Goal: Task Accomplishment & Management: Manage account settings

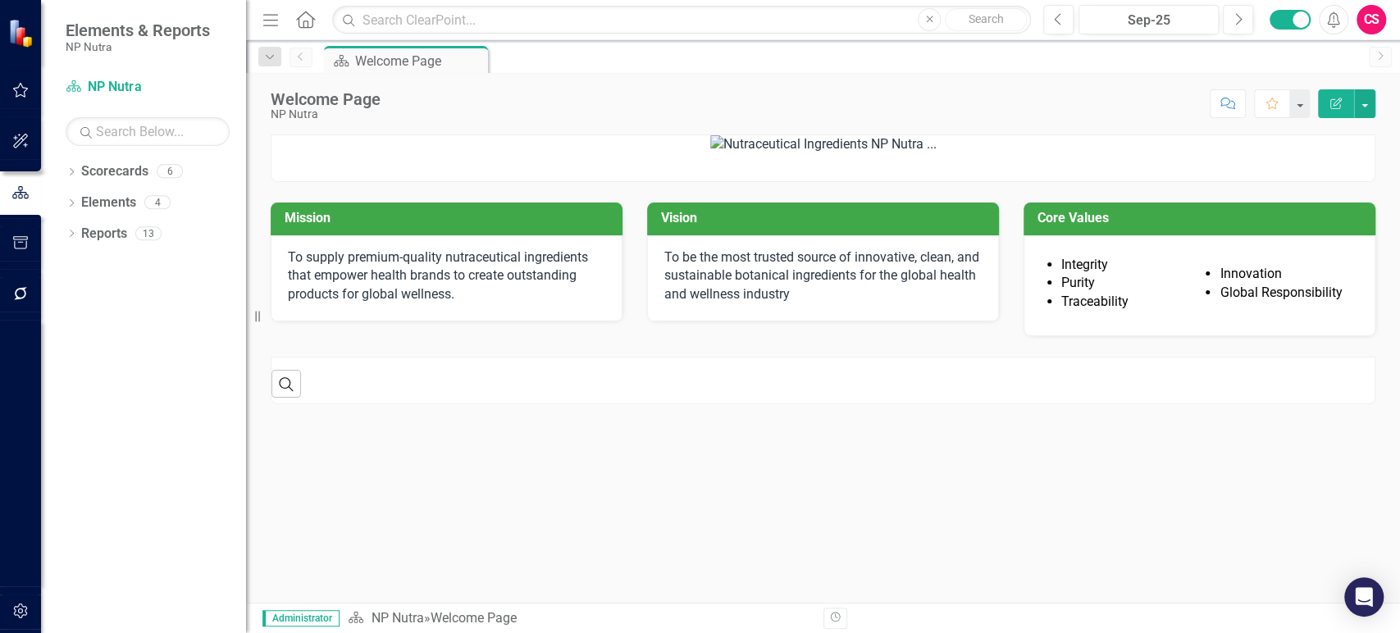
click at [1371, 25] on div "CS" at bounding box center [1372, 20] width 30 height 30
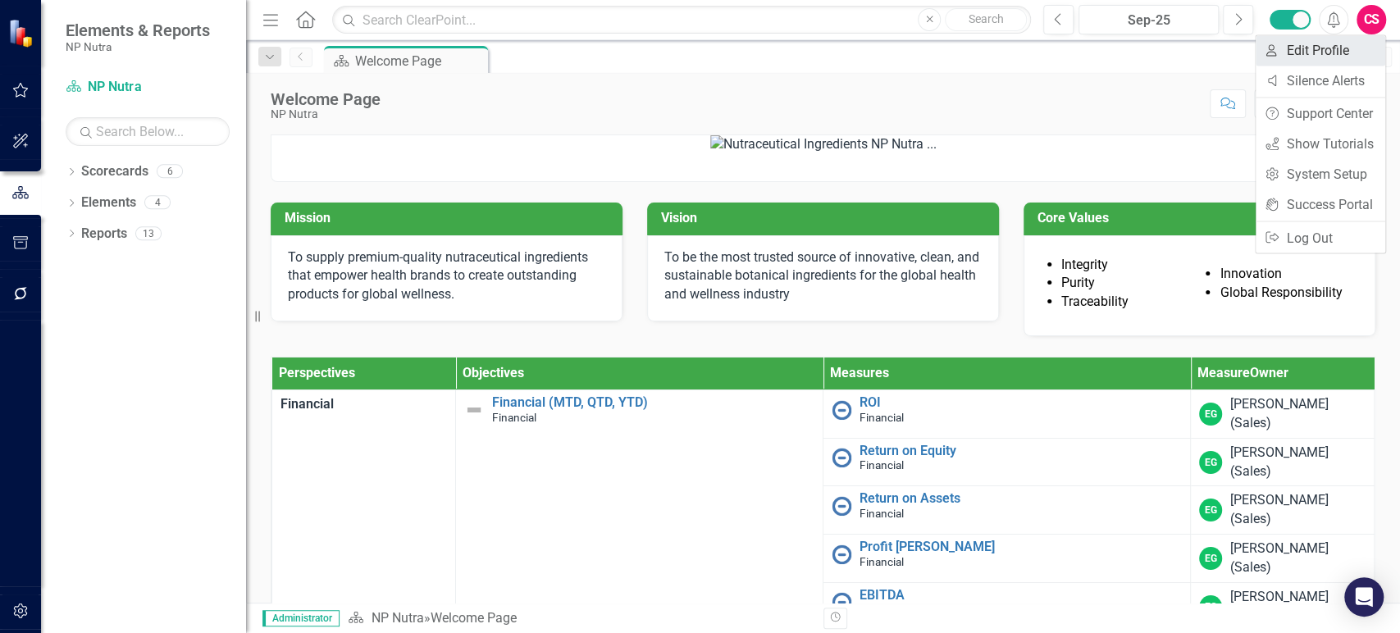
click at [1310, 55] on link "User Edit Profile" at bounding box center [1321, 50] width 130 height 30
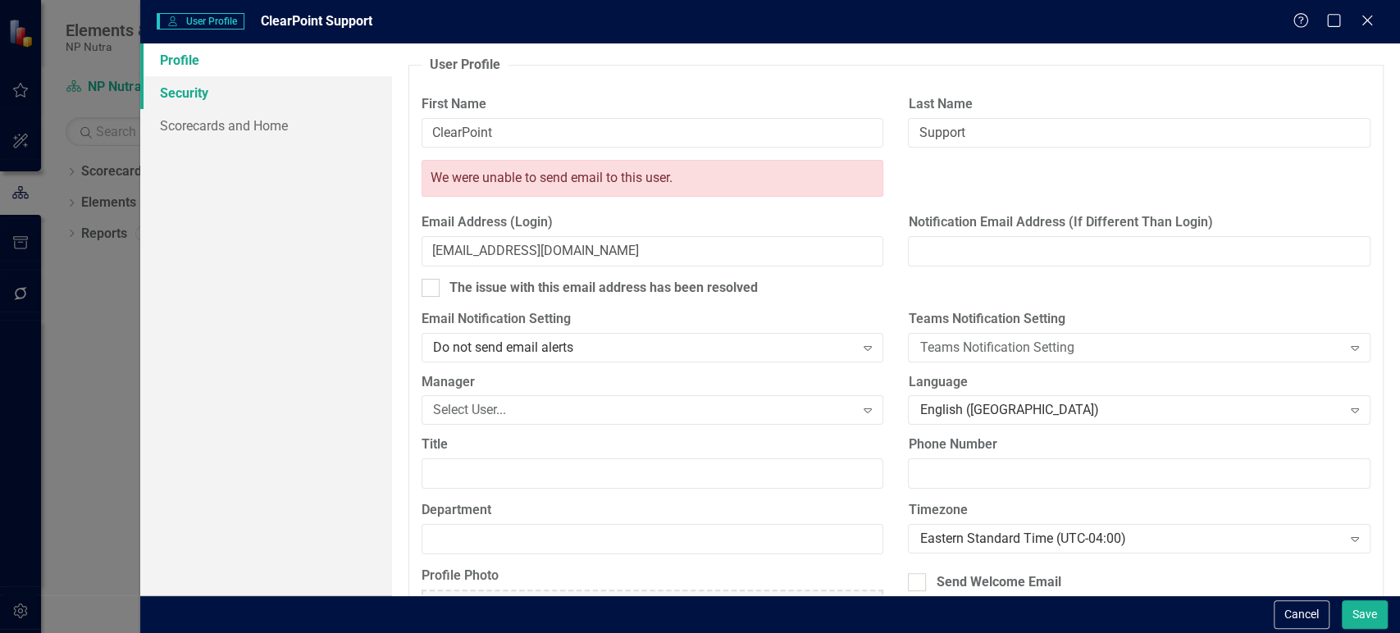
click at [243, 96] on link "Security" at bounding box center [266, 92] width 252 height 33
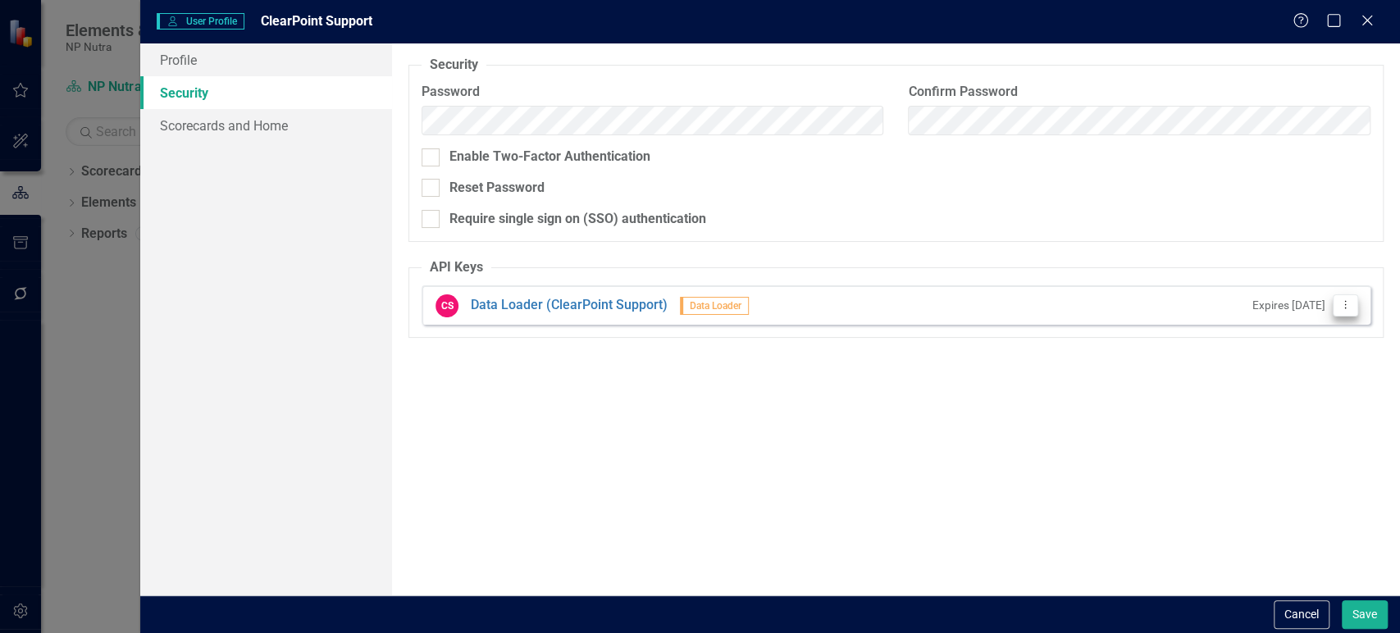
click at [1353, 300] on button "Dropdown Menu" at bounding box center [1345, 305] width 25 height 22
click at [1350, 301] on icon "Dropdown Menu" at bounding box center [1346, 304] width 14 height 11
drag, startPoint x: 1345, startPoint y: 301, endPoint x: 1336, endPoint y: 309, distance: 12.2
click at [1345, 301] on icon at bounding box center [1346, 304] width 2 height 8
click at [1277, 338] on link "API Key Edit API Key" at bounding box center [1292, 332] width 130 height 30
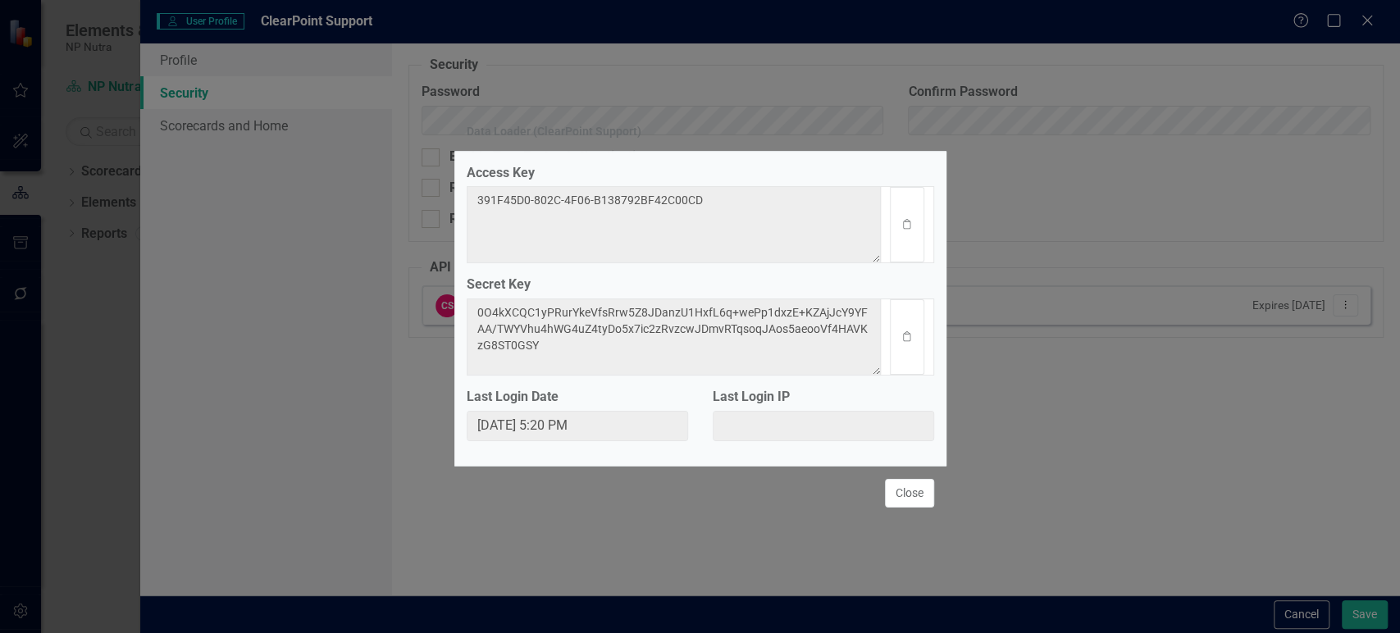
drag, startPoint x: 908, startPoint y: 228, endPoint x: 555, endPoint y: 227, distance: 352.7
click at [908, 228] on button "Clipboard" at bounding box center [907, 224] width 34 height 75
drag, startPoint x: 900, startPoint y: 334, endPoint x: 56, endPoint y: 315, distance: 844.2
click at [898, 334] on button "Clipboard" at bounding box center [907, 336] width 34 height 75
click at [919, 505] on button "Close" at bounding box center [909, 493] width 49 height 29
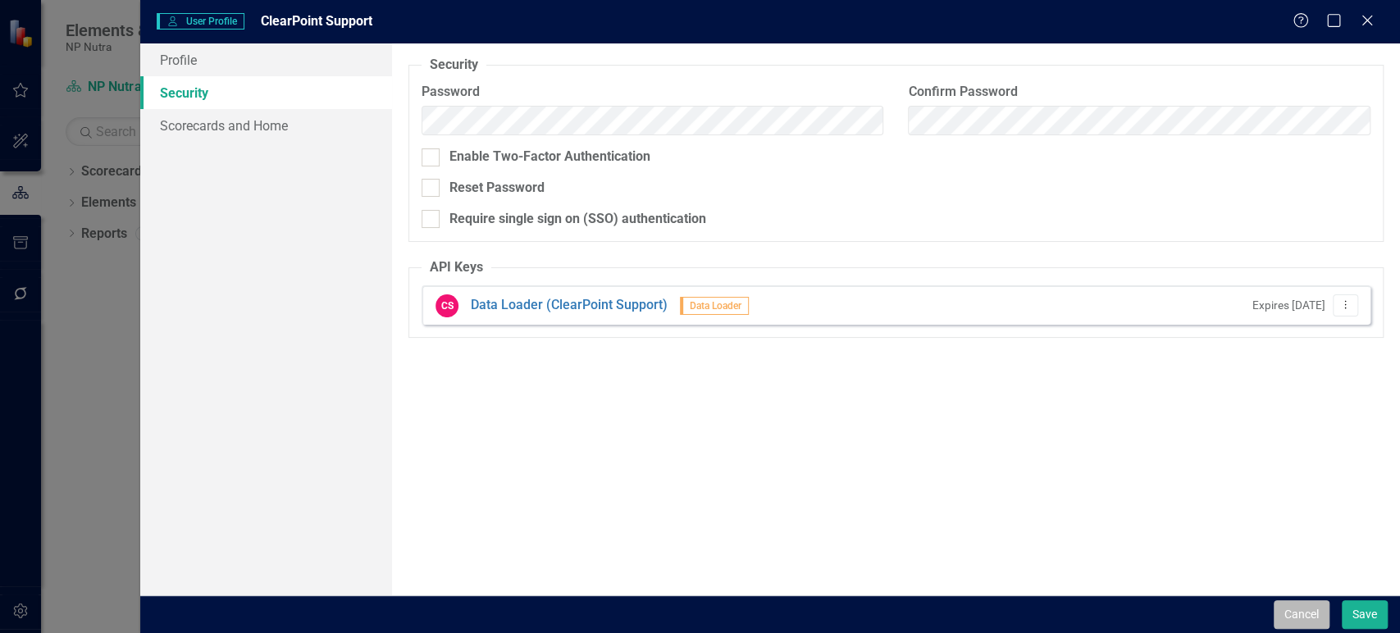
click at [1286, 609] on button "Cancel" at bounding box center [1302, 614] width 56 height 29
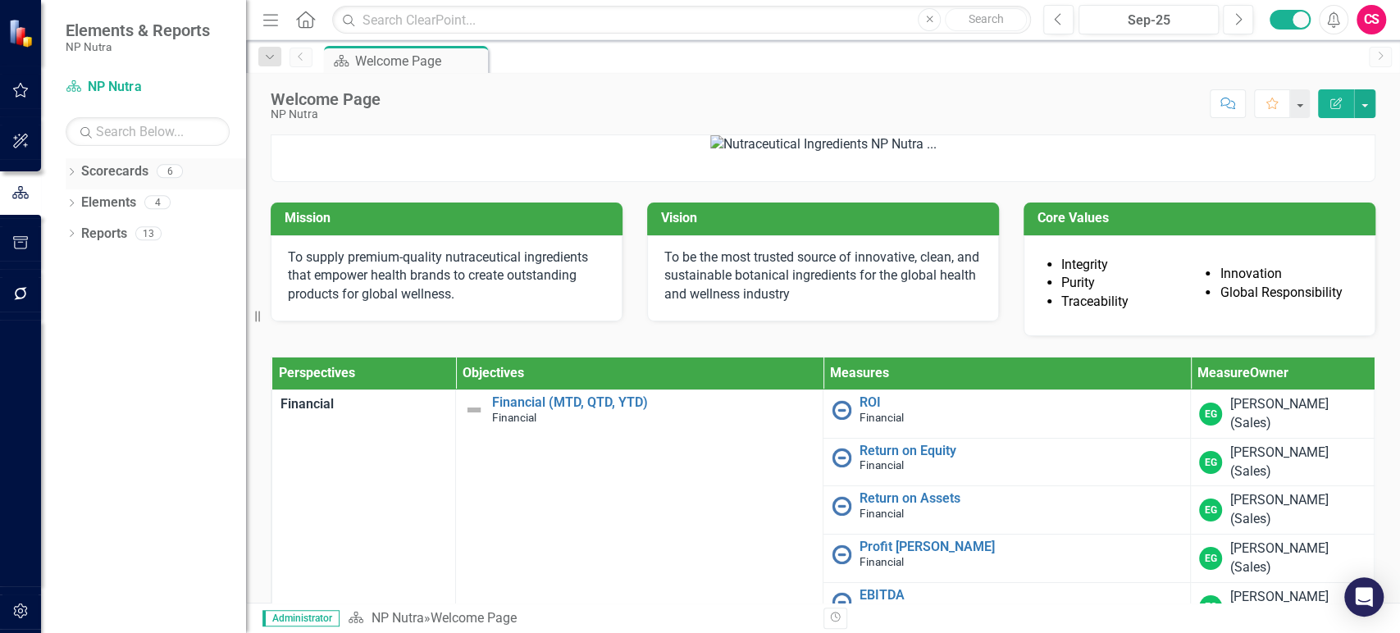
click at [67, 171] on icon "Dropdown" at bounding box center [71, 173] width 11 height 9
click at [62, 205] on icon "Dropdown" at bounding box center [55, 202] width 12 height 10
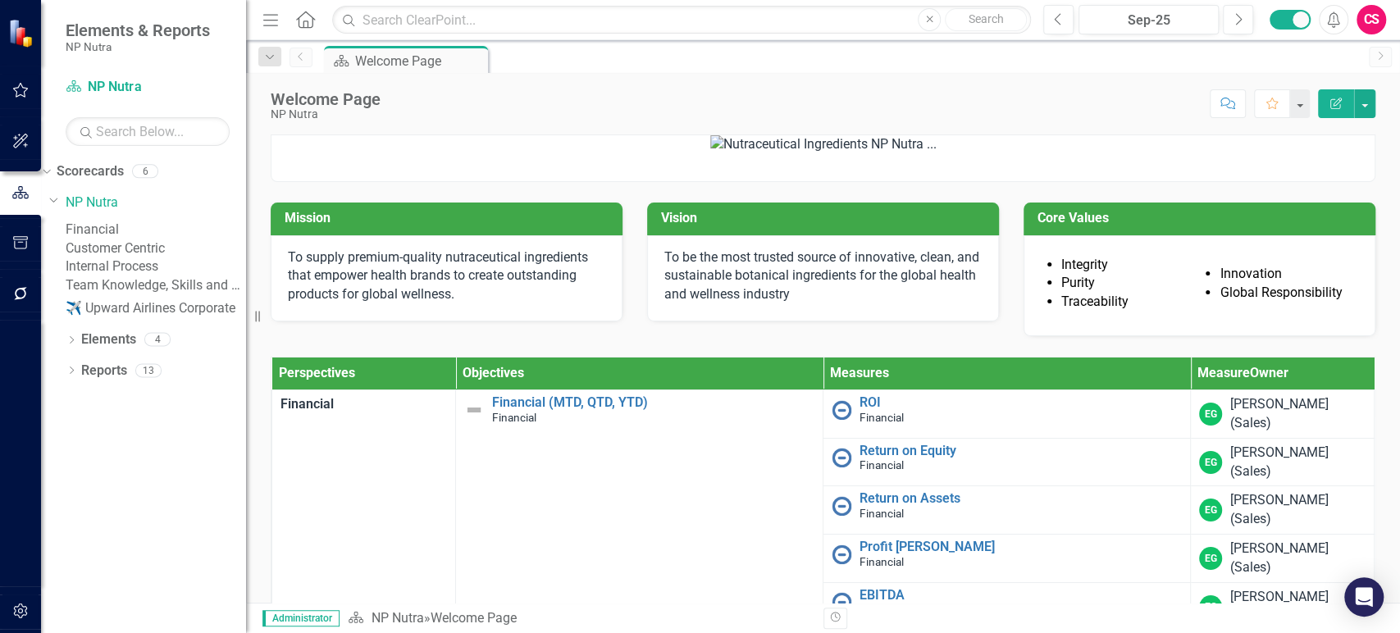
click at [151, 258] on link "Customer Centric" at bounding box center [156, 248] width 180 height 19
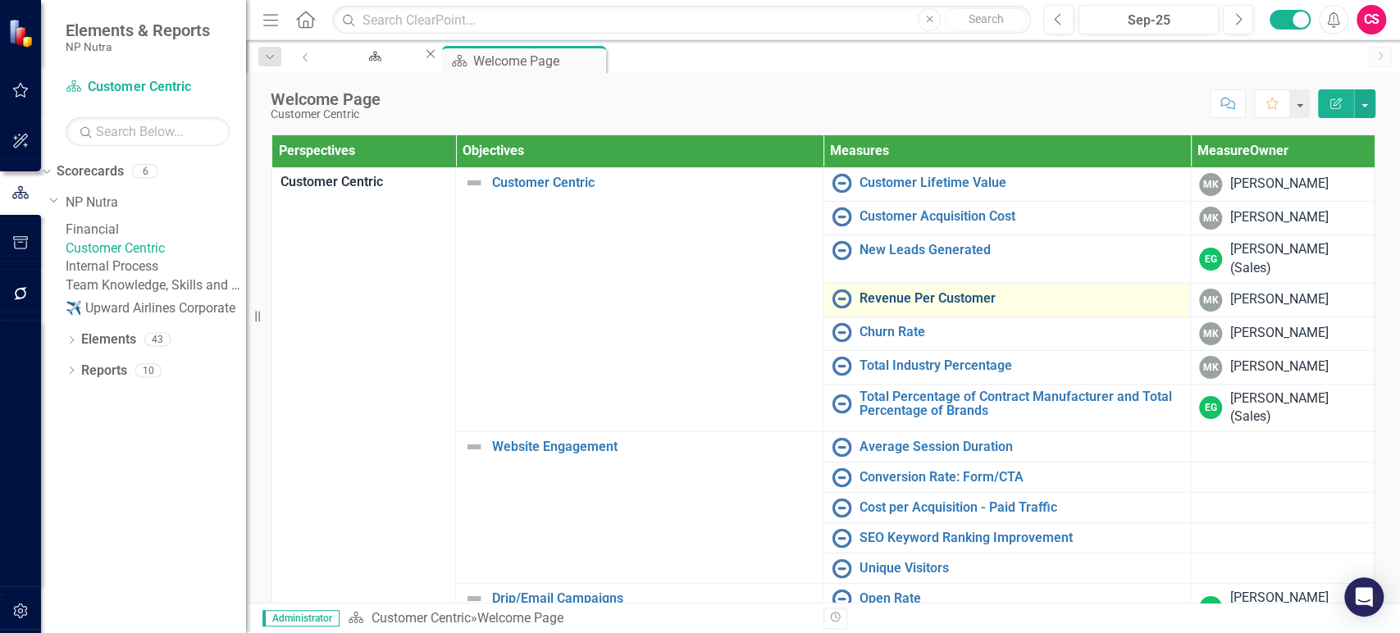
click at [894, 299] on link "Revenue Per Customer" at bounding box center [1021, 298] width 322 height 15
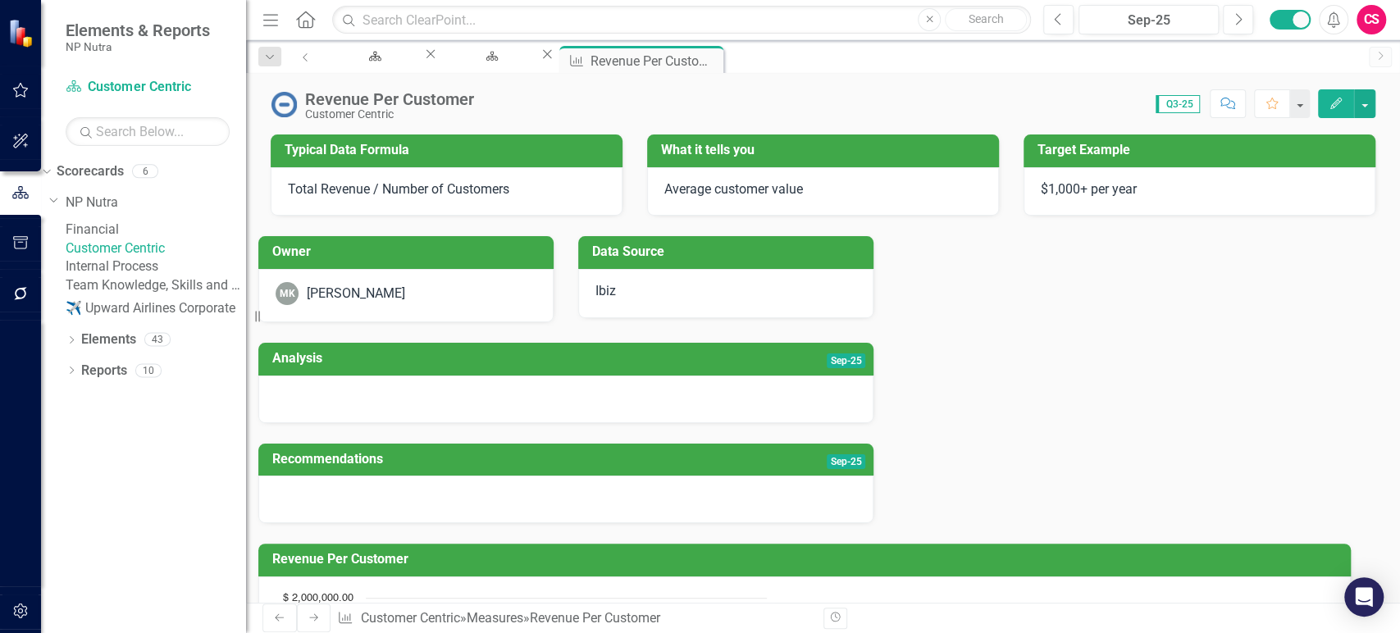
scroll to position [548, 0]
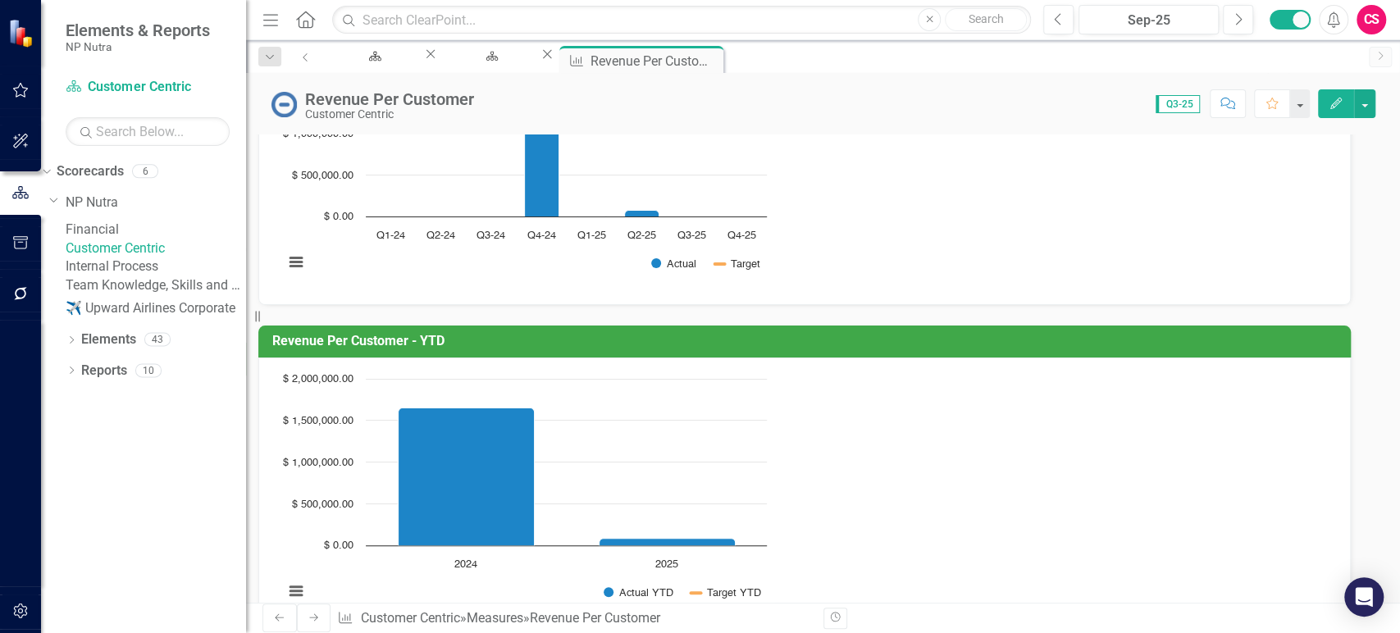
drag, startPoint x: 727, startPoint y: 595, endPoint x: 729, endPoint y: 582, distance: 13.4
click at [729, 582] on div "Typical Data Formula Total Revenue / Number of Customers What it tells you Aver…" at bounding box center [823, 235] width 1154 height 1339
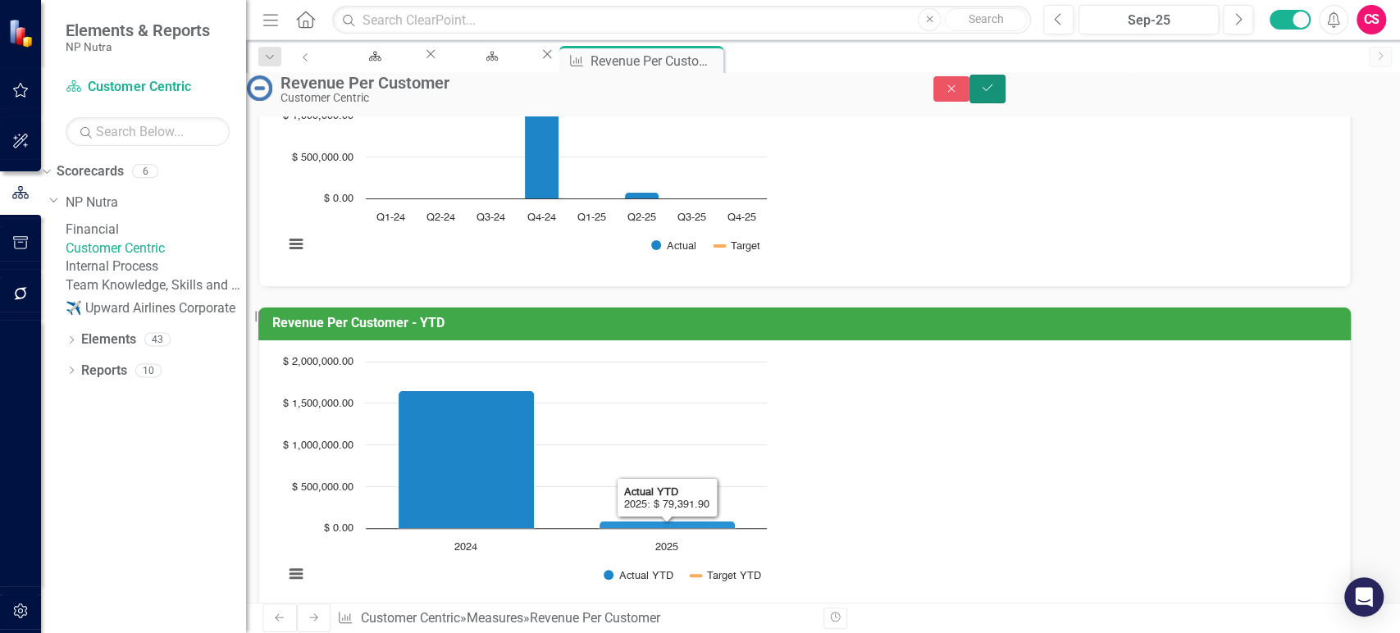
drag, startPoint x: 1340, startPoint y: 106, endPoint x: 1348, endPoint y: 103, distance: 8.6
click at [1006, 103] on button "Save" at bounding box center [987, 89] width 36 height 29
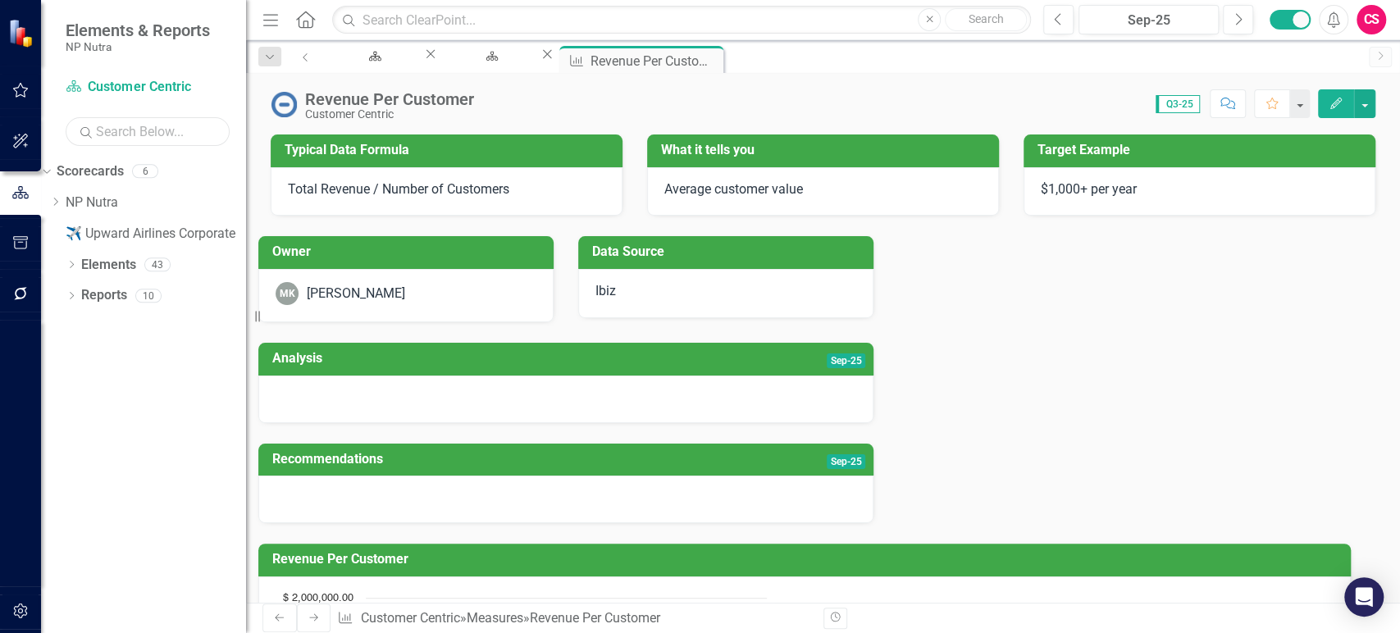
click at [157, 121] on input "text" at bounding box center [148, 131] width 164 height 29
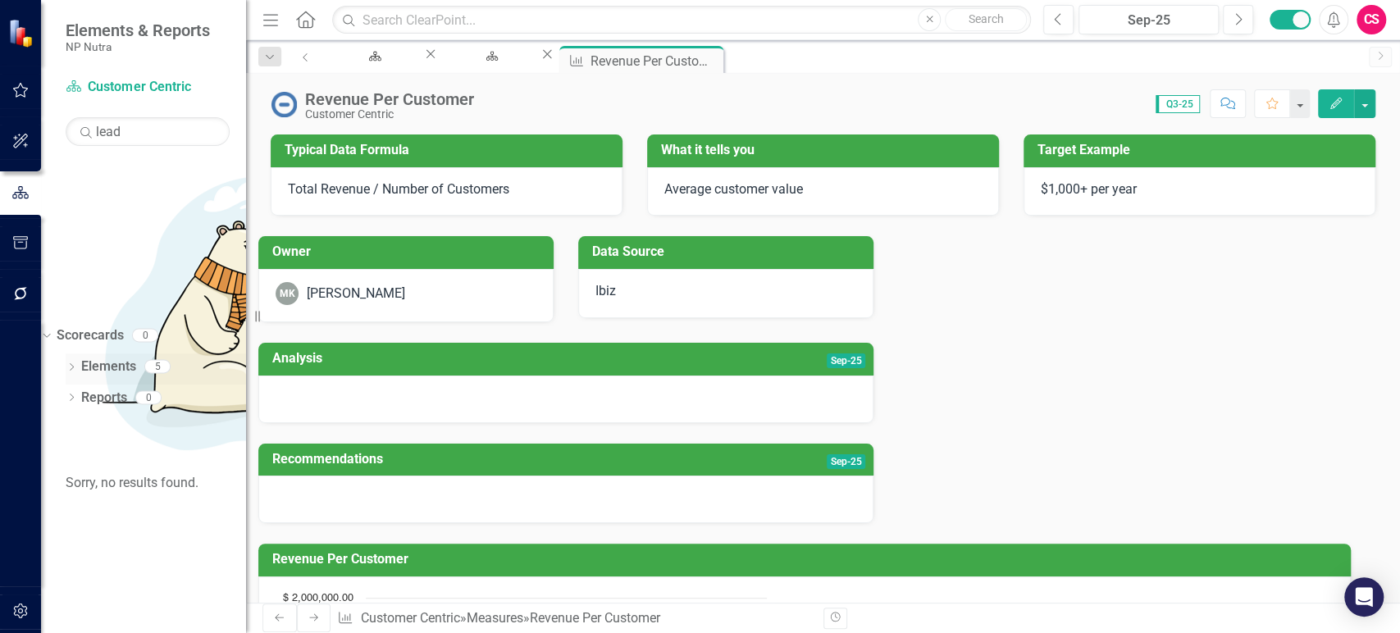
click at [70, 364] on icon "Dropdown" at bounding box center [71, 368] width 11 height 9
click at [61, 424] on div "Dropdown" at bounding box center [54, 431] width 11 height 14
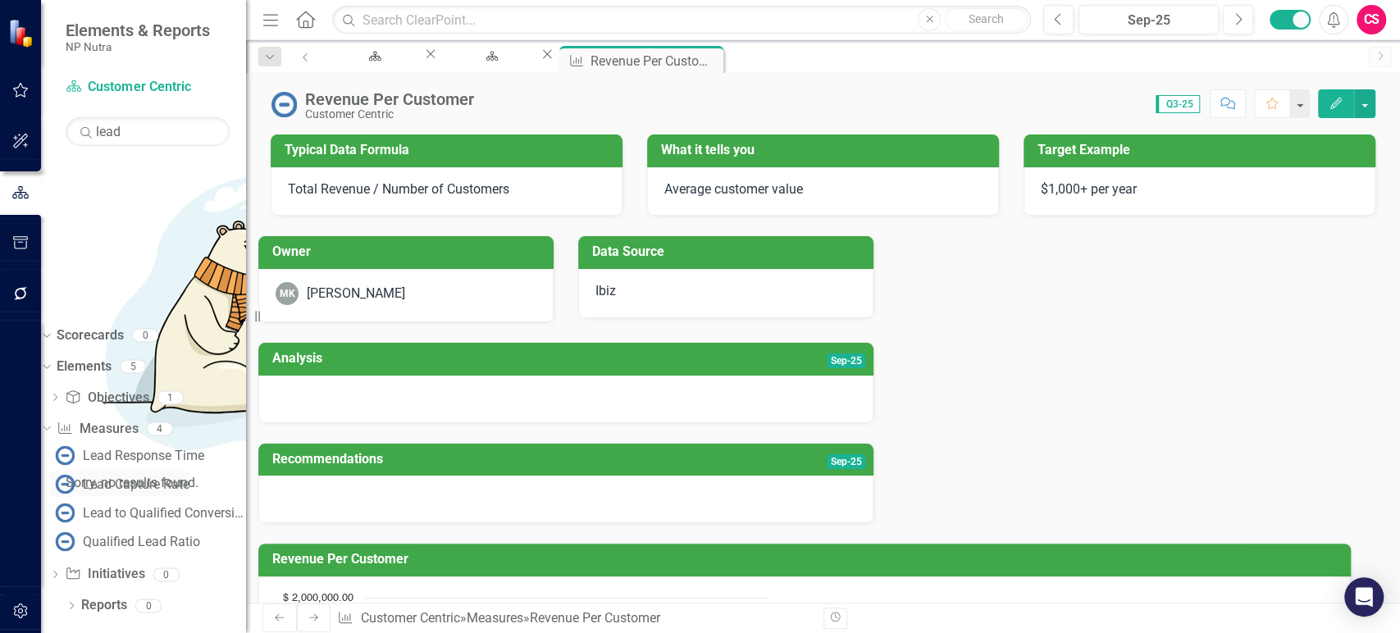
click at [124, 477] on div "Lead Capture Rate" at bounding box center [136, 484] width 107 height 15
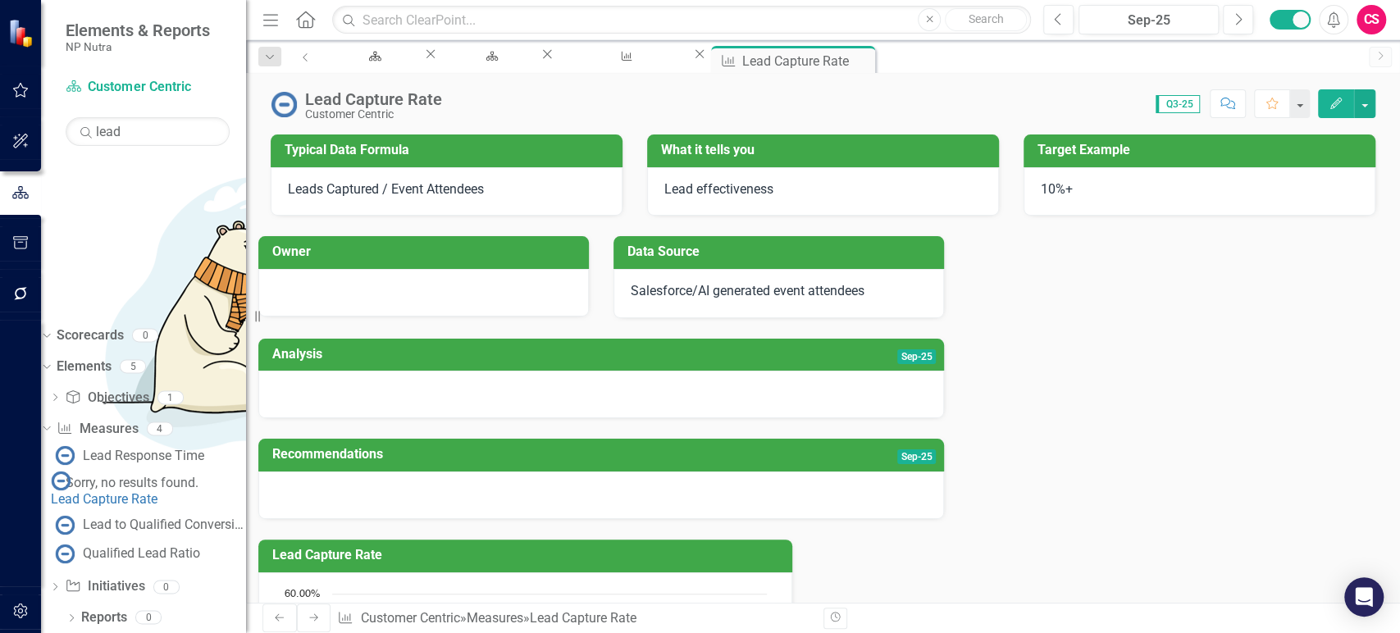
scroll to position [218, 0]
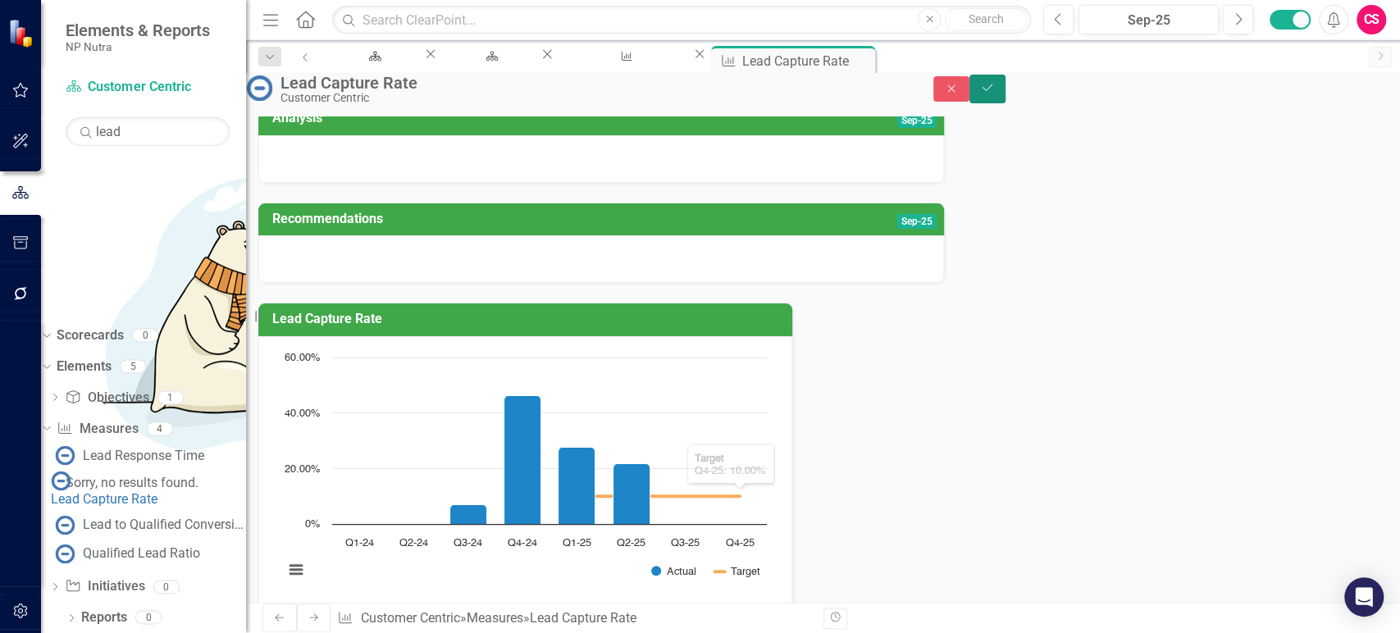
click at [1006, 90] on button "Save" at bounding box center [987, 89] width 36 height 29
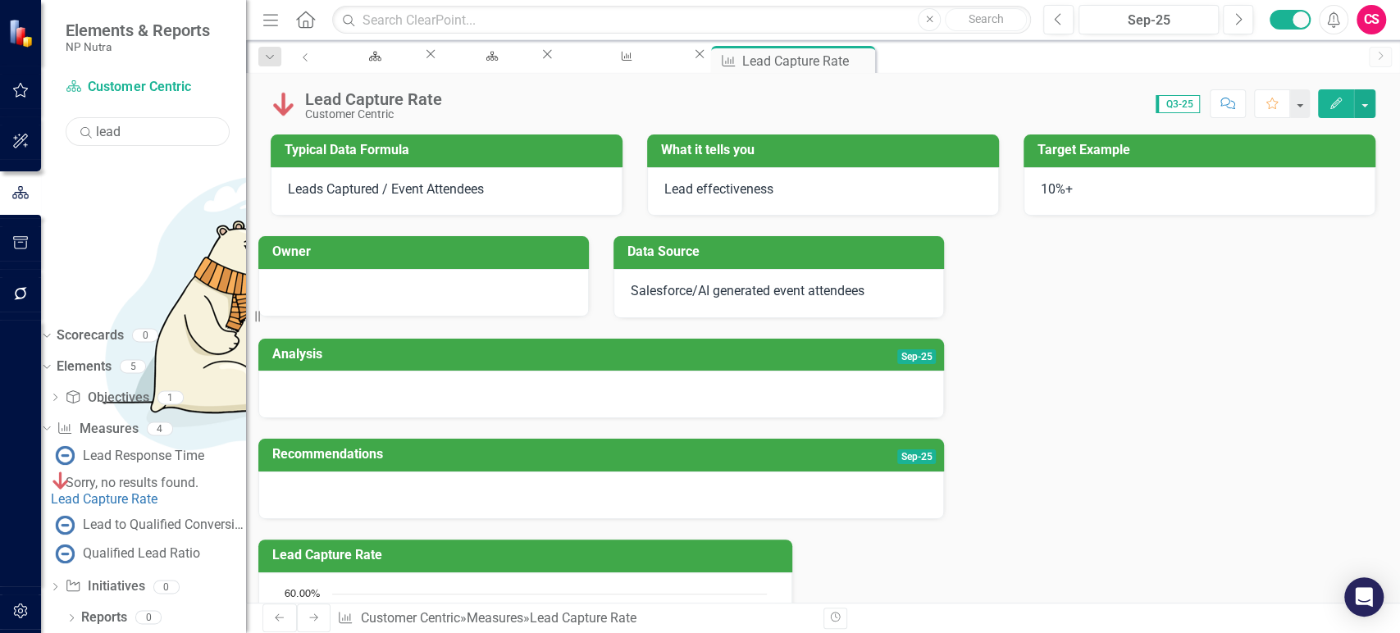
click at [150, 141] on input "lead" at bounding box center [148, 131] width 164 height 29
click at [156, 477] on div "Leads per Rep" at bounding box center [124, 484] width 82 height 15
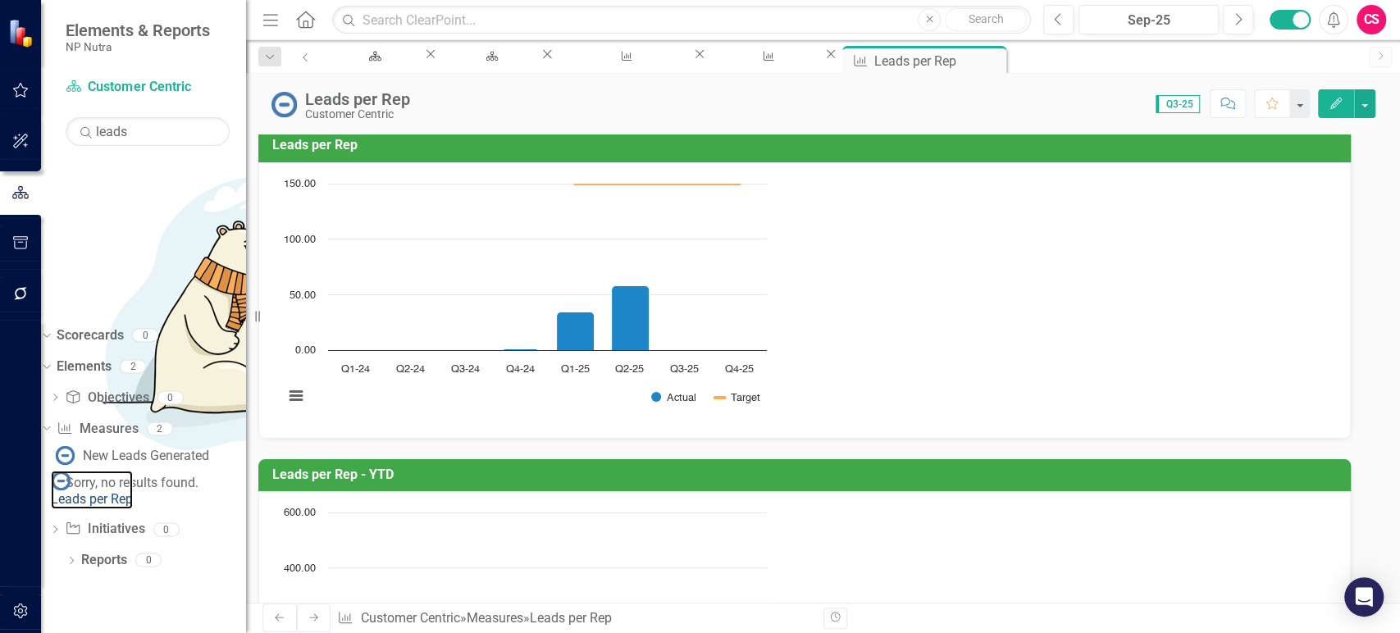
scroll to position [548, 0]
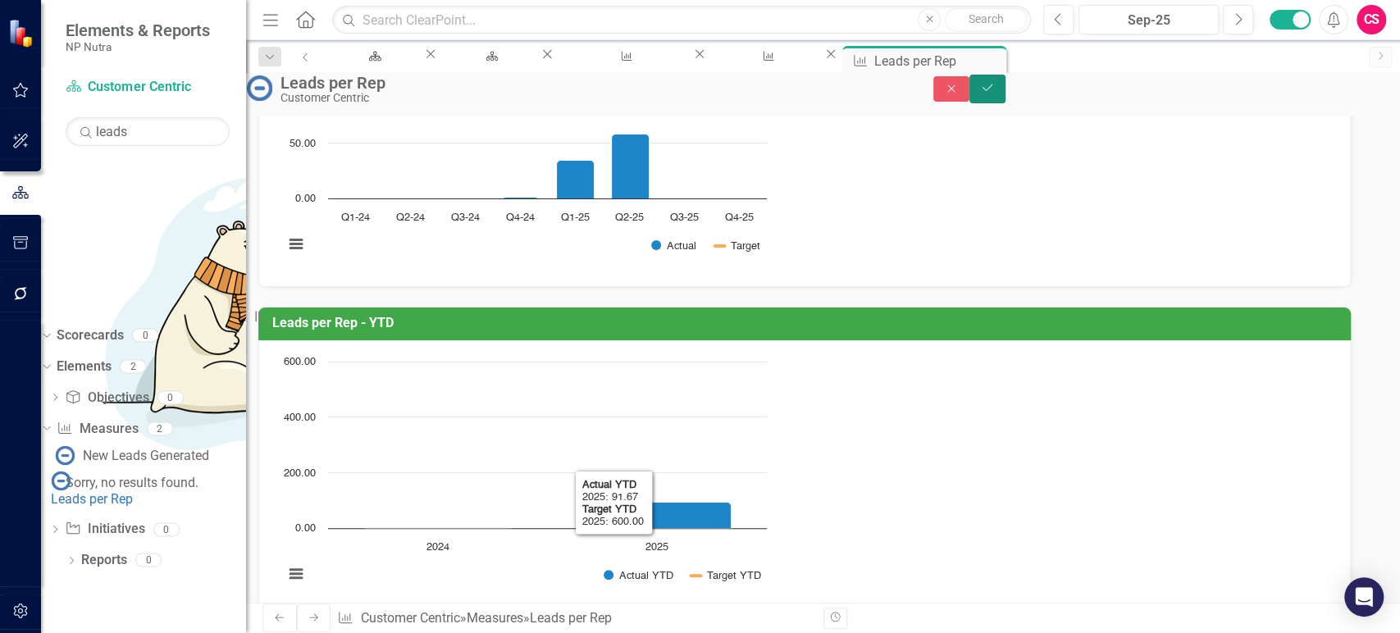
drag, startPoint x: 1365, startPoint y: 99, endPoint x: 612, endPoint y: 169, distance: 756.1
click at [1006, 98] on button "Save" at bounding box center [987, 89] width 36 height 29
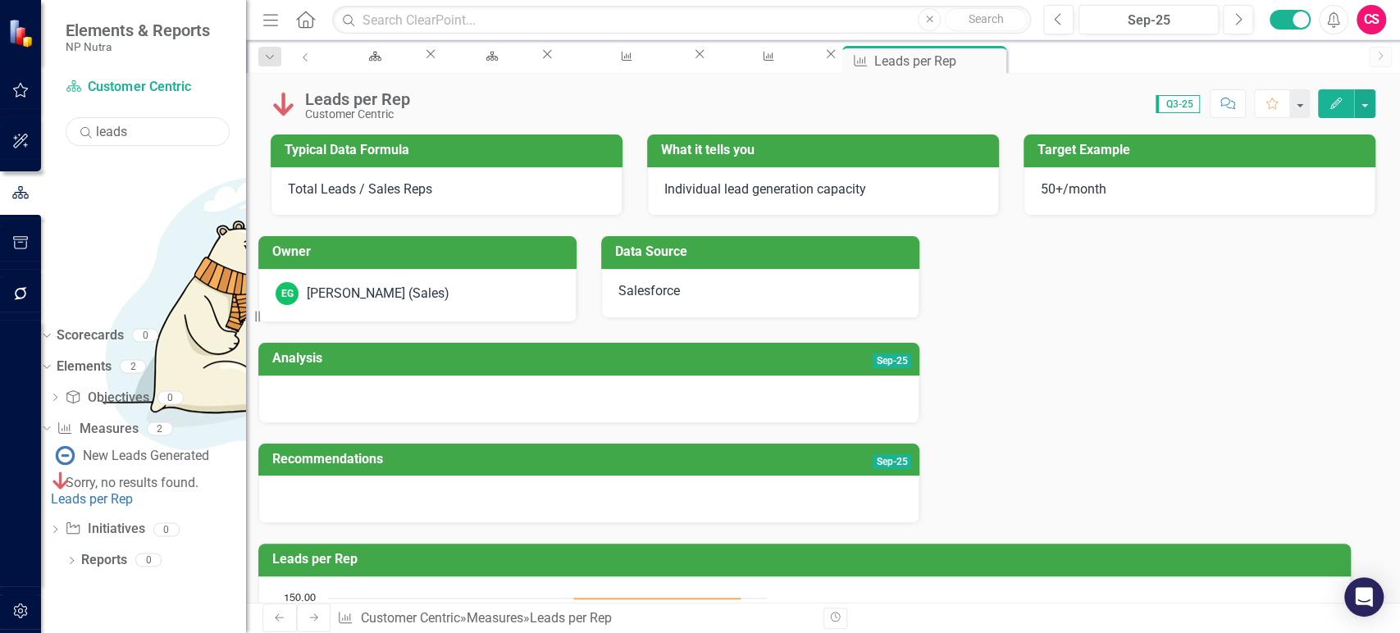
click at [137, 123] on input "leads" at bounding box center [148, 131] width 164 height 29
click at [148, 506] on div "Qualified Lead Ratio" at bounding box center [141, 513] width 117 height 15
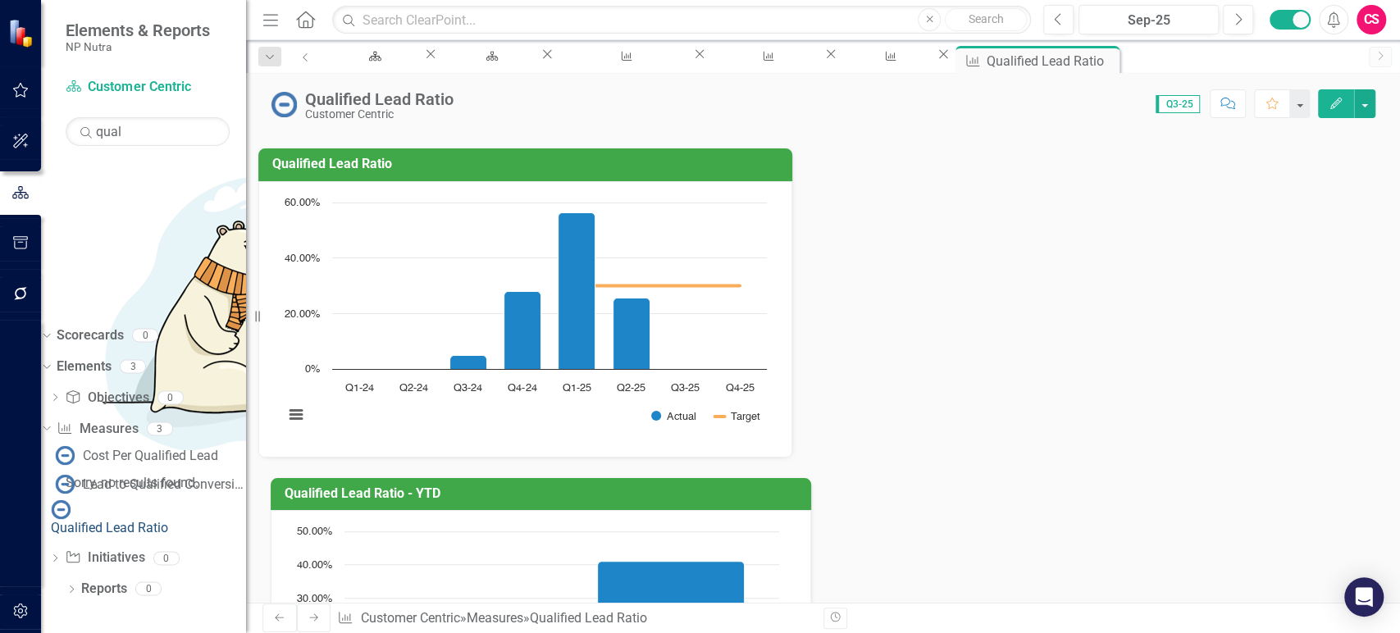
scroll to position [566, 0]
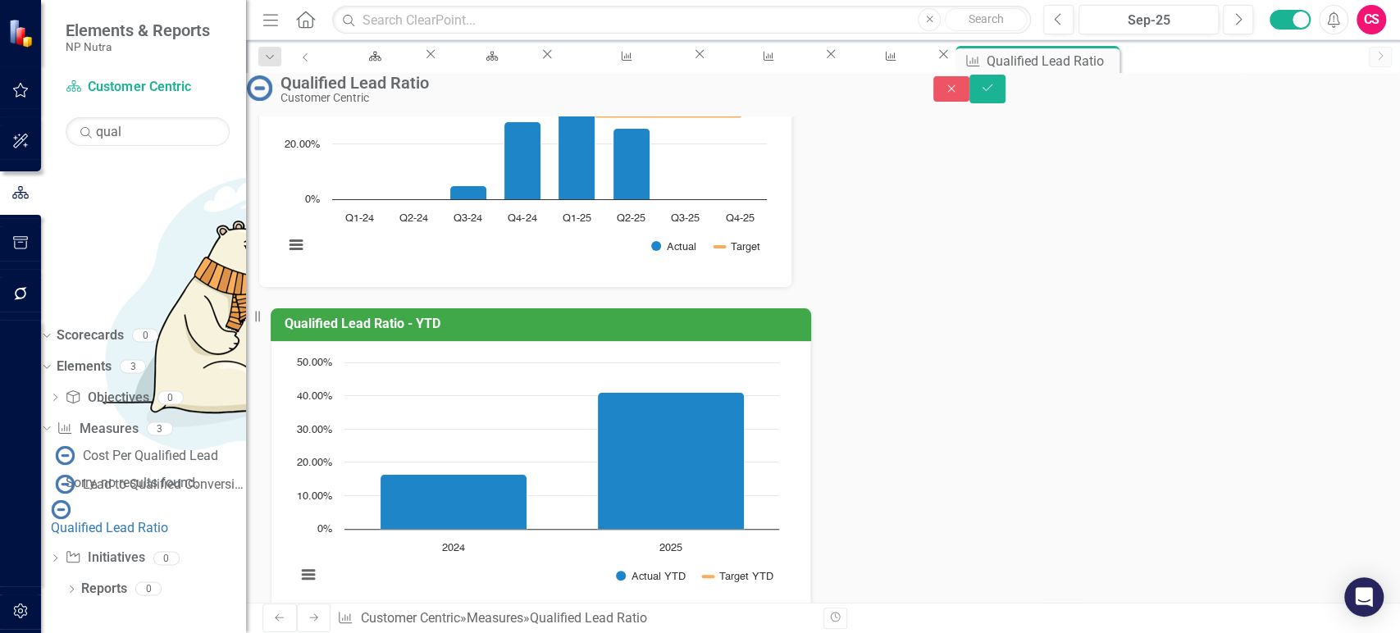
drag, startPoint x: 622, startPoint y: 563, endPoint x: 657, endPoint y: 486, distance: 85.5
click at [1006, 103] on button "Save" at bounding box center [987, 89] width 36 height 29
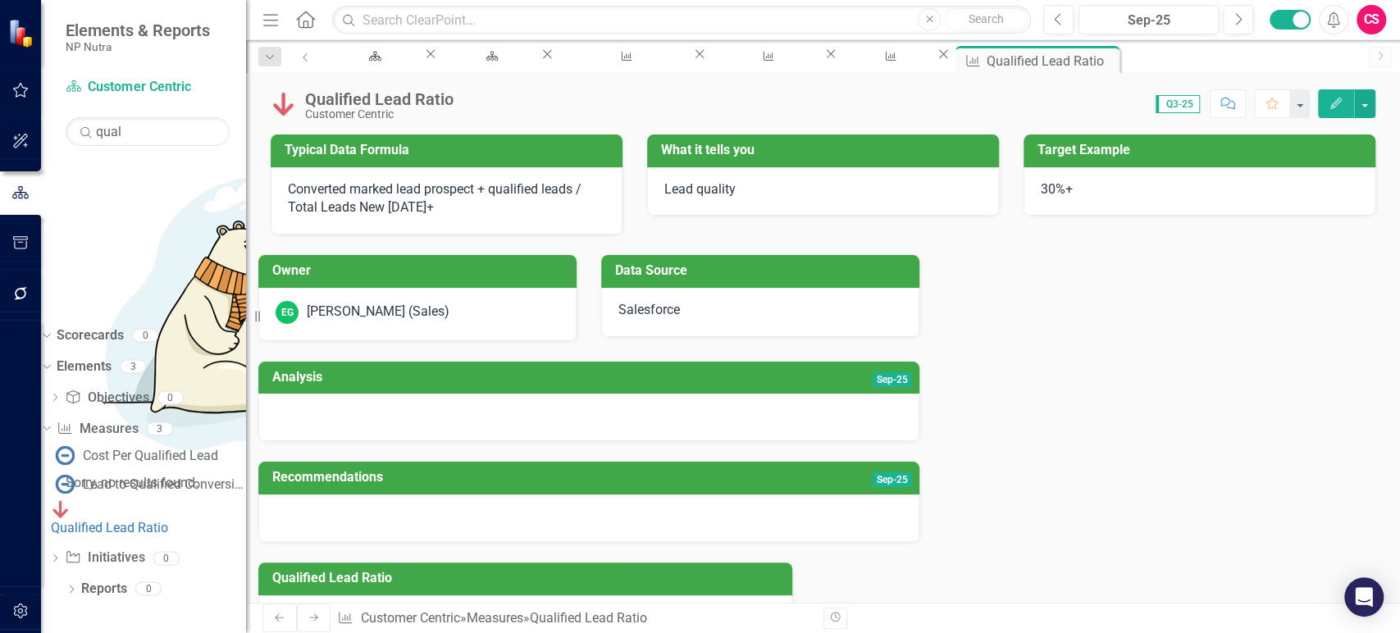
click at [131, 148] on div "Scorecard Customer Centric Search qual Sorry, no results found. Dropdown Scorec…" at bounding box center [143, 353] width 205 height 559
click at [130, 140] on input "qual" at bounding box center [148, 131] width 164 height 29
click at [147, 449] on div "New Leads Generated" at bounding box center [146, 456] width 126 height 15
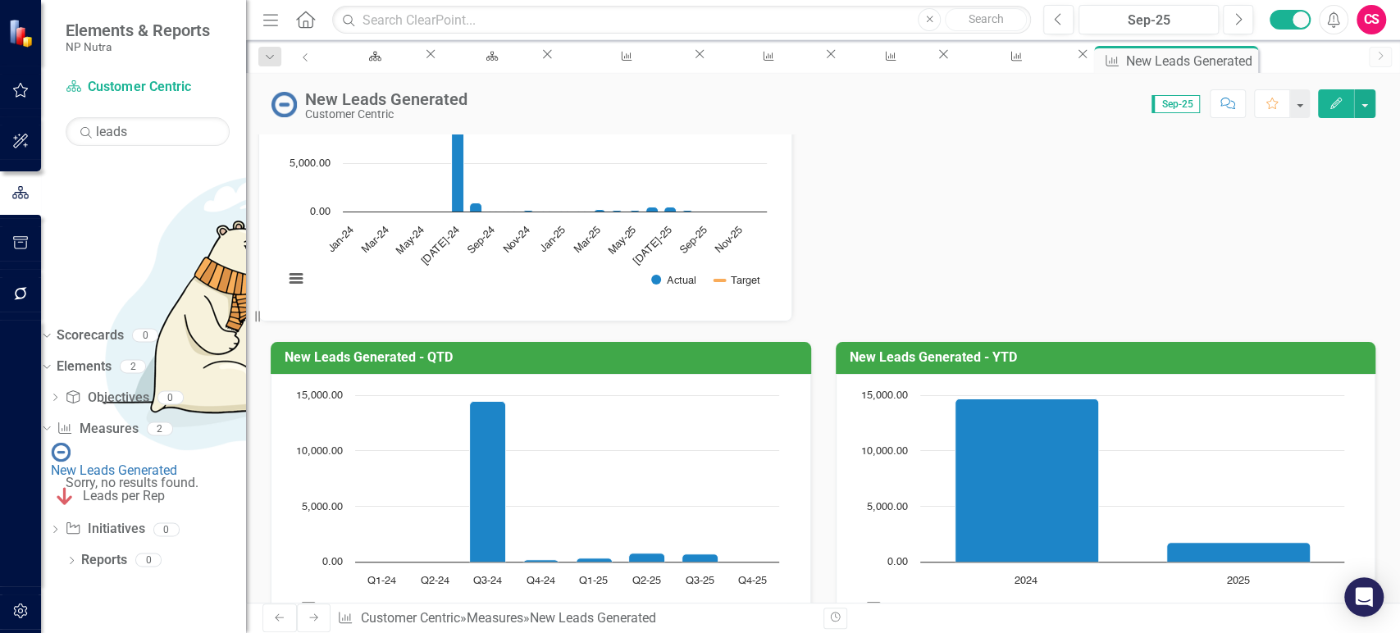
scroll to position [828, 0]
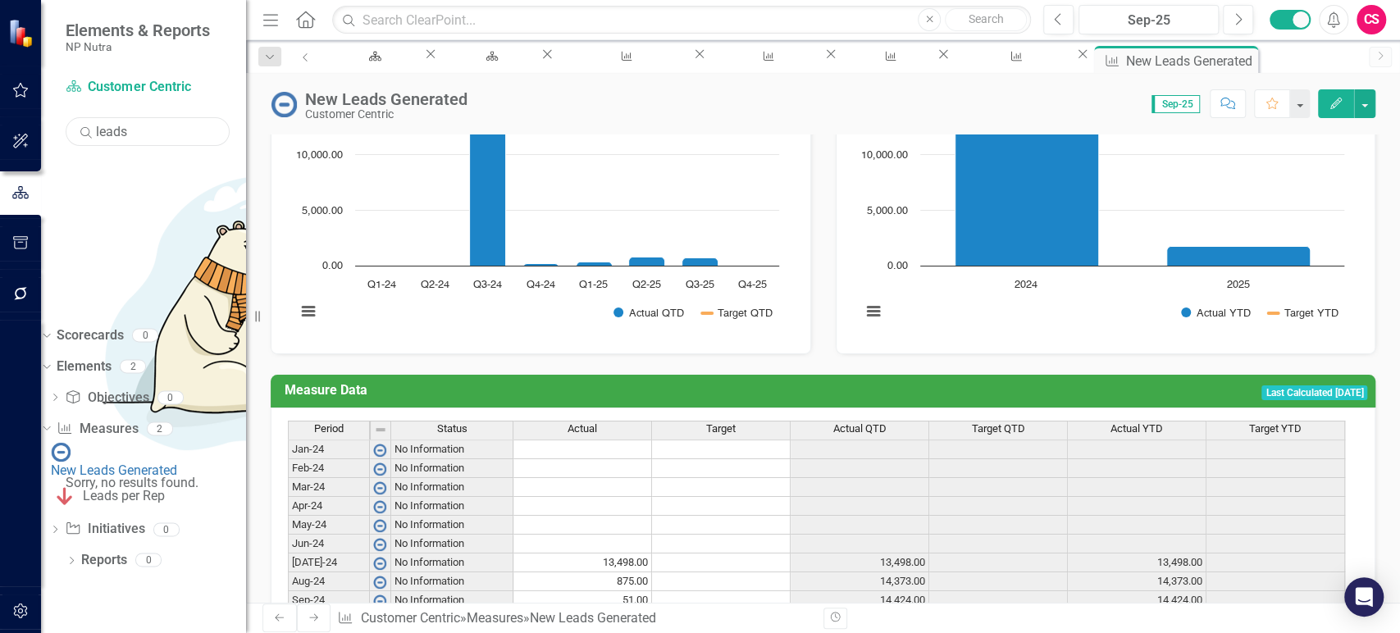
click at [184, 127] on input "leads" at bounding box center [148, 131] width 164 height 29
type input "aver"
click at [179, 506] on div "Average Deal Size" at bounding box center [135, 513] width 104 height 15
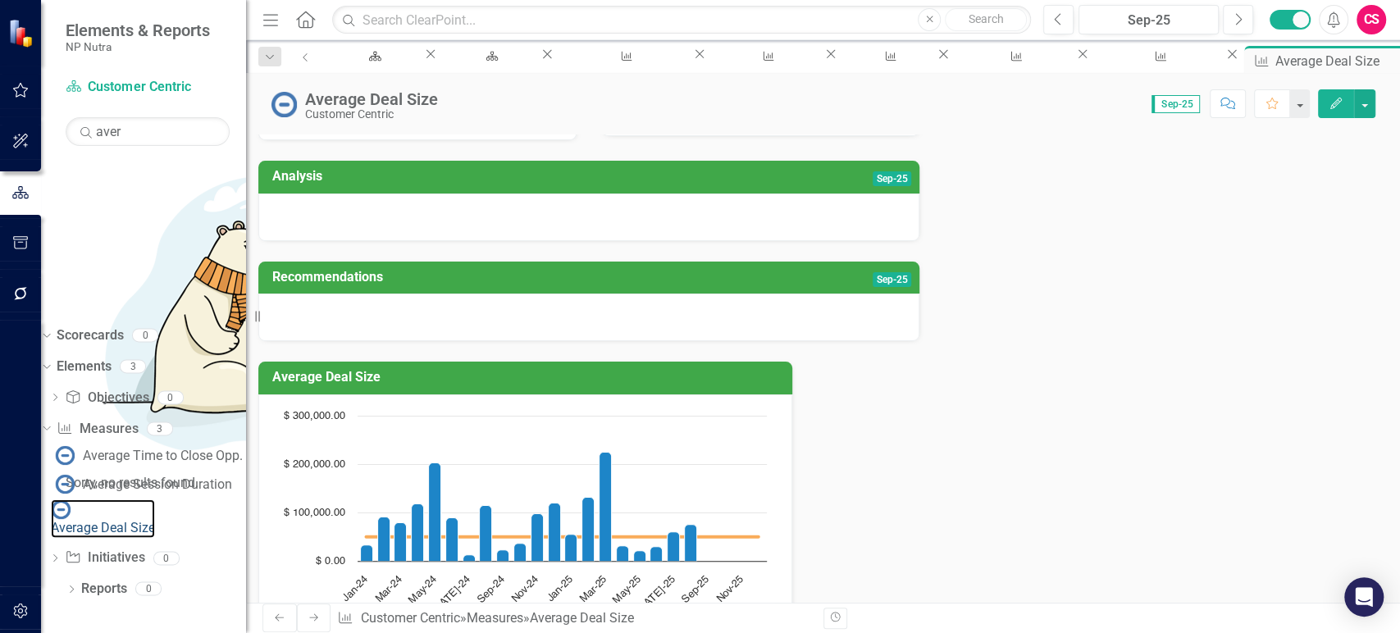
scroll to position [63, 0]
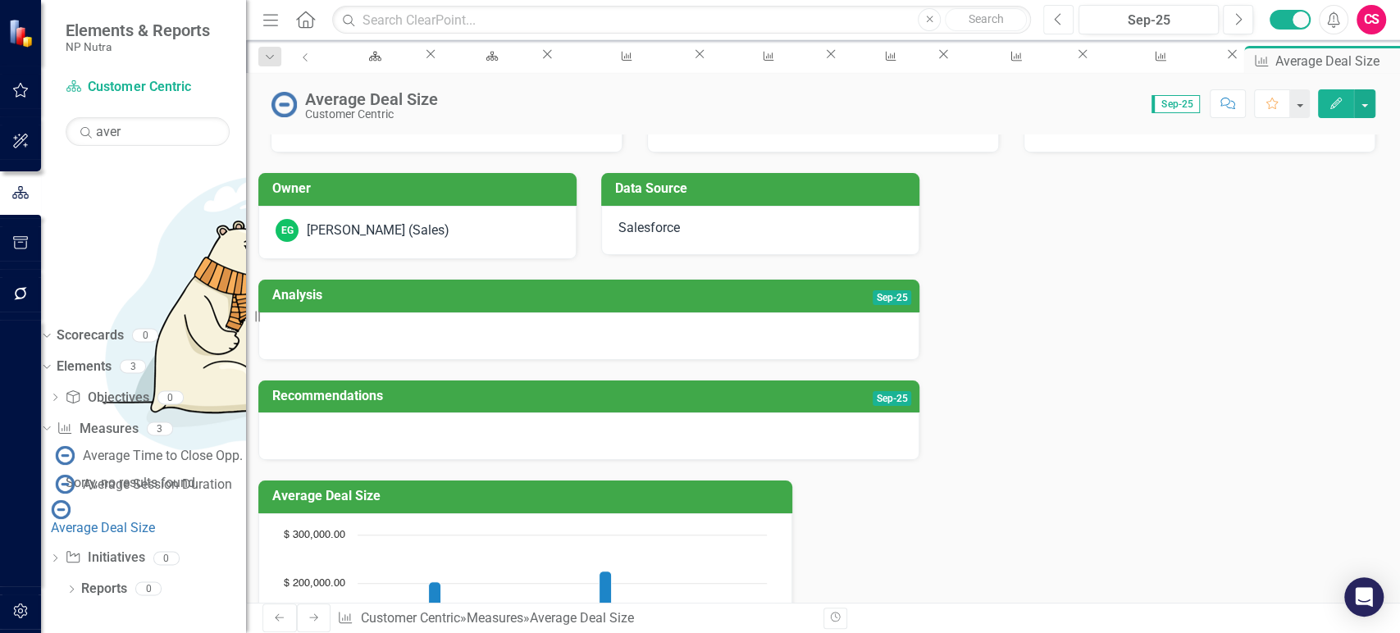
click at [1063, 11] on button "Previous" at bounding box center [1058, 20] width 30 height 30
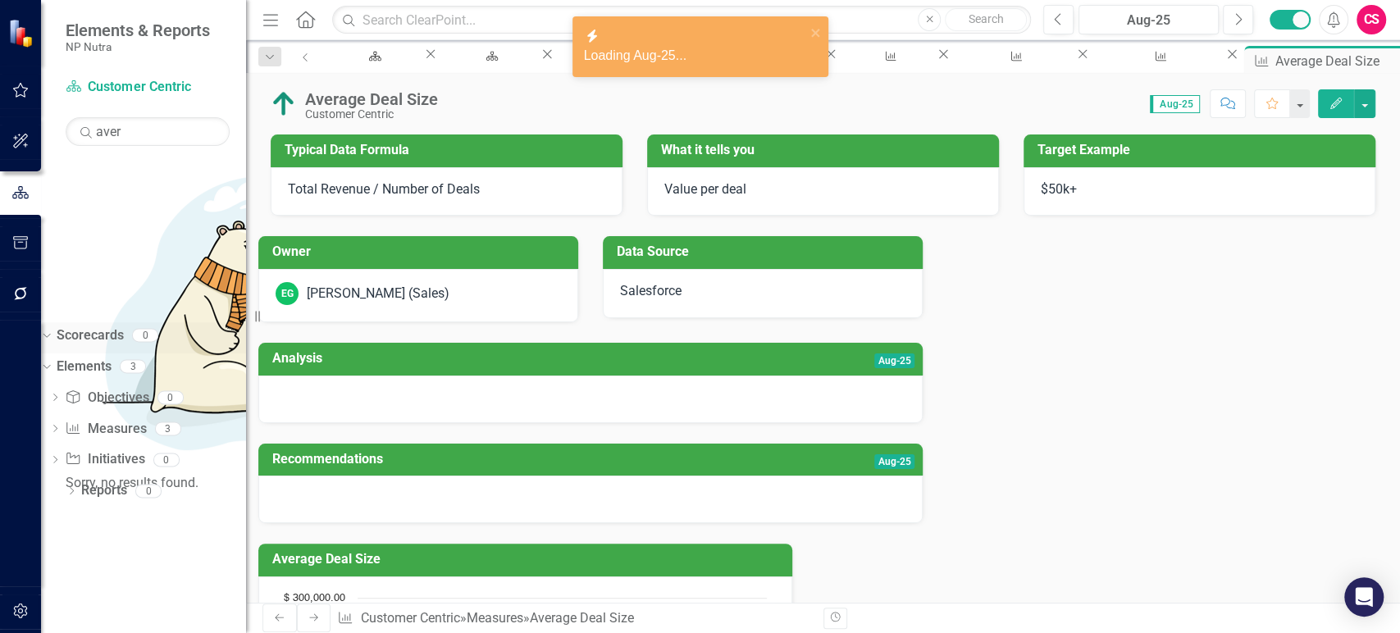
click at [49, 329] on icon "Dropdown" at bounding box center [44, 334] width 9 height 11
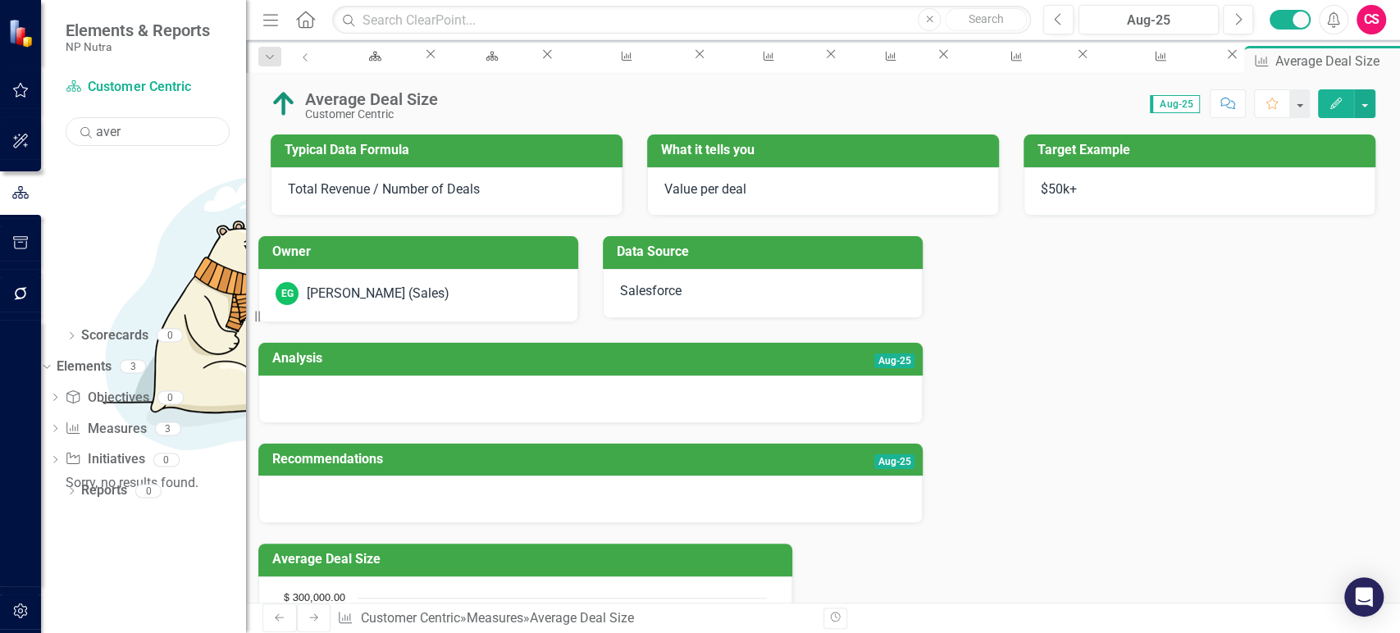
click at [105, 129] on input "aver" at bounding box center [148, 131] width 164 height 29
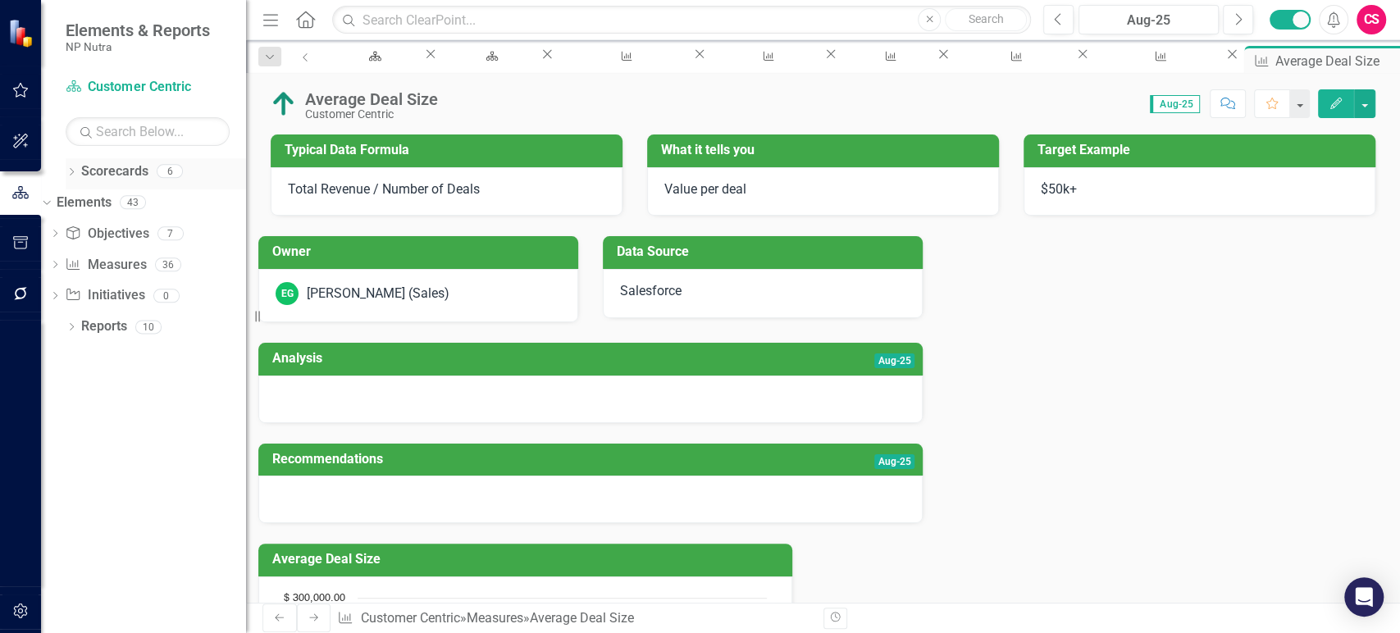
click at [72, 169] on icon "Dropdown" at bounding box center [71, 173] width 11 height 9
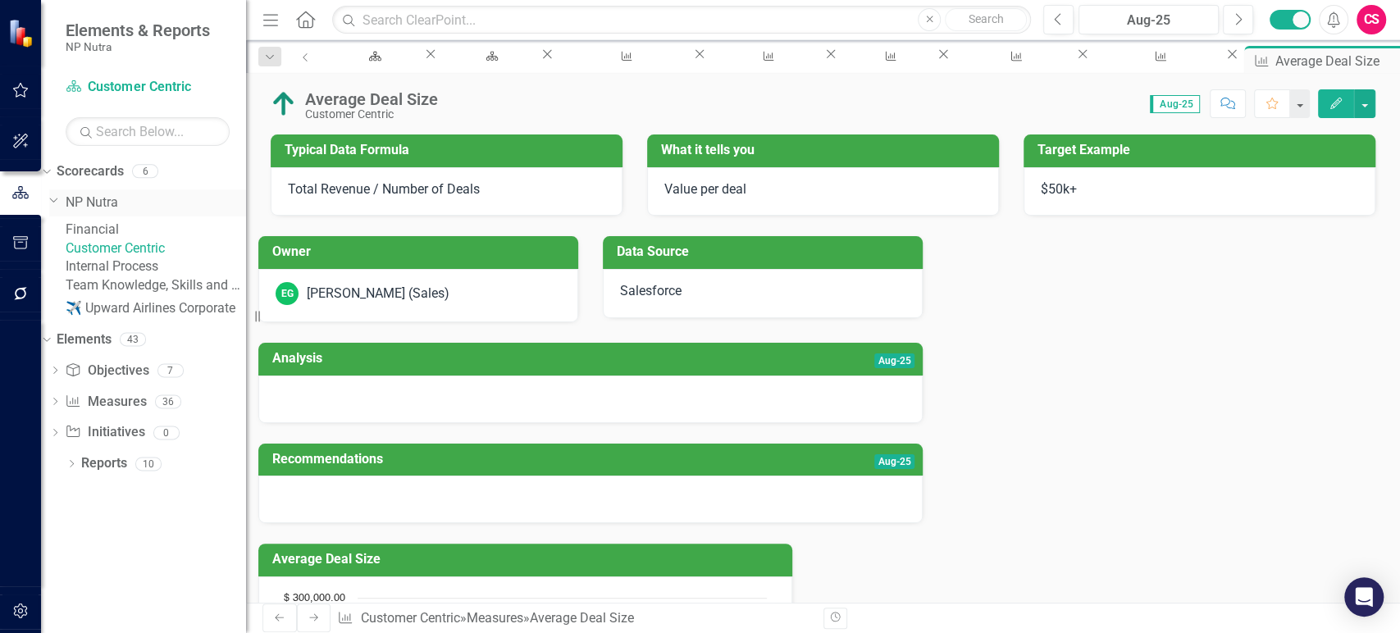
click at [135, 194] on link "NP Nutra" at bounding box center [156, 203] width 180 height 19
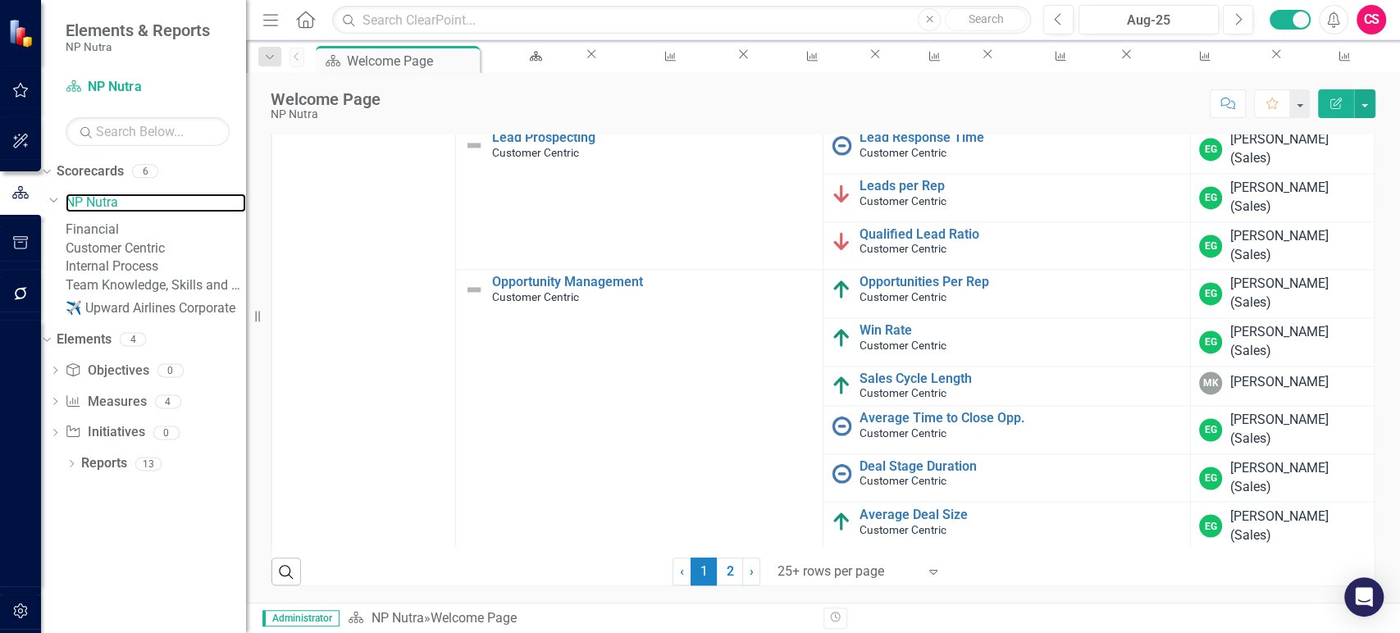
scroll to position [376, 0]
click at [171, 276] on link "Internal Process" at bounding box center [156, 267] width 180 height 19
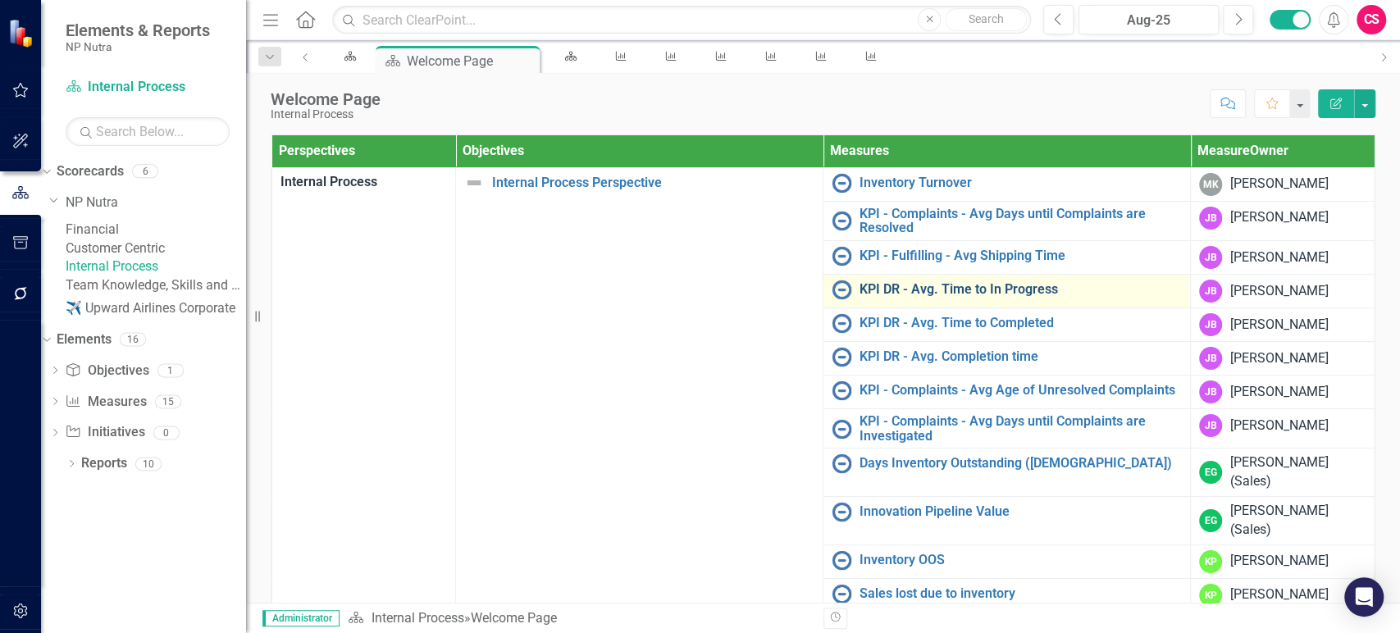
click at [901, 289] on link "KPI DR - Avg. Time to In Progress" at bounding box center [1021, 289] width 322 height 15
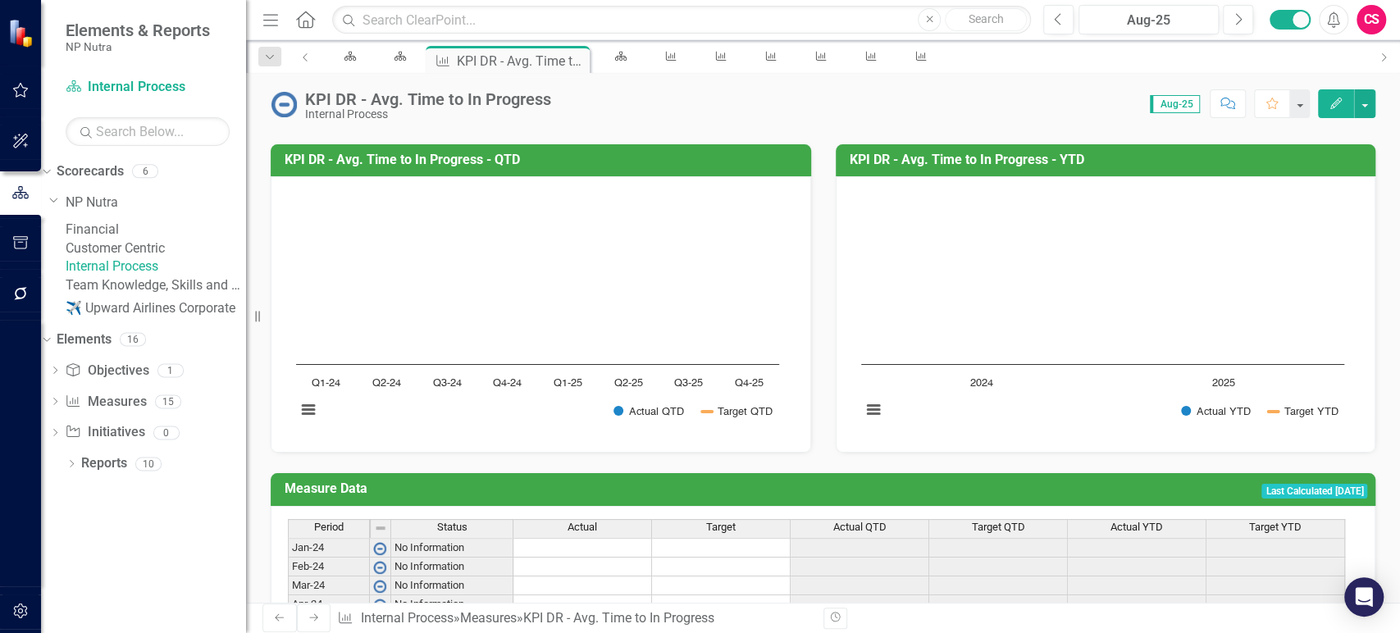
scroll to position [850, 0]
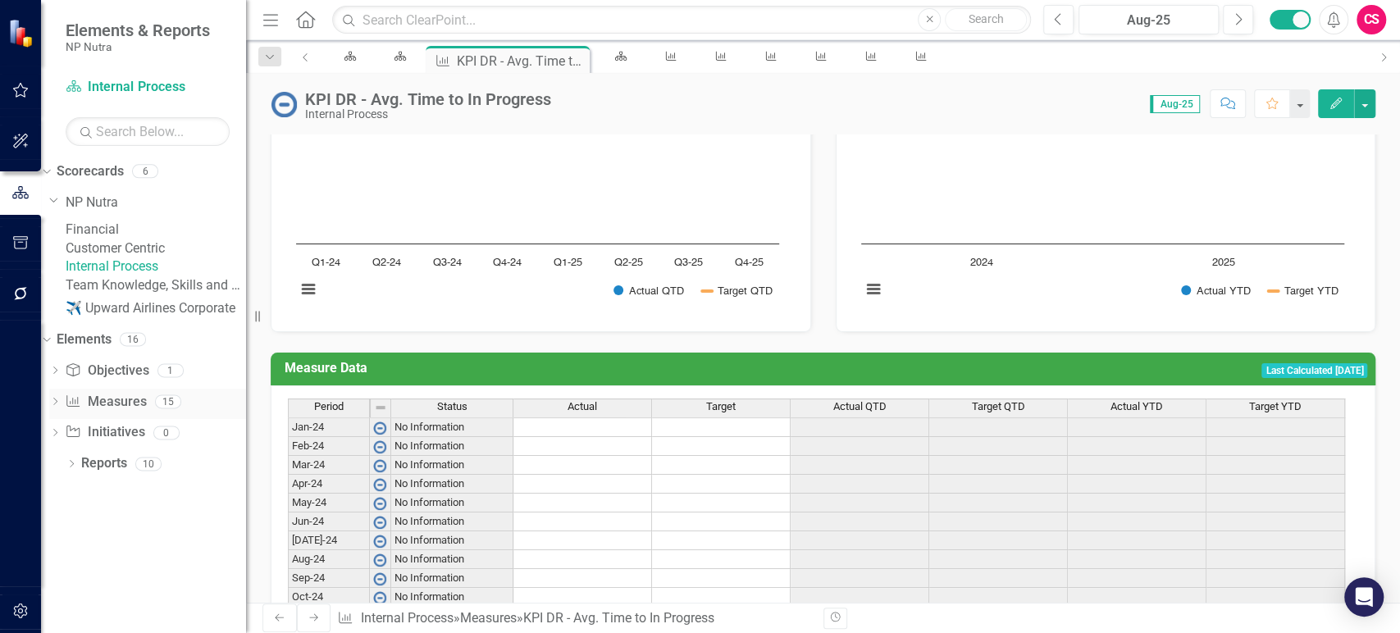
click at [125, 412] on link "Measure Measures" at bounding box center [105, 402] width 81 height 19
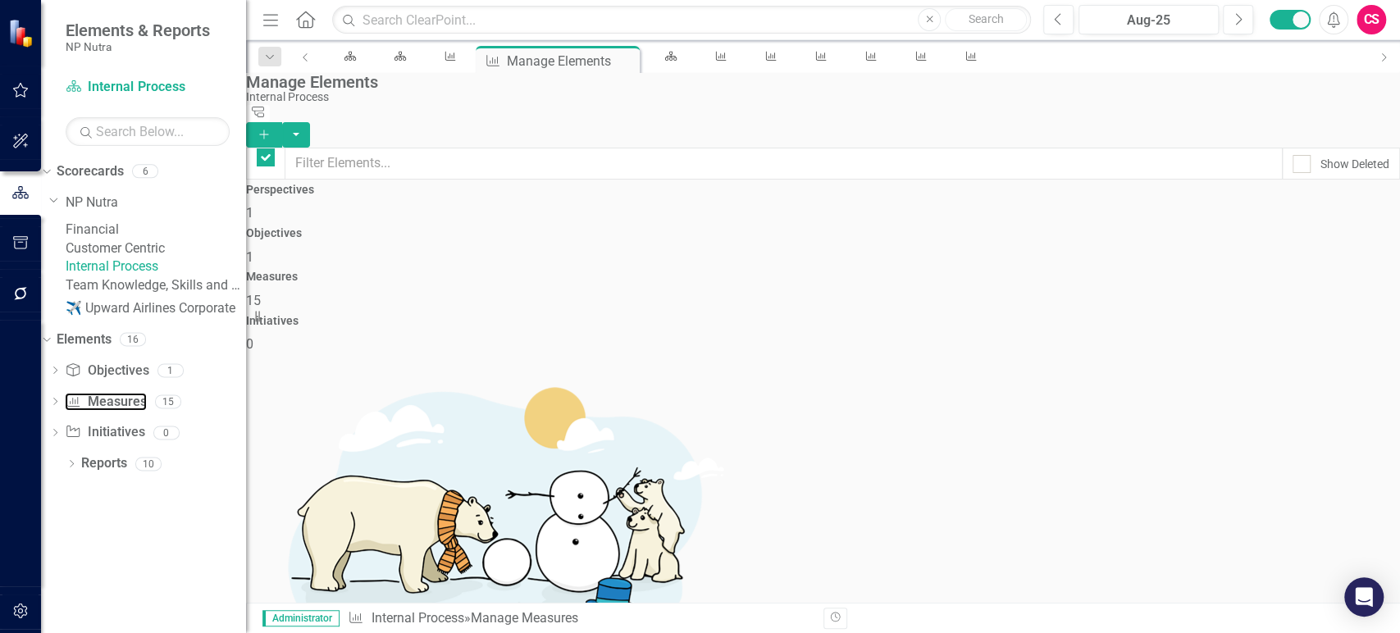
checkbox input "false"
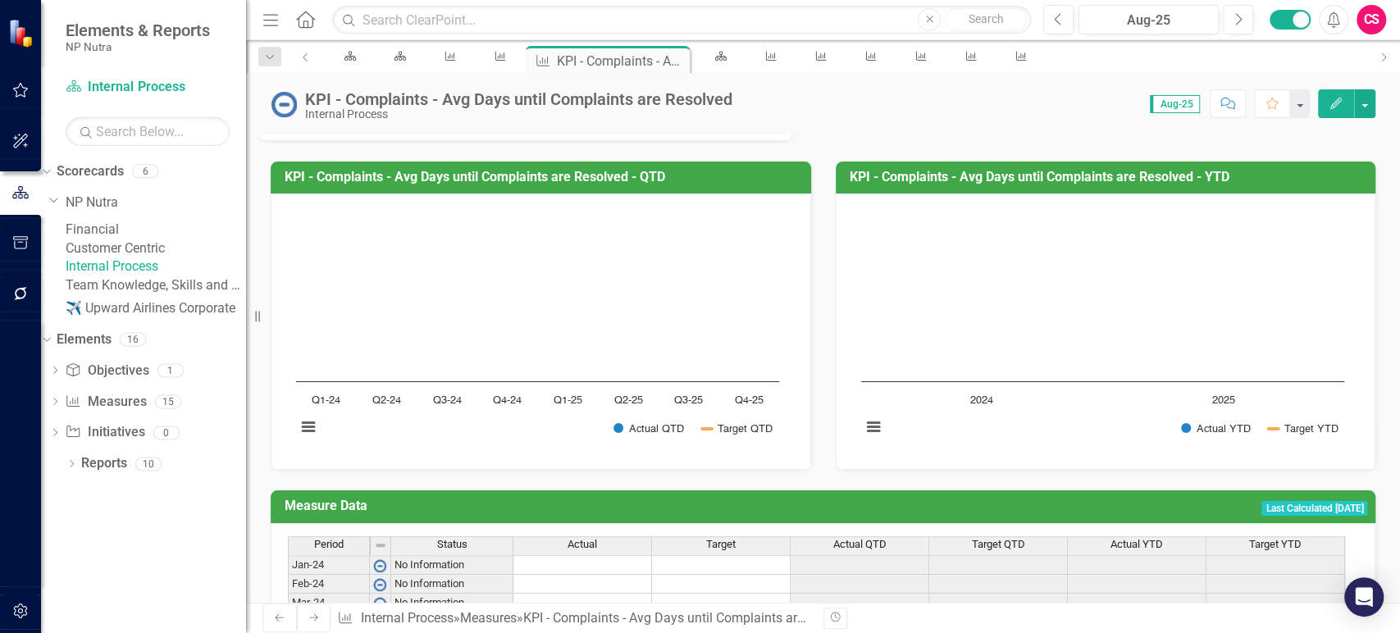
scroll to position [711, 0]
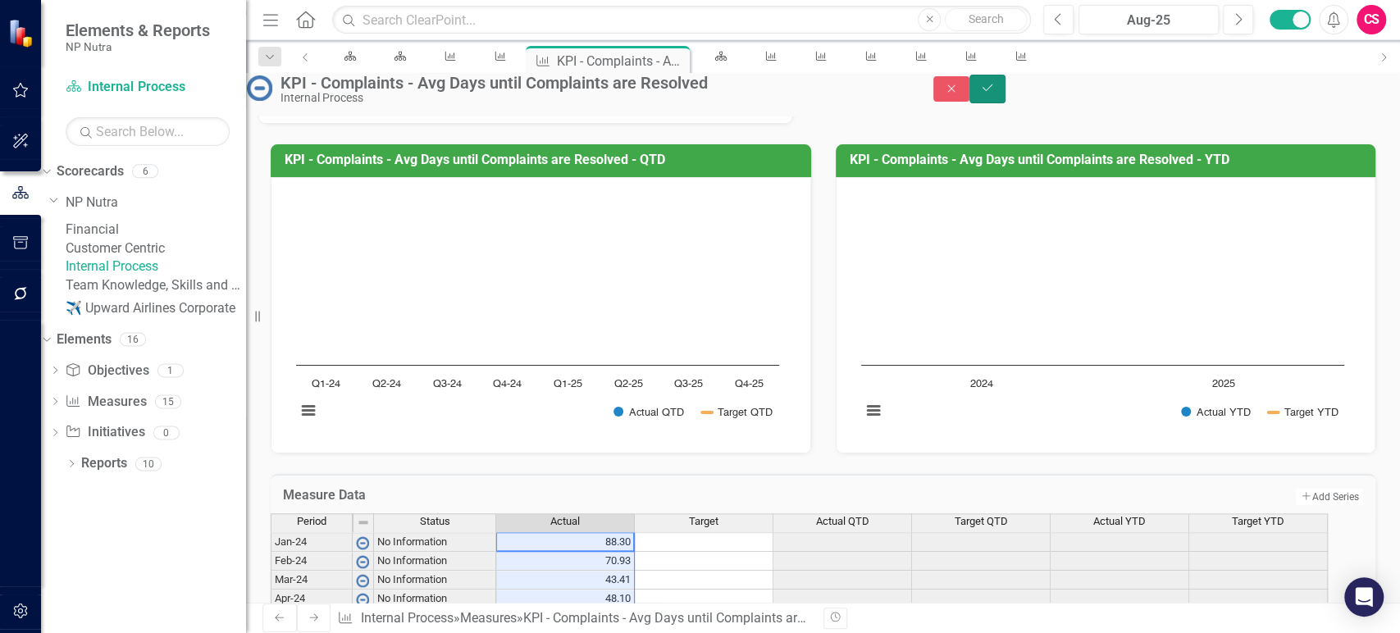
drag, startPoint x: 1354, startPoint y: 92, endPoint x: 965, endPoint y: 138, distance: 392.3
click at [995, 94] on icon "Save" at bounding box center [987, 87] width 15 height 11
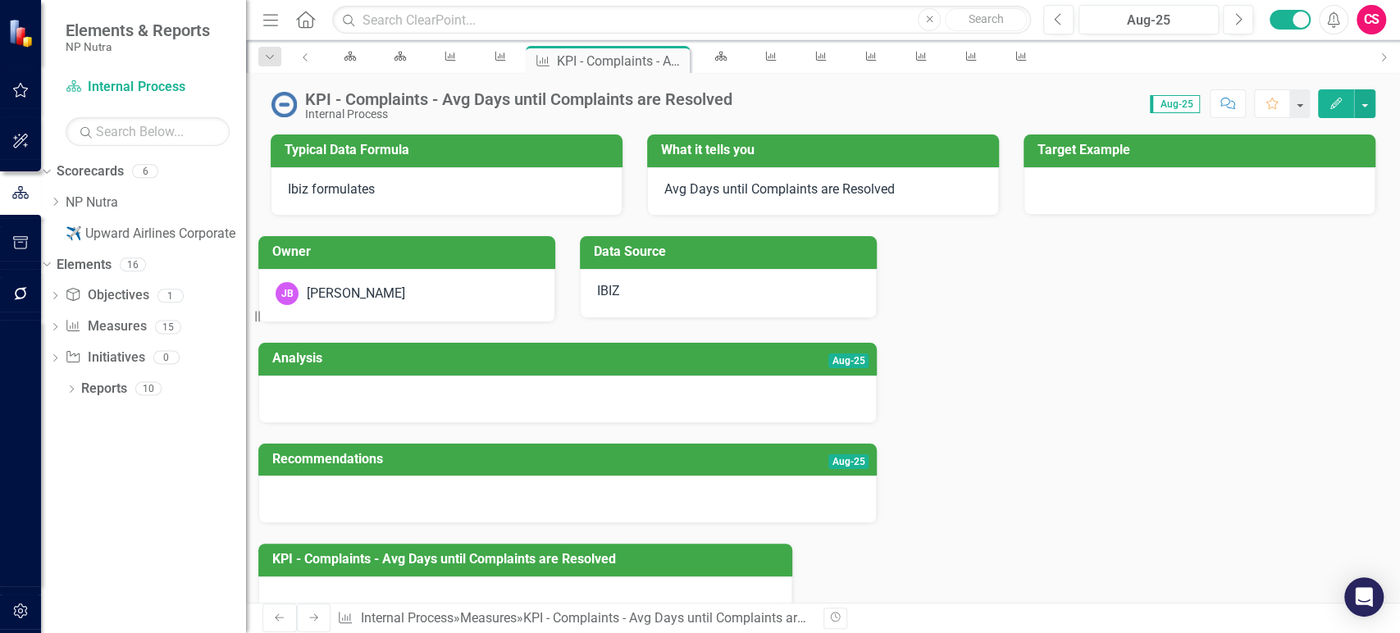
click at [308, 613] on icon "Next" at bounding box center [314, 618] width 13 height 10
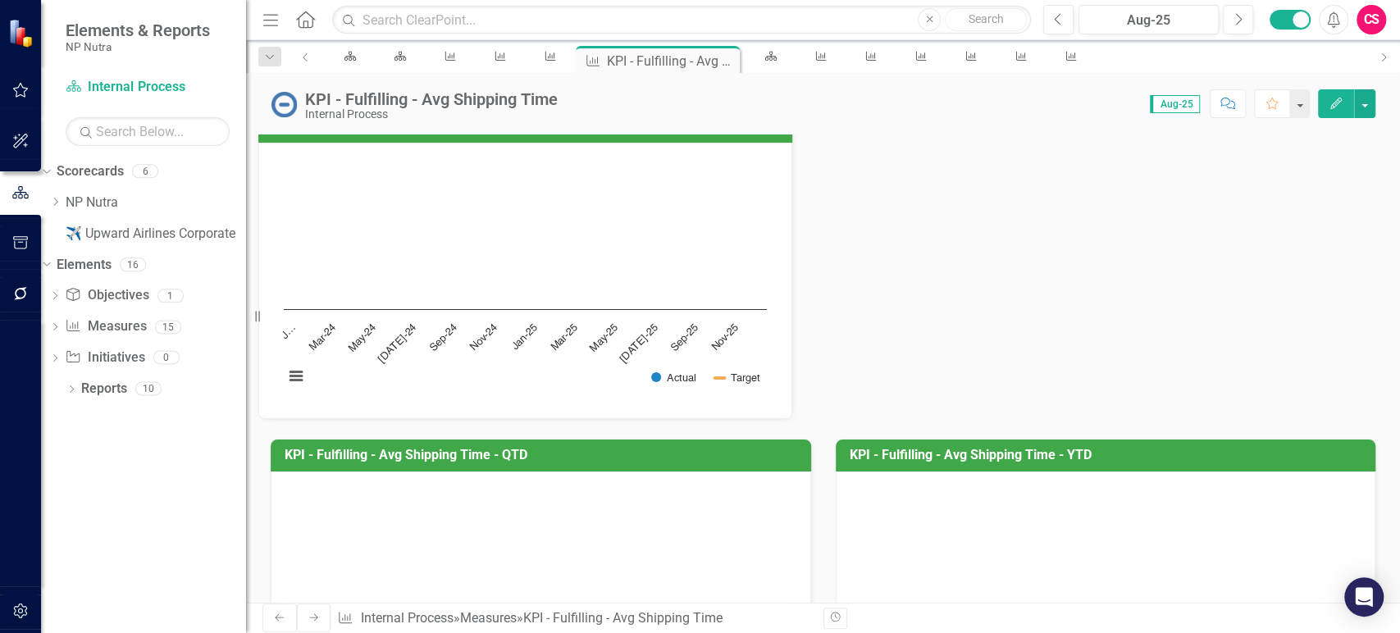
scroll to position [594, 0]
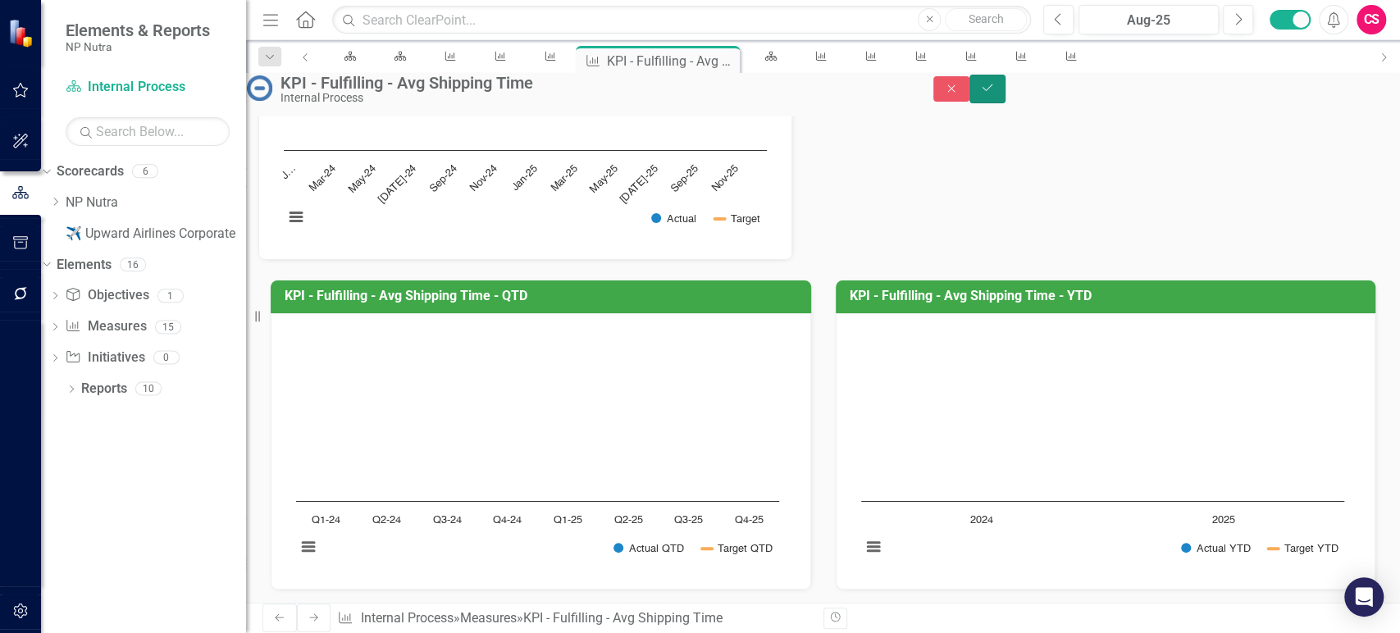
click at [995, 94] on icon "Save" at bounding box center [987, 87] width 15 height 11
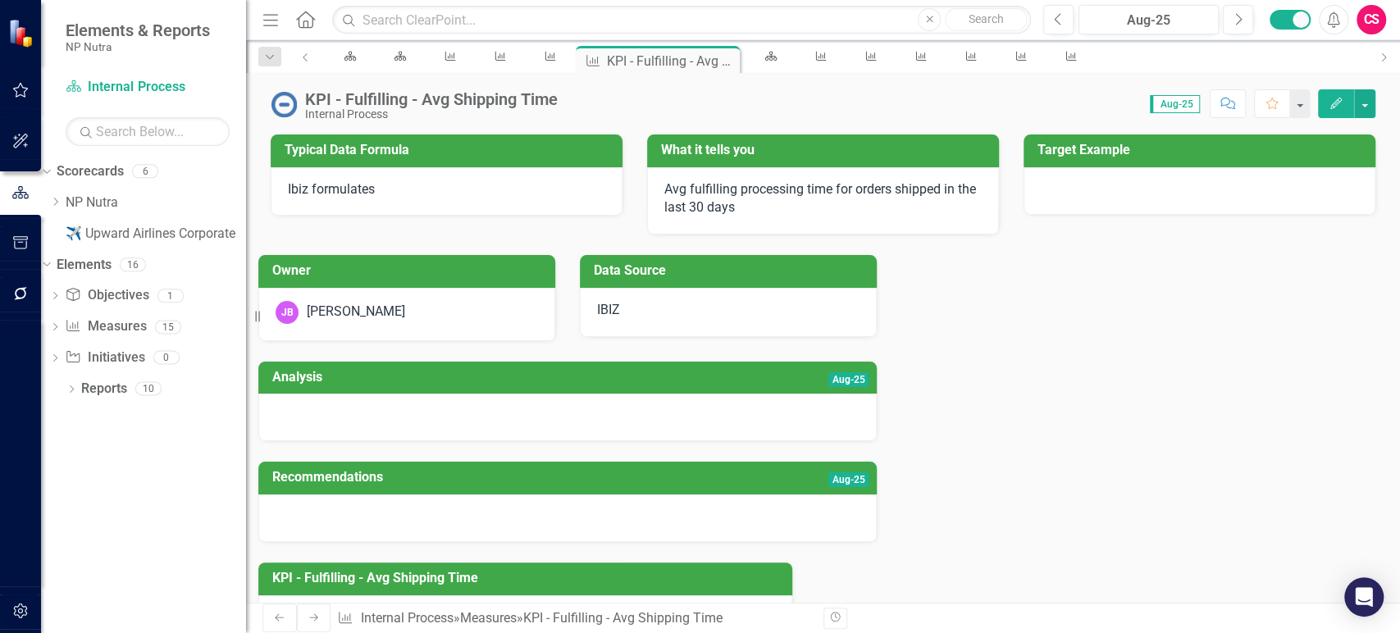
click at [308, 622] on icon "Next" at bounding box center [314, 618] width 13 height 10
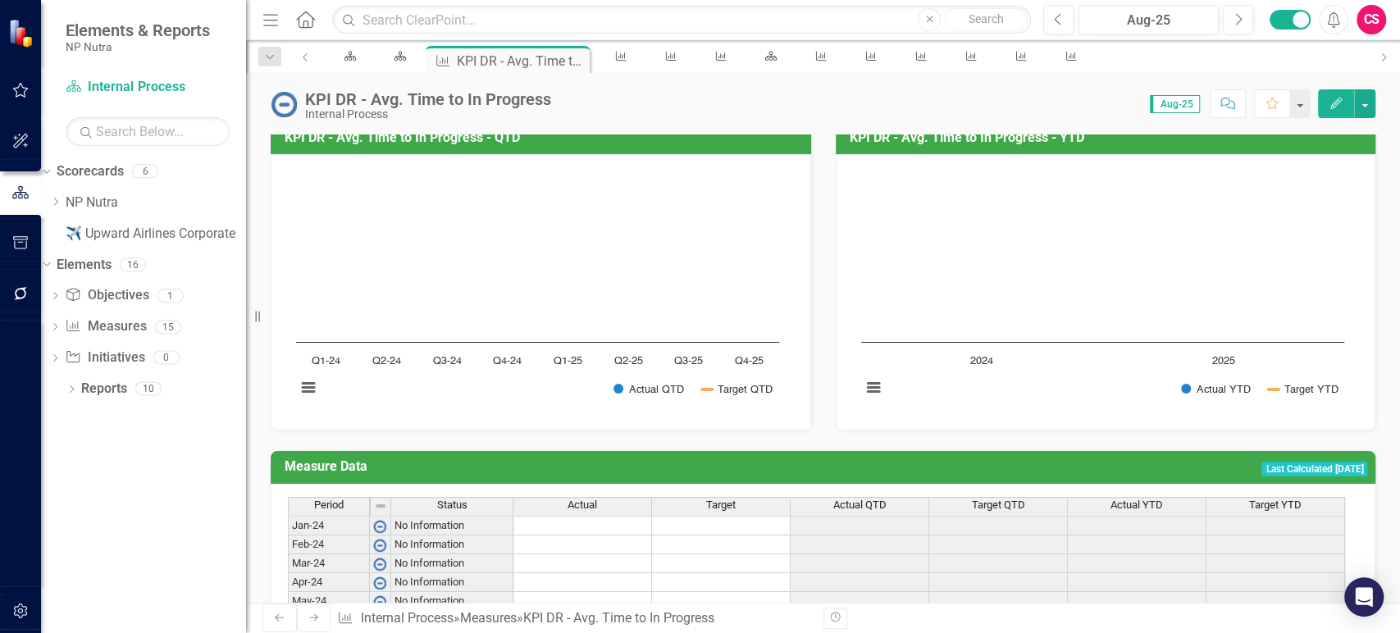
scroll to position [768, 0]
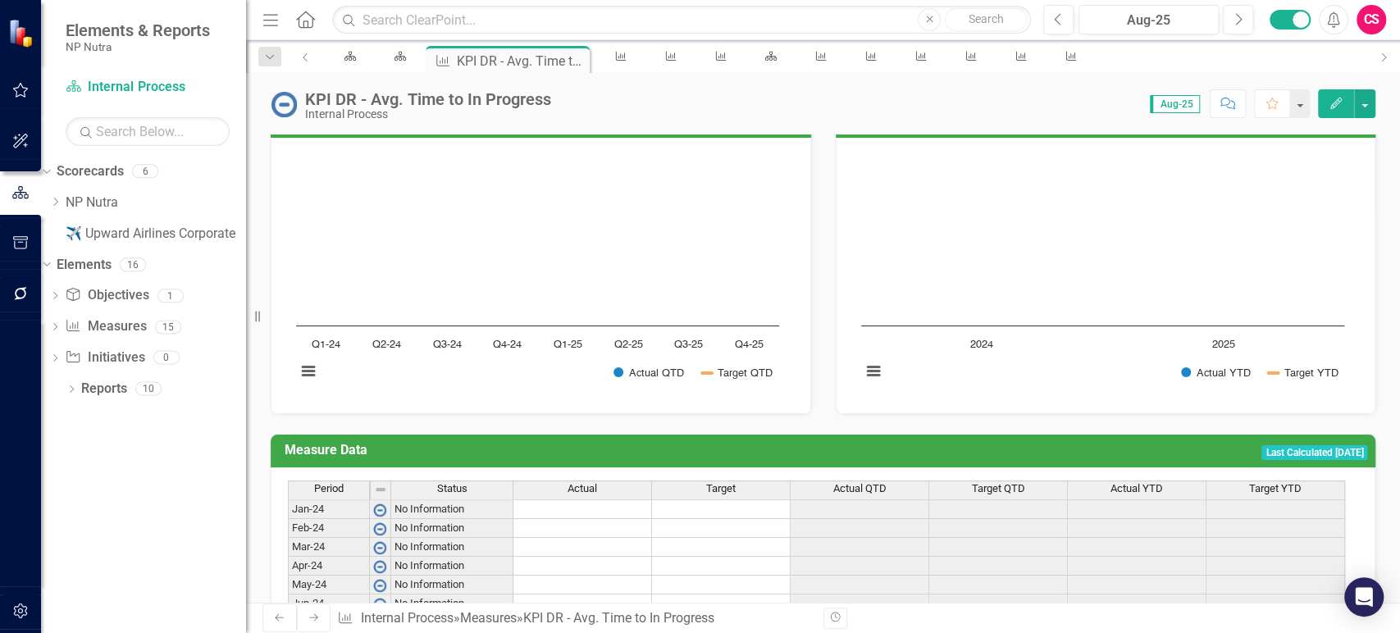
click at [577, 481] on div "Period Status Actual Target Actual QTD Target QTD Actual YTD Target YTD" at bounding box center [817, 491] width 1058 height 21
click at [577, 499] on td at bounding box center [582, 509] width 139 height 20
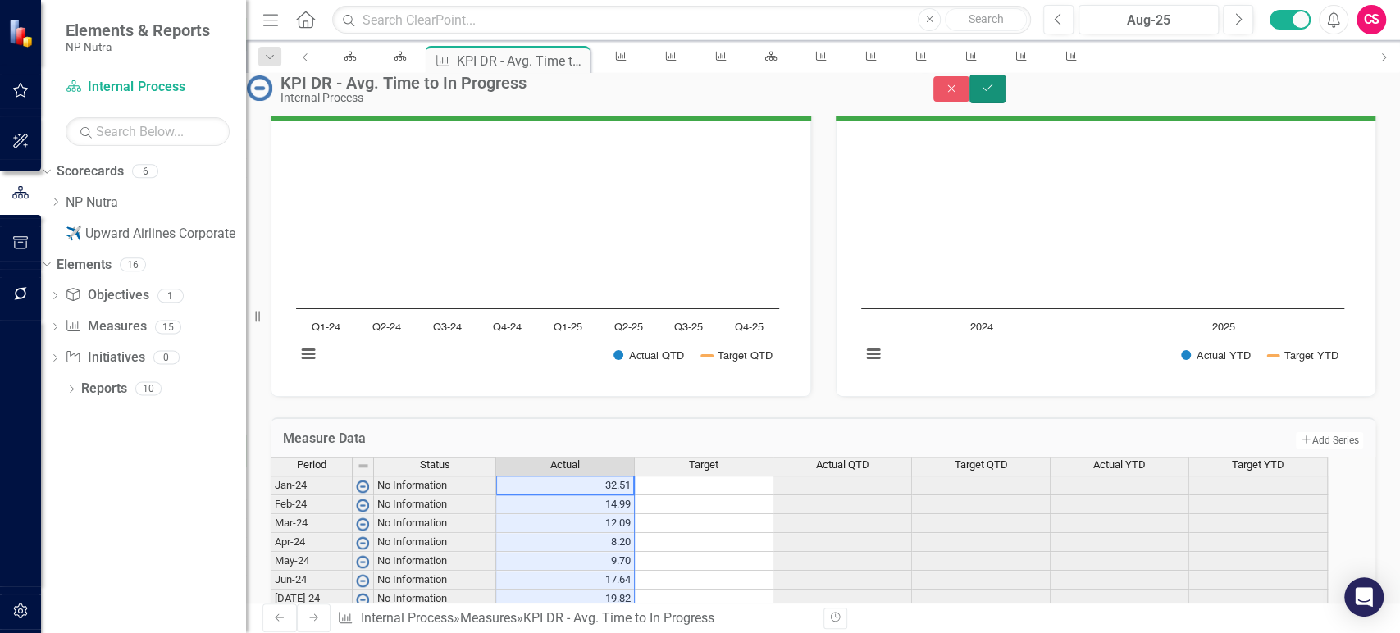
click at [1006, 89] on button "Save" at bounding box center [987, 89] width 36 height 29
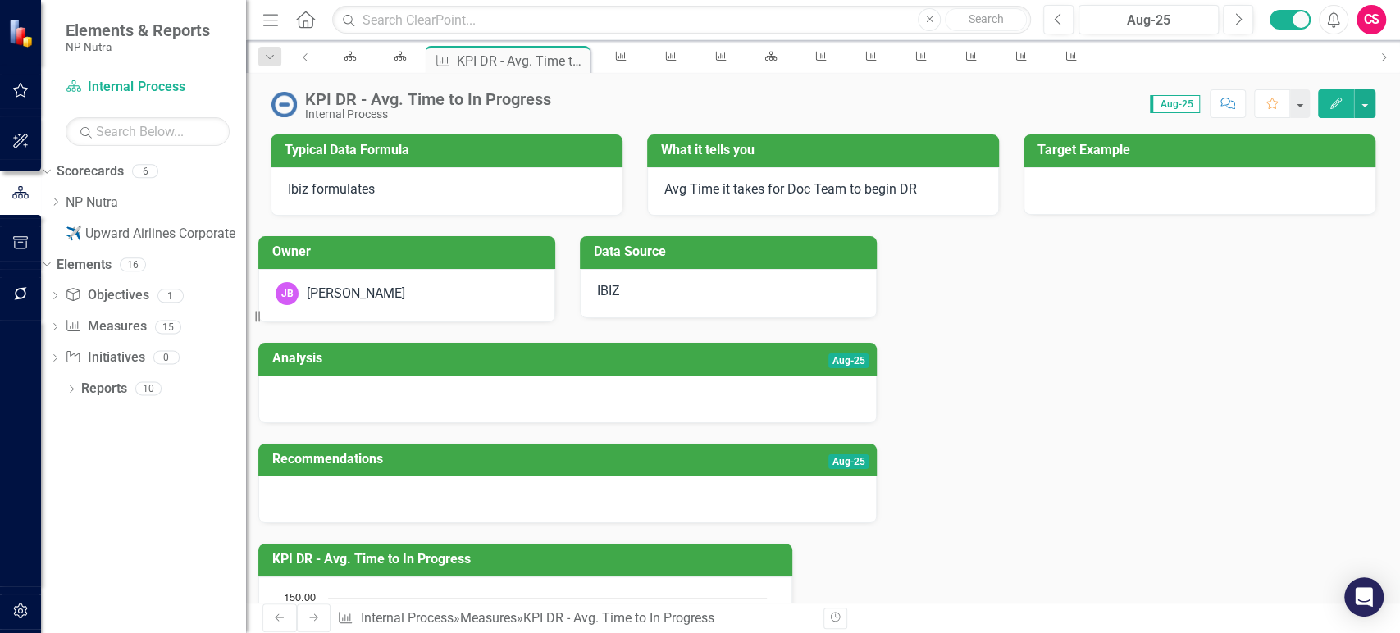
click at [322, 627] on div "Previous Next Measure Internal Process » Measures » KPI DR - Avg. Time to In Pr…" at bounding box center [536, 618] width 548 height 29
click at [297, 620] on link "Next" at bounding box center [314, 618] width 34 height 29
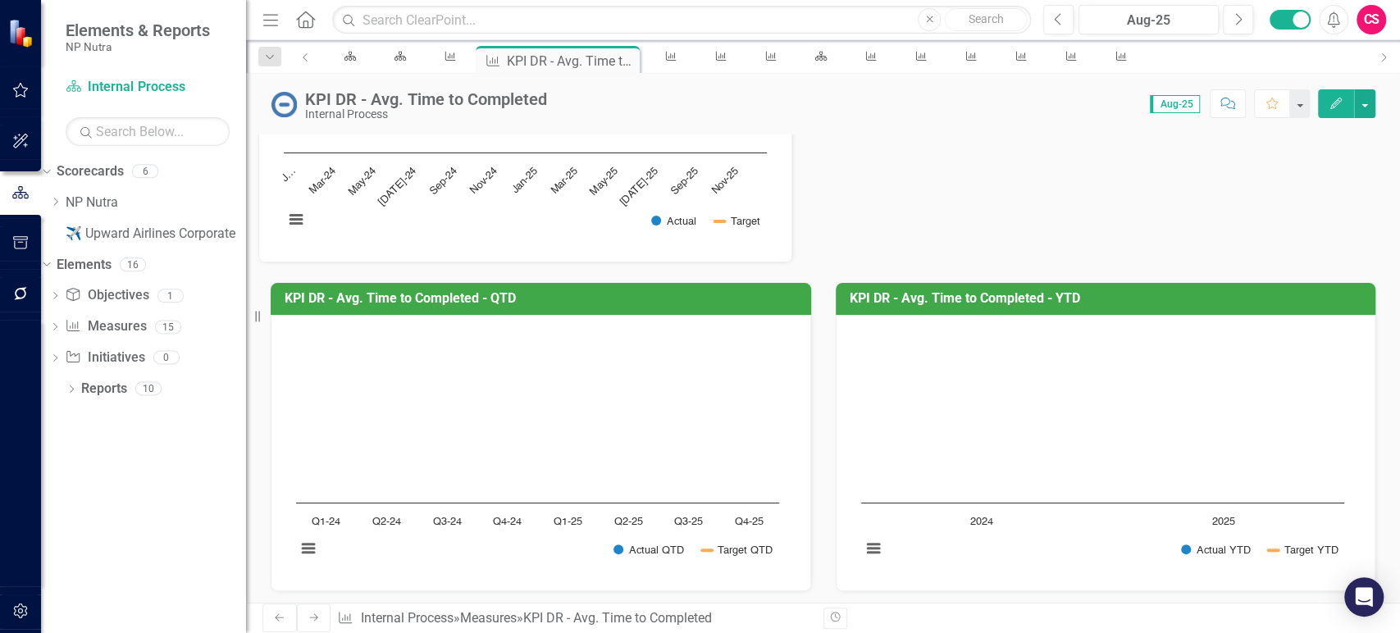
scroll to position [610, 0]
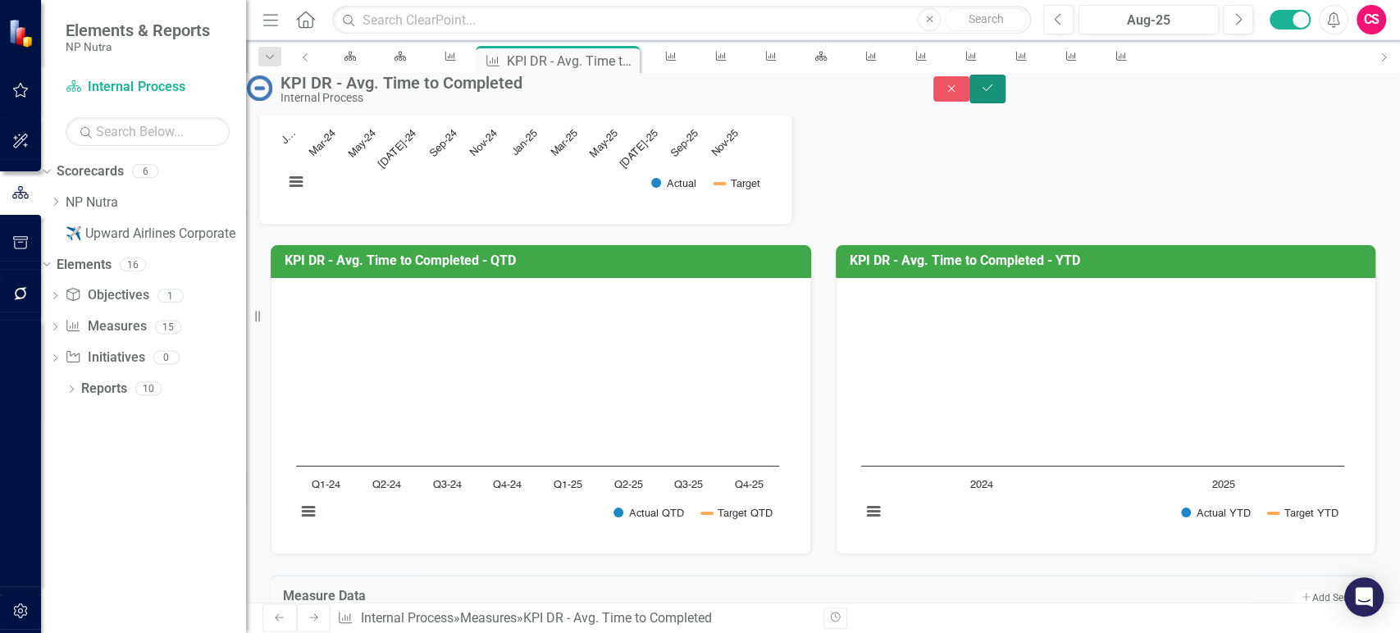
click at [995, 90] on icon "Save" at bounding box center [987, 87] width 15 height 11
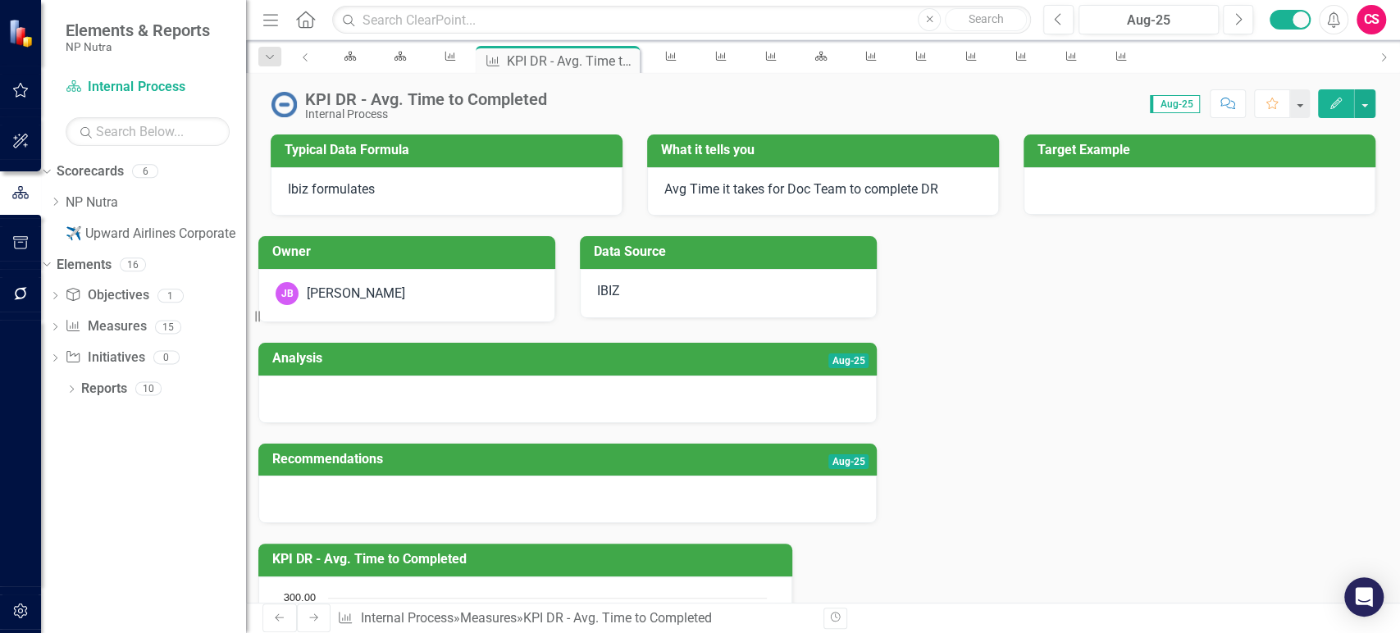
drag, startPoint x: 294, startPoint y: 613, endPoint x: 302, endPoint y: 613, distance: 8.2
click at [297, 613] on link "Next" at bounding box center [314, 618] width 34 height 29
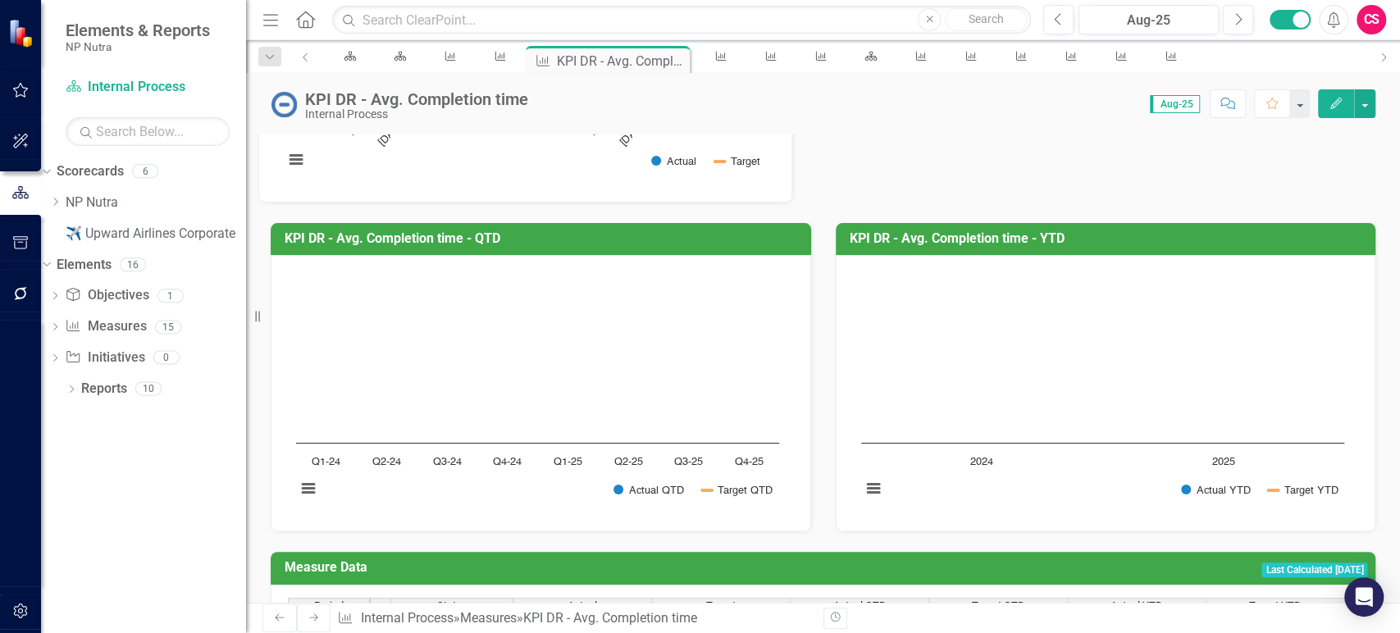
scroll to position [659, 0]
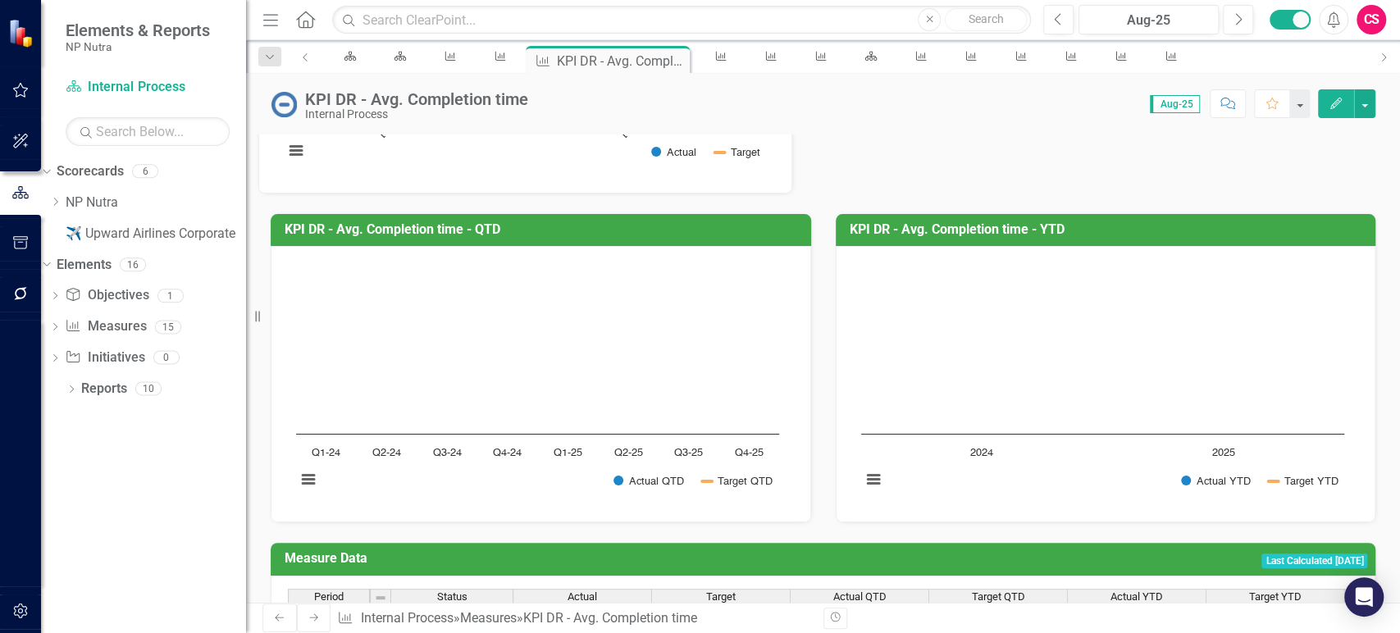
click at [613, 608] on td at bounding box center [582, 618] width 139 height 20
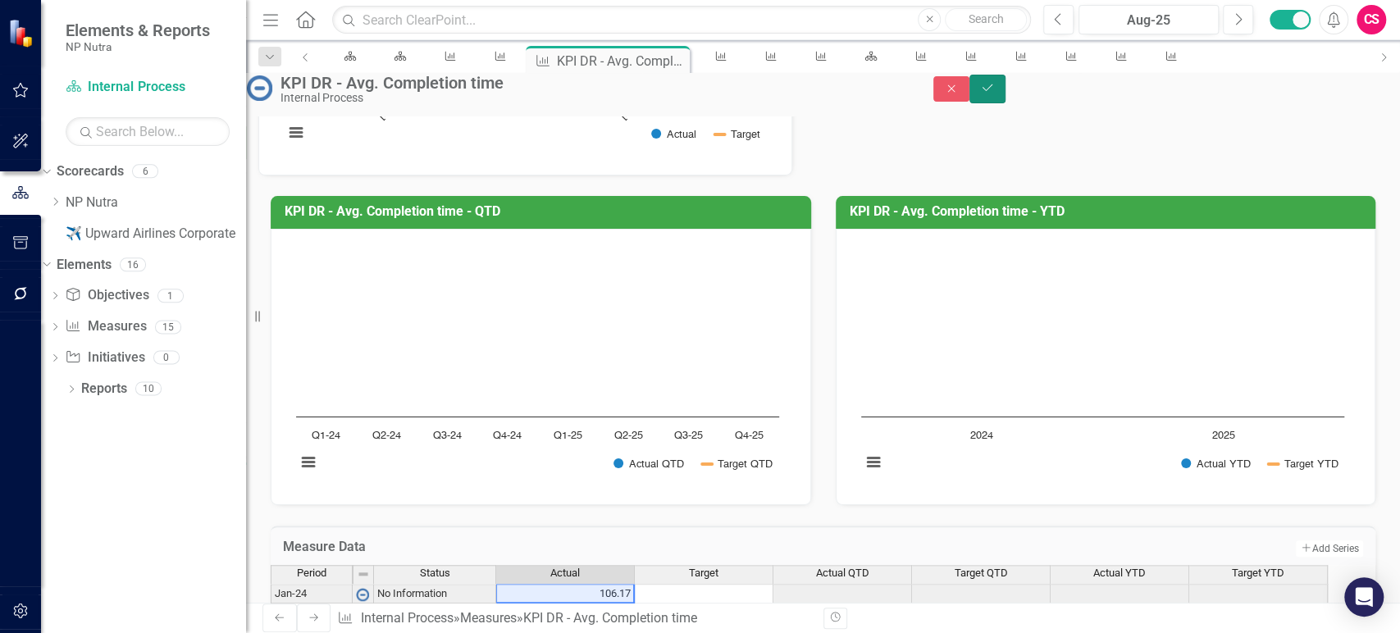
click at [1006, 102] on button "Save" at bounding box center [987, 89] width 36 height 29
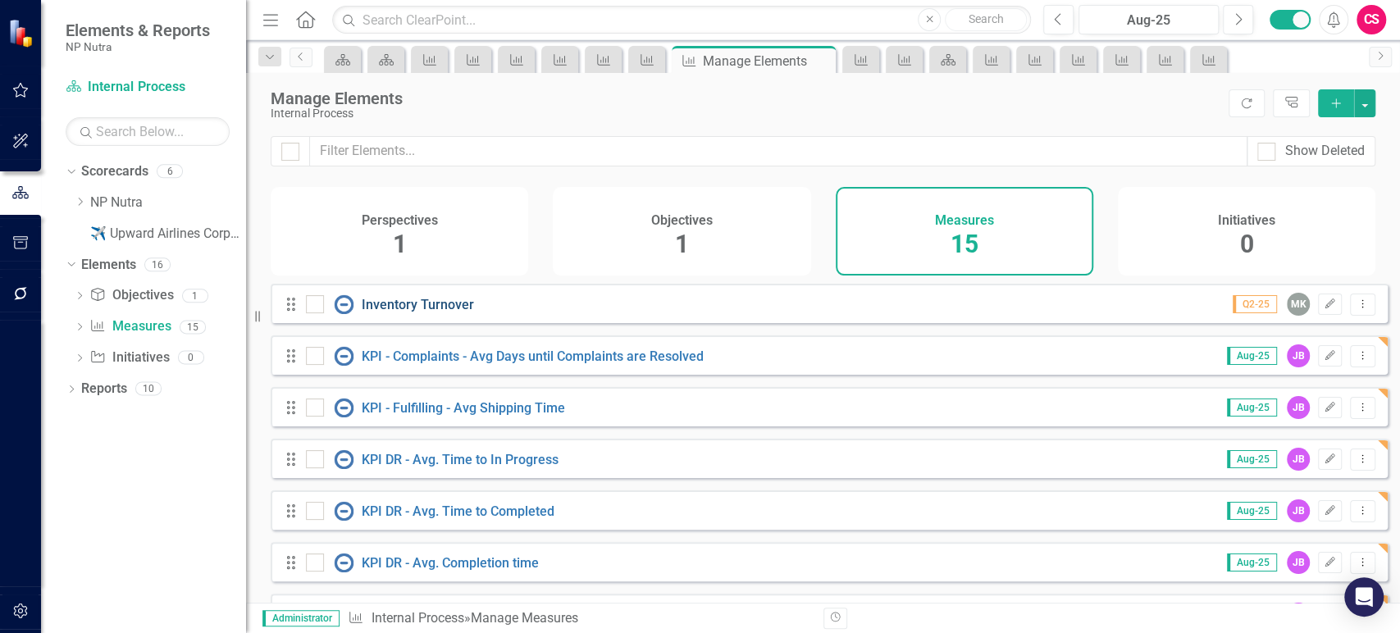
click at [404, 312] on link "Inventory Turnover" at bounding box center [418, 305] width 112 height 16
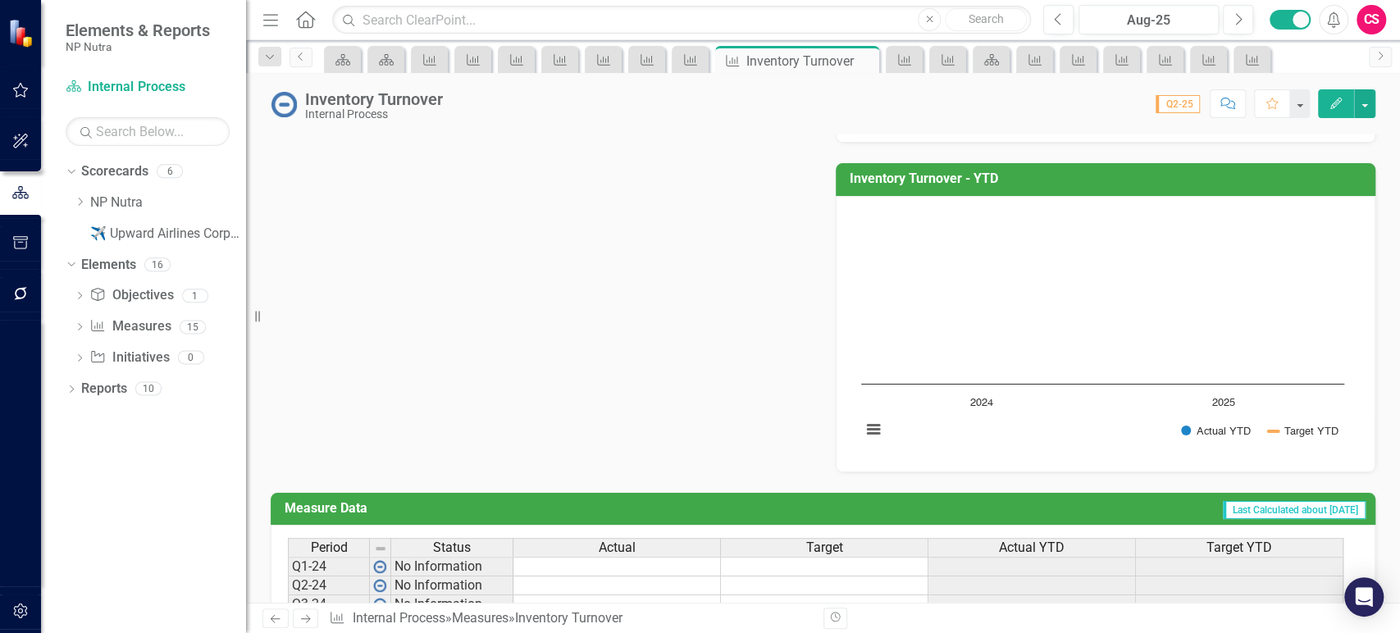
scroll to position [548, 0]
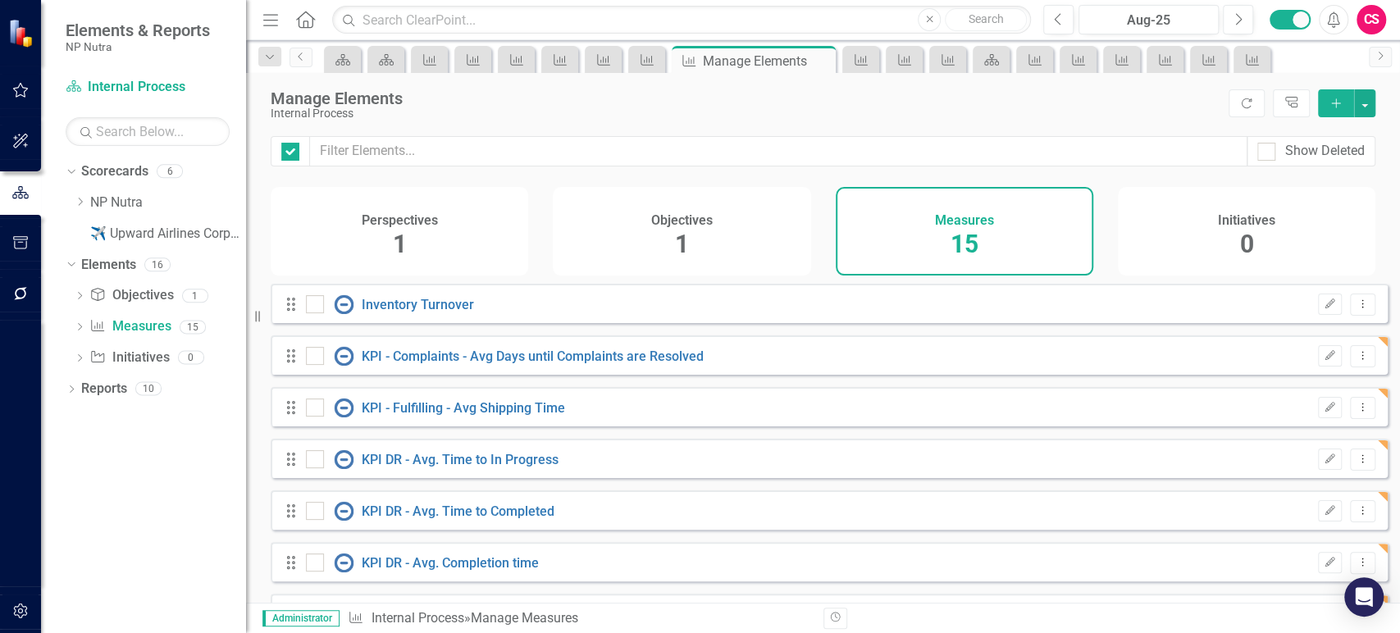
checkbox input "false"
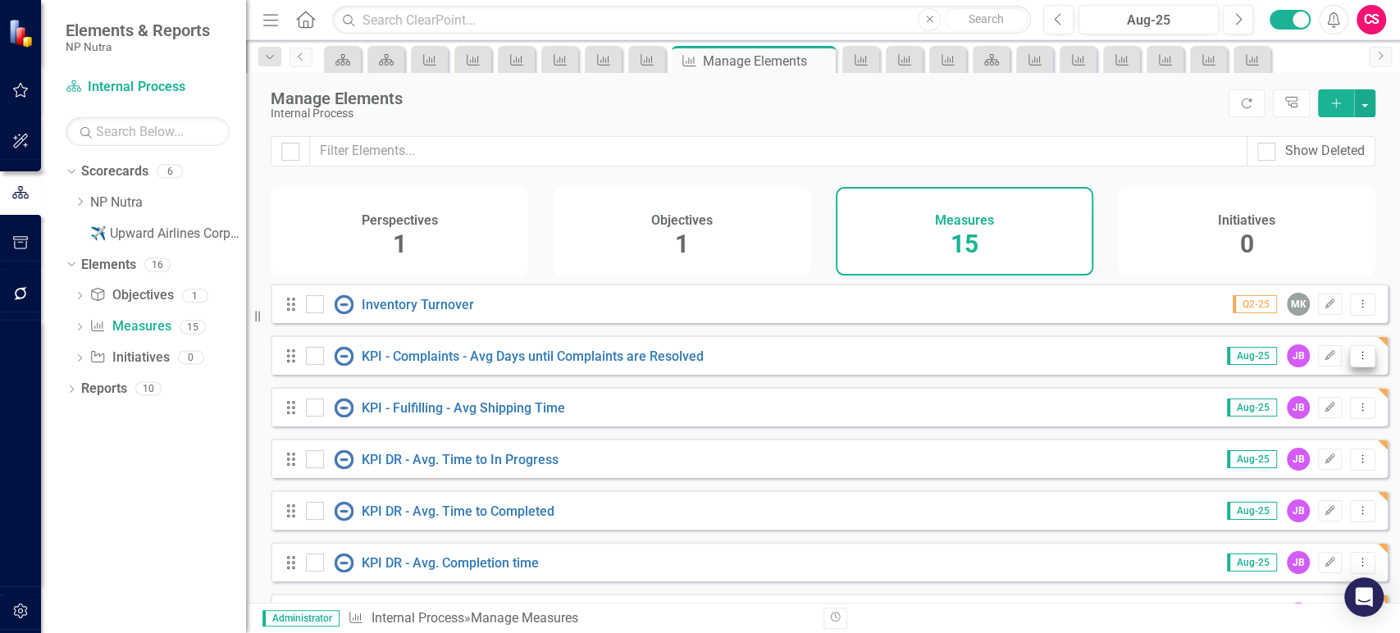
click at [1357, 361] on icon "Dropdown Menu" at bounding box center [1363, 355] width 14 height 11
click at [1287, 449] on link "Copy Duplicate Measure" at bounding box center [1290, 455] width 148 height 30
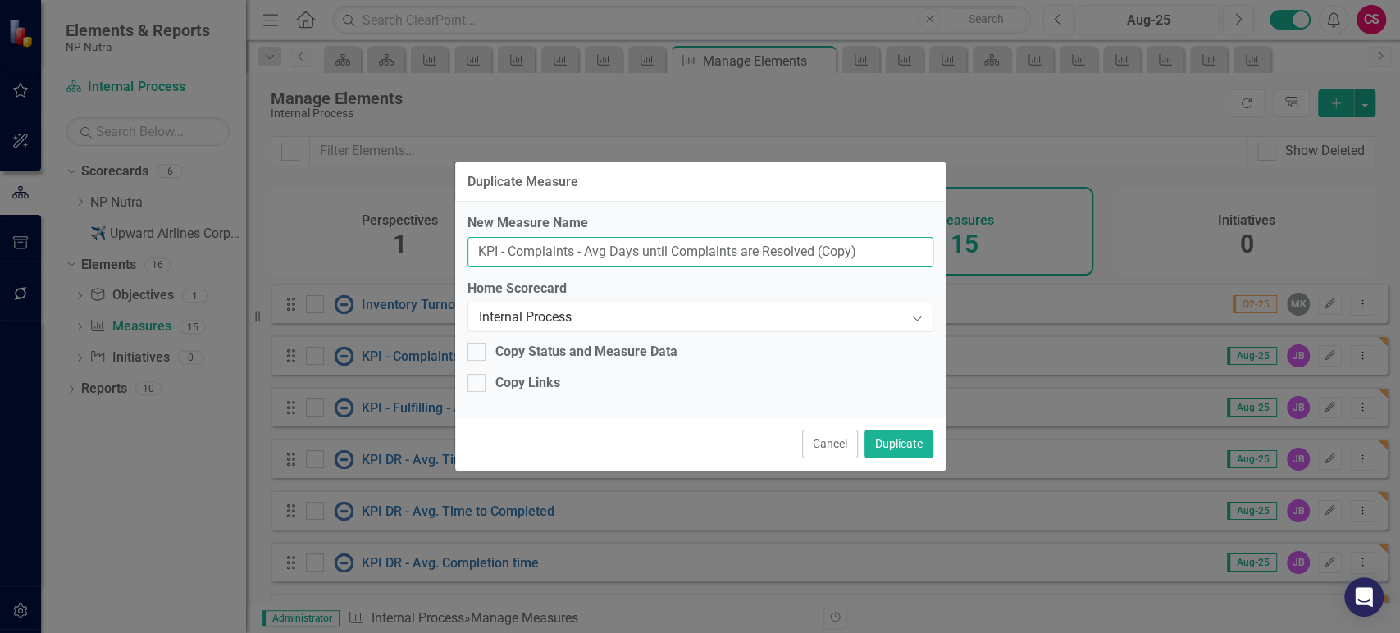
click at [577, 242] on input "KPI - Complaints - Avg Days until Complaints are Resolved (Copy)" at bounding box center [701, 252] width 466 height 30
paste input "DR- Quick Turn % (from Completed within each month"
type input "KPI DR- Quick Turn % (from Completed within each month)"
click at [558, 379] on div "Copy Links" at bounding box center [527, 383] width 65 height 19
click at [478, 379] on input "Copy Links" at bounding box center [473, 379] width 11 height 11
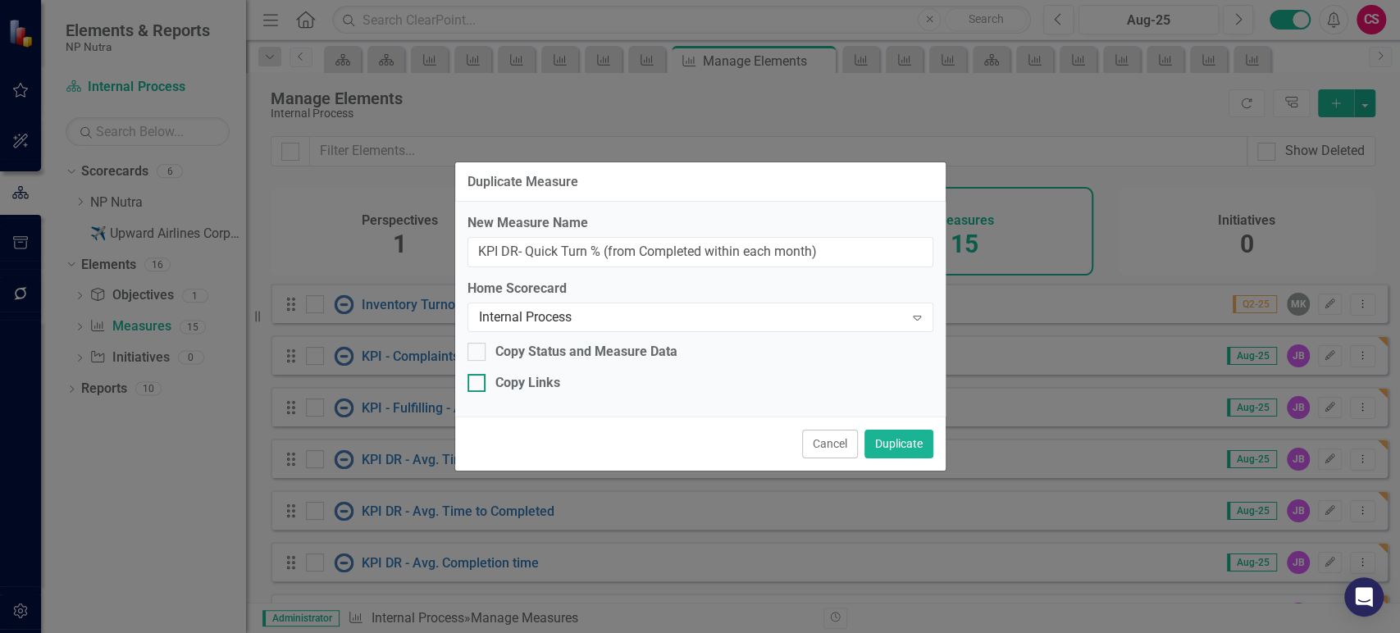
checkbox input "true"
click at [901, 445] on button "Duplicate" at bounding box center [898, 444] width 69 height 29
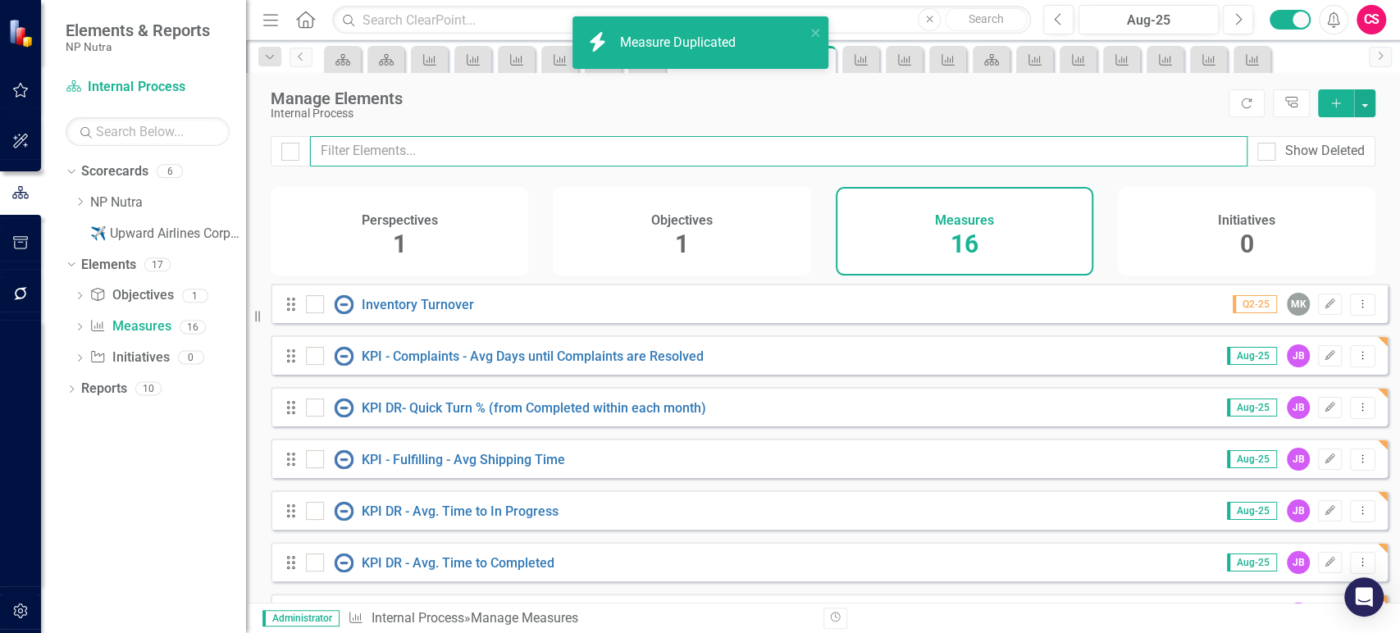
click at [645, 160] on input "text" at bounding box center [778, 151] width 937 height 30
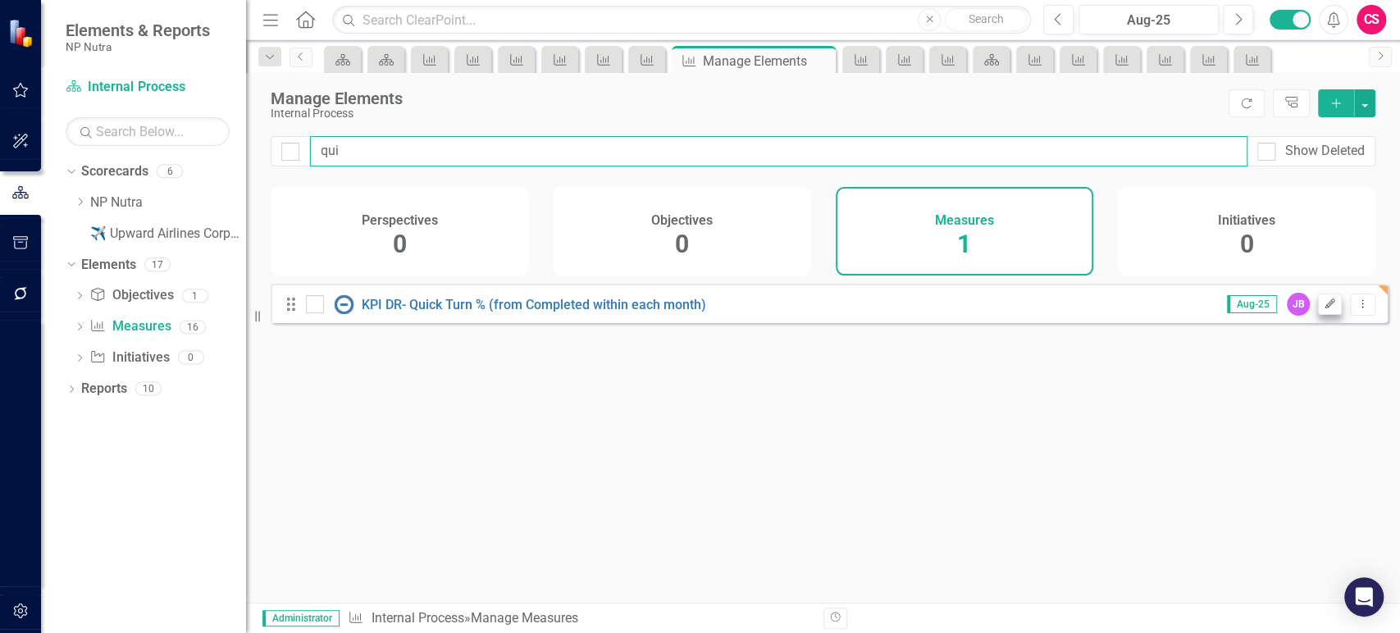
type input "qui"
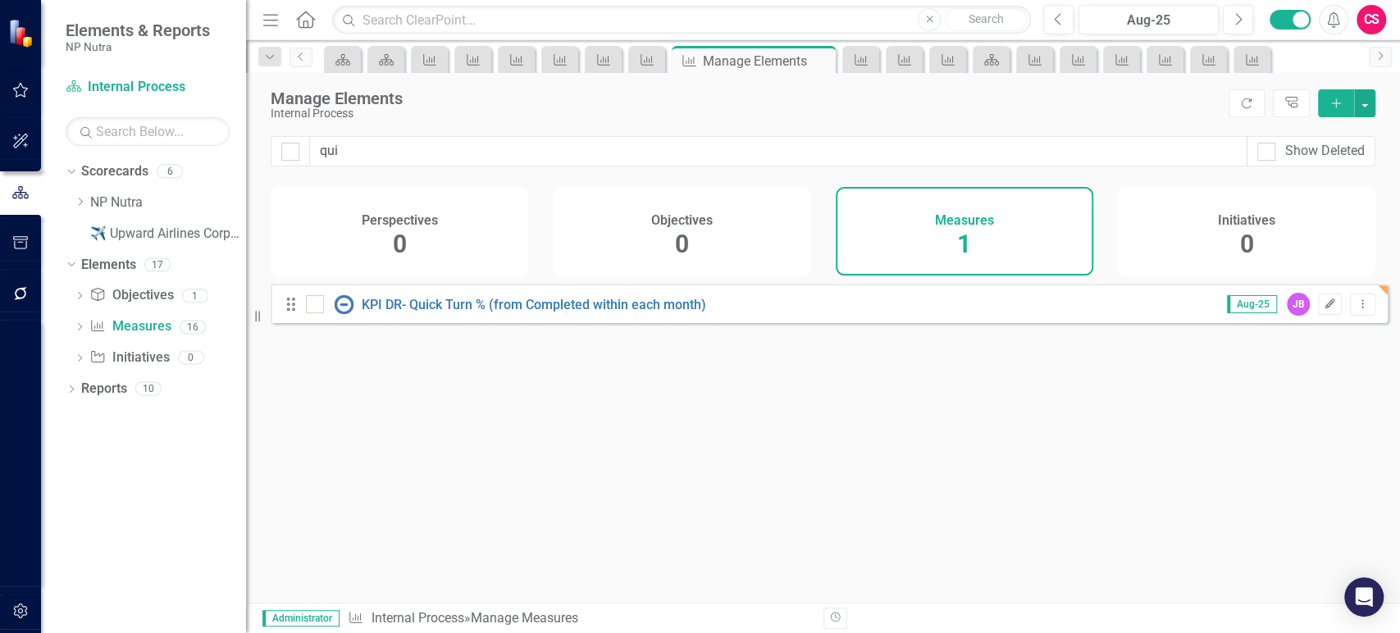
click at [1324, 309] on icon "Edit" at bounding box center [1330, 304] width 12 height 10
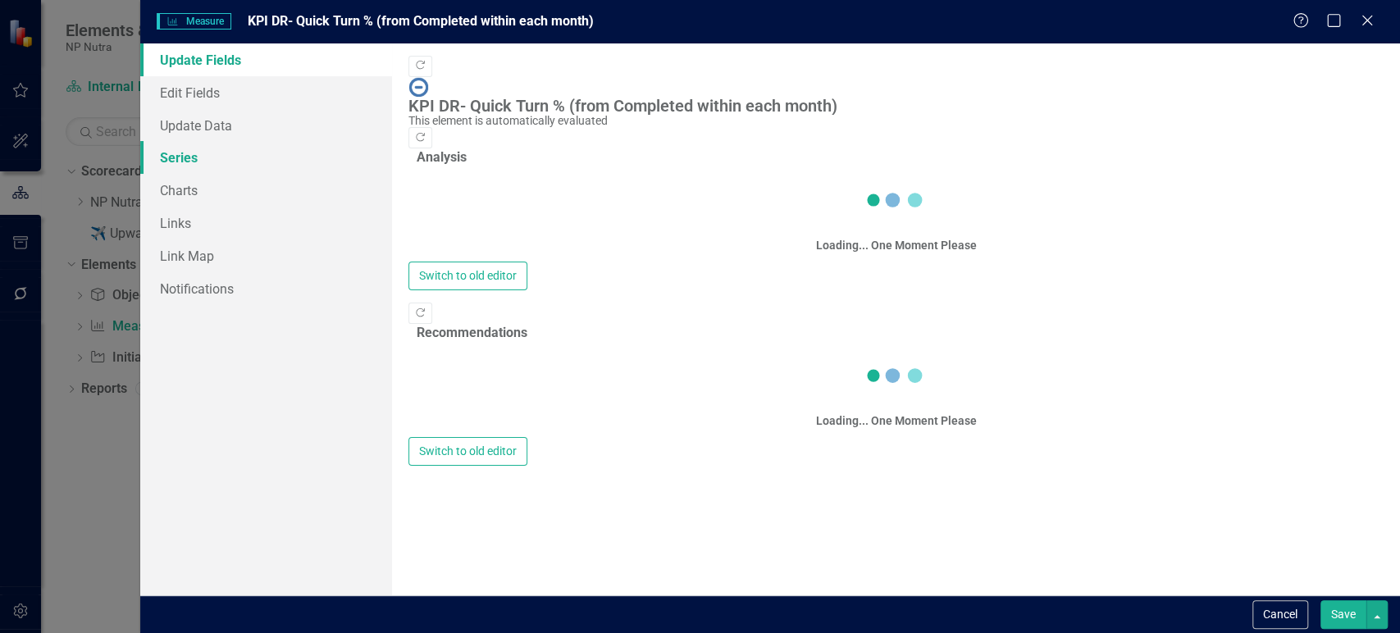
click at [271, 157] on link "Series" at bounding box center [266, 157] width 252 height 33
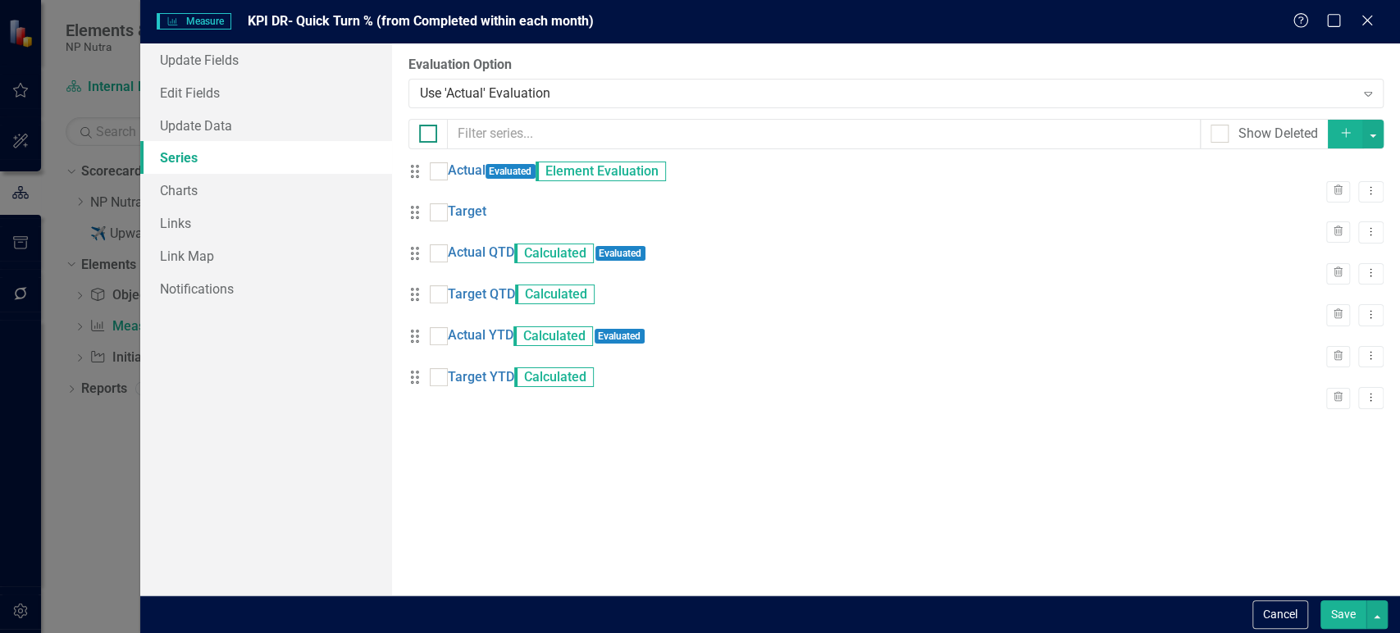
click at [427, 130] on input "checkbox" at bounding box center [424, 130] width 11 height 11
checkbox input "true"
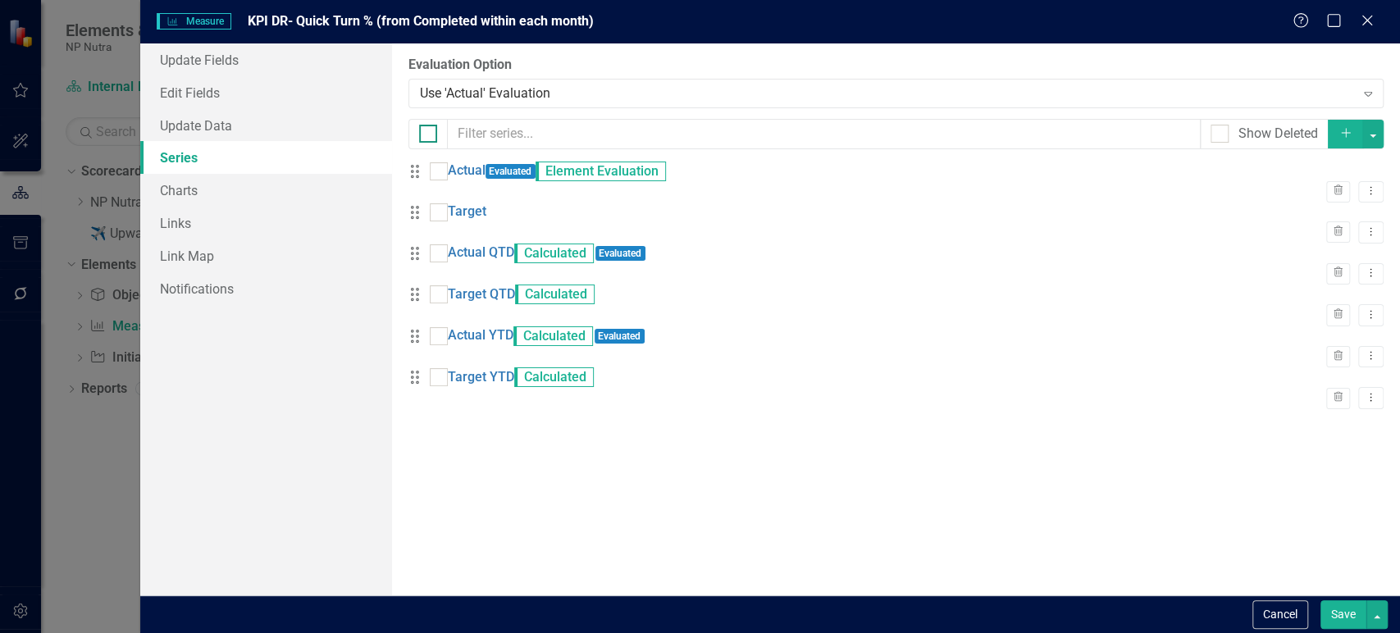
checkbox input "true"
click at [1371, 135] on button "button" at bounding box center [1372, 134] width 21 height 29
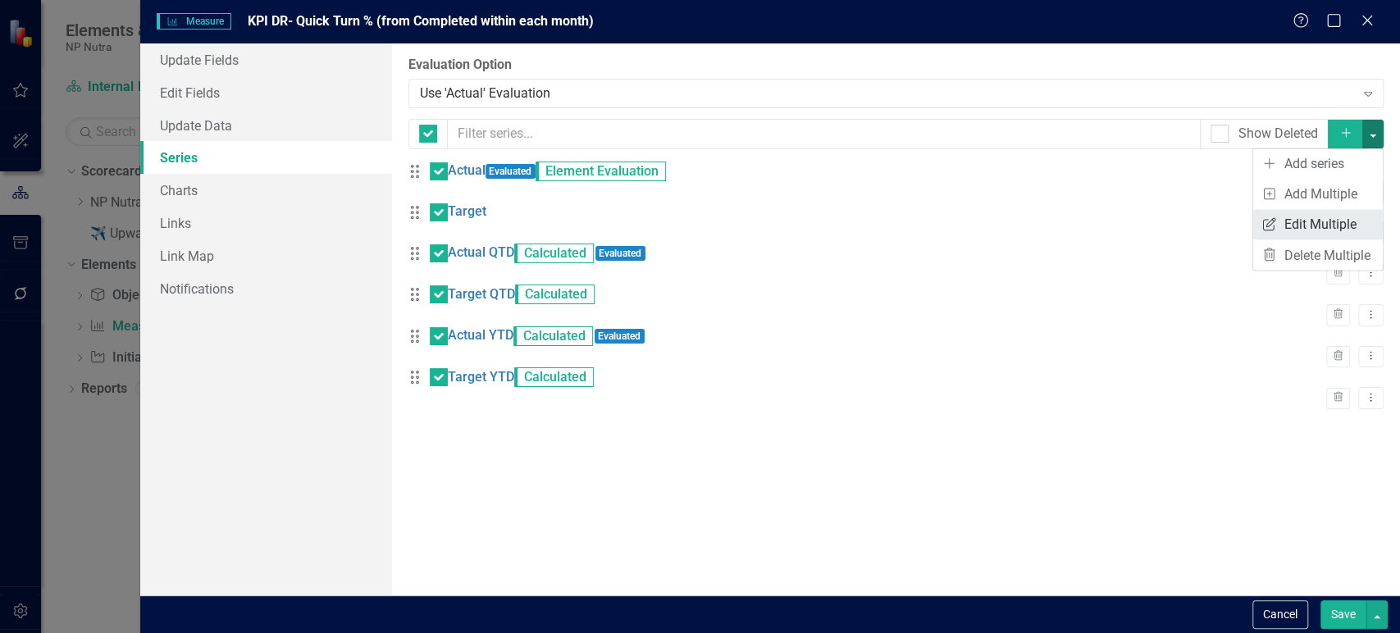
click at [1298, 216] on link "Edit Multiple Edit Multiple" at bounding box center [1318, 224] width 130 height 30
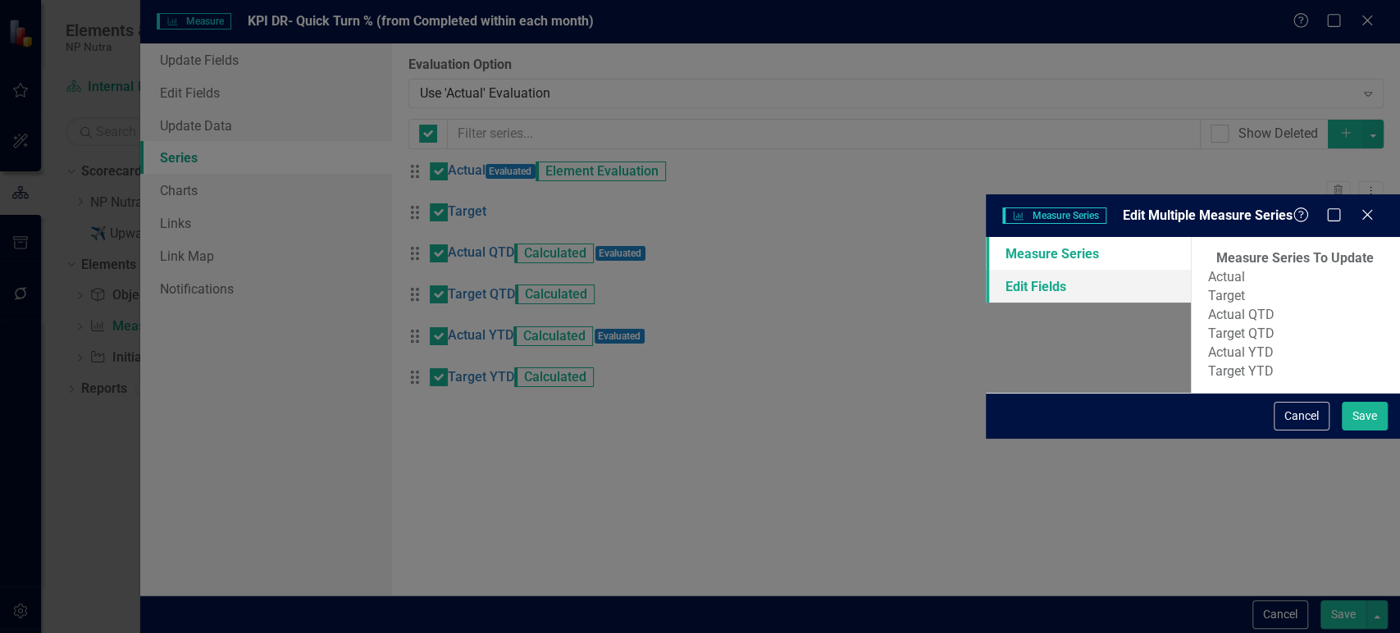
click at [986, 270] on link "Edit Fields" at bounding box center [1088, 286] width 205 height 33
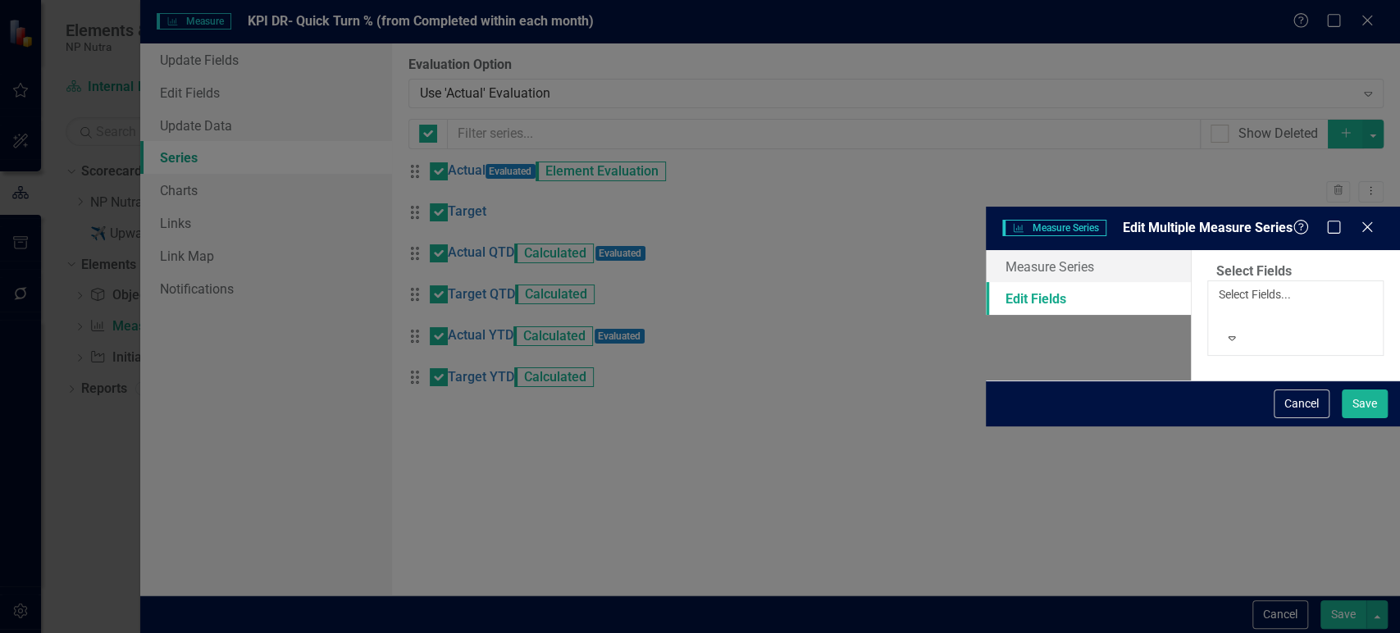
click at [1220, 304] on div at bounding box center [1221, 314] width 2 height 20
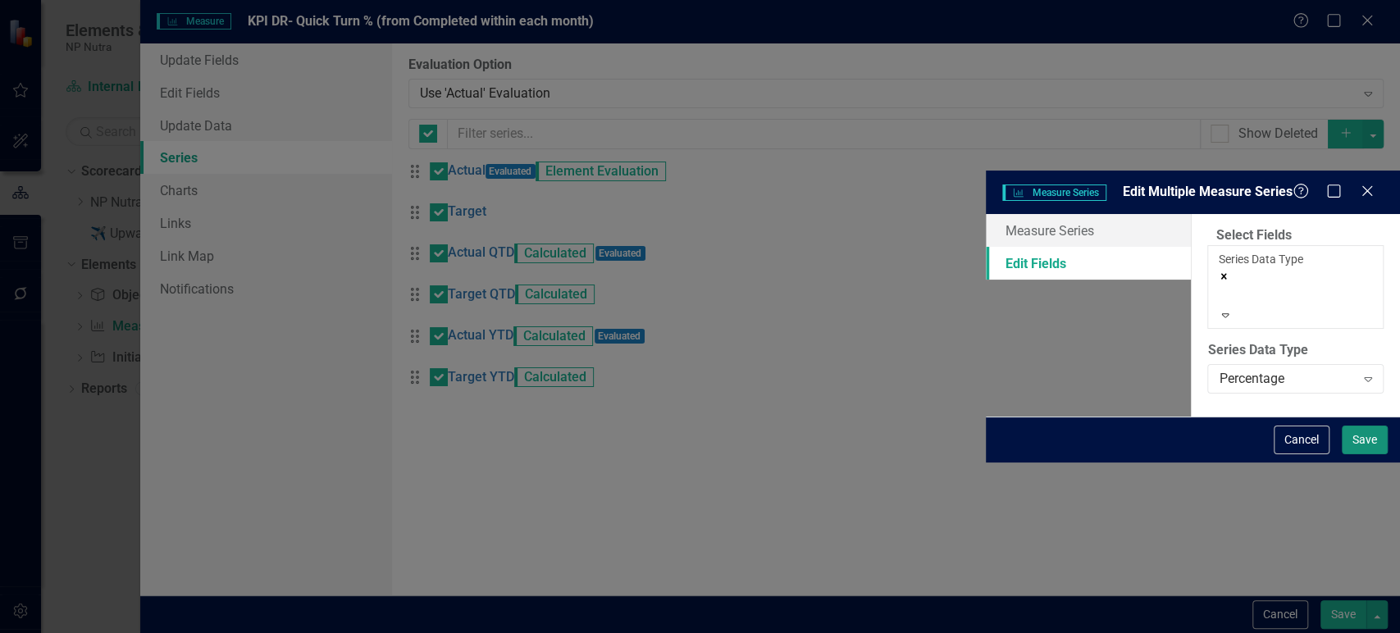
click at [1366, 454] on button "Save" at bounding box center [1365, 440] width 46 height 29
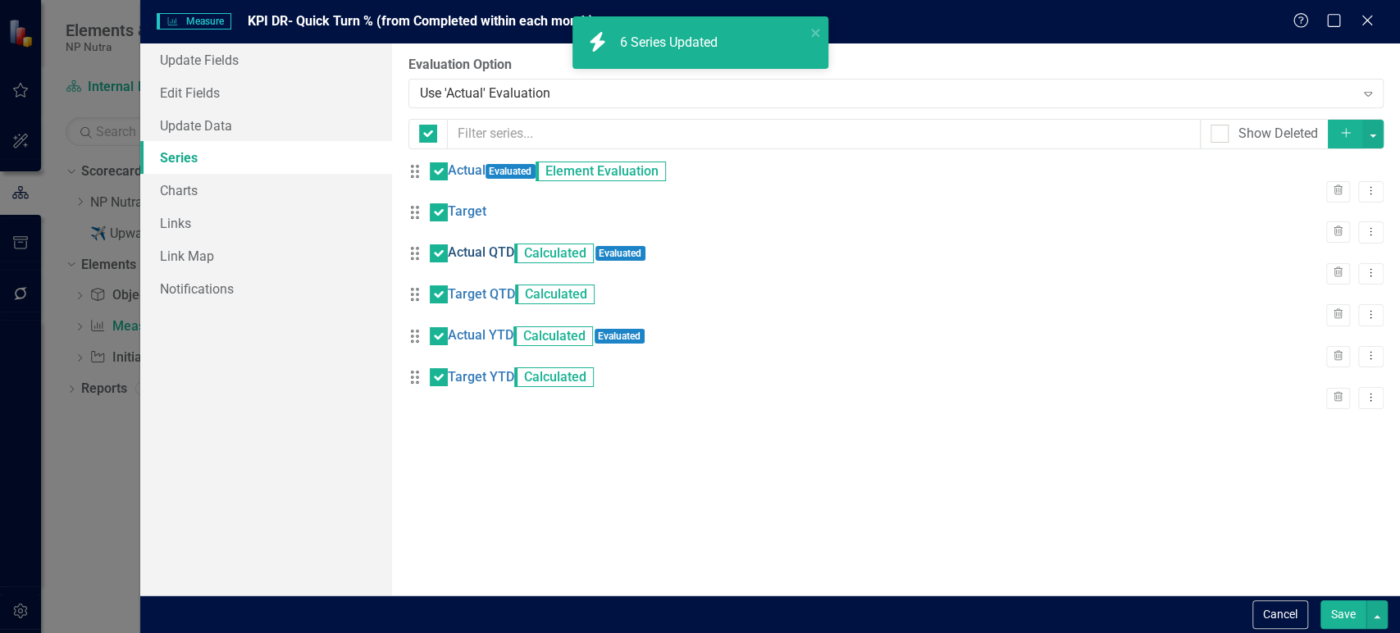
click at [499, 262] on link "Actual QTD" at bounding box center [481, 253] width 66 height 19
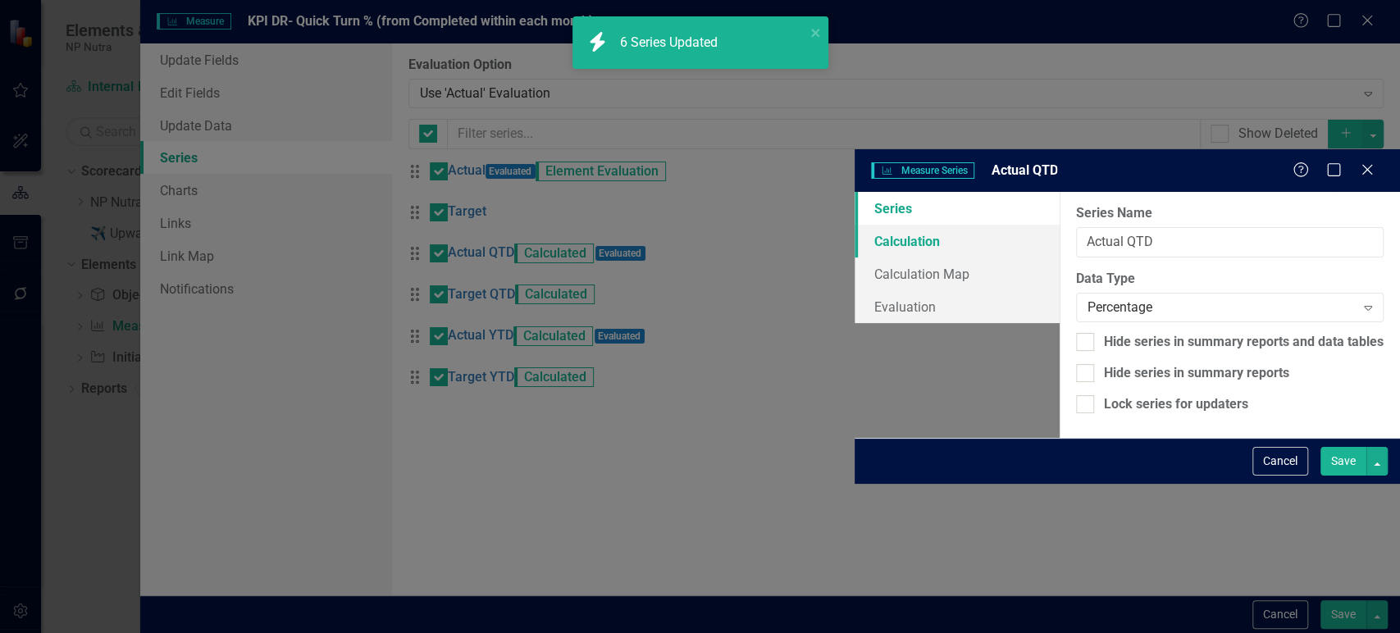
click at [855, 225] on link "Calculation" at bounding box center [957, 241] width 205 height 33
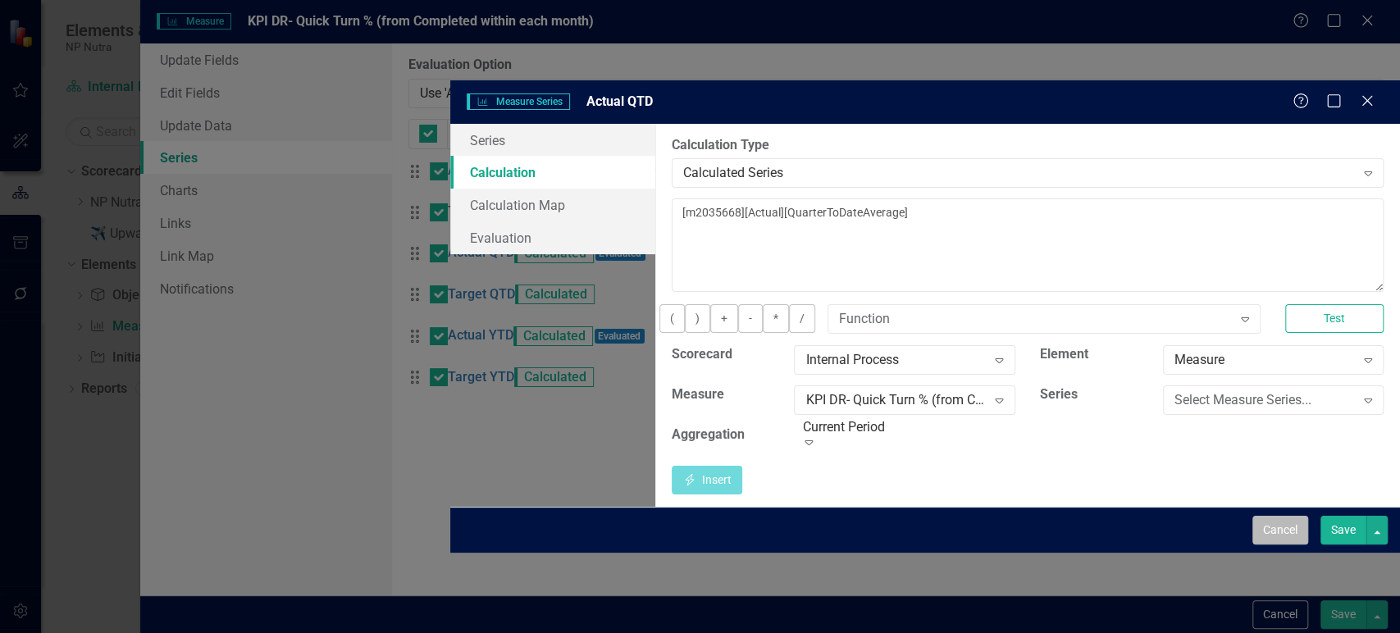
click at [1293, 545] on button "Cancel" at bounding box center [1280, 530] width 56 height 29
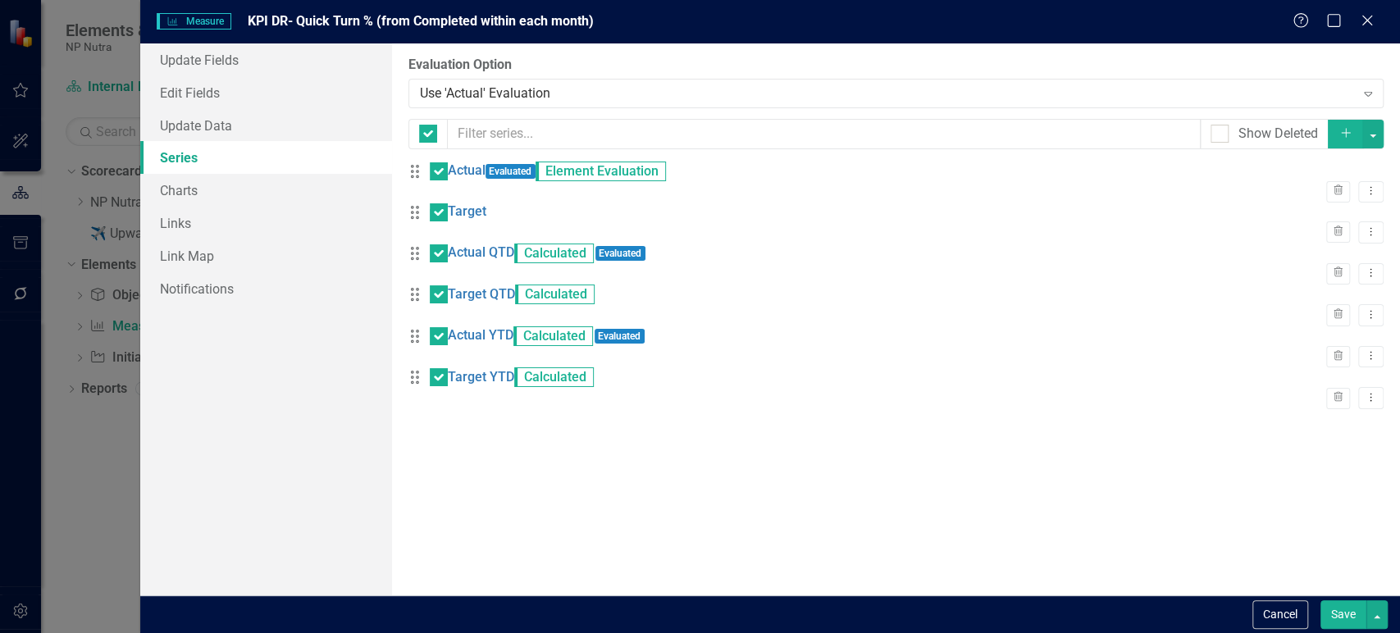
click at [1293, 627] on button "Cancel" at bounding box center [1280, 614] width 56 height 29
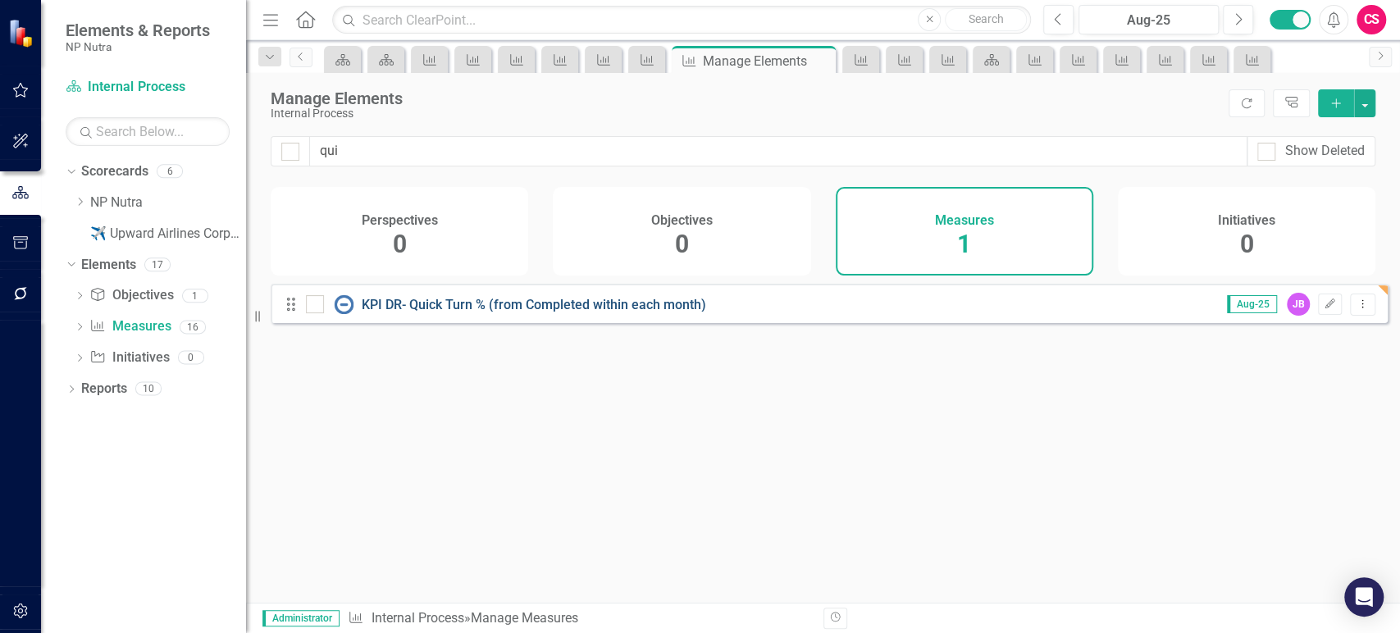
click at [543, 312] on link "KPI DR- Quick Turn % (from Completed within each month)" at bounding box center [534, 305] width 344 height 16
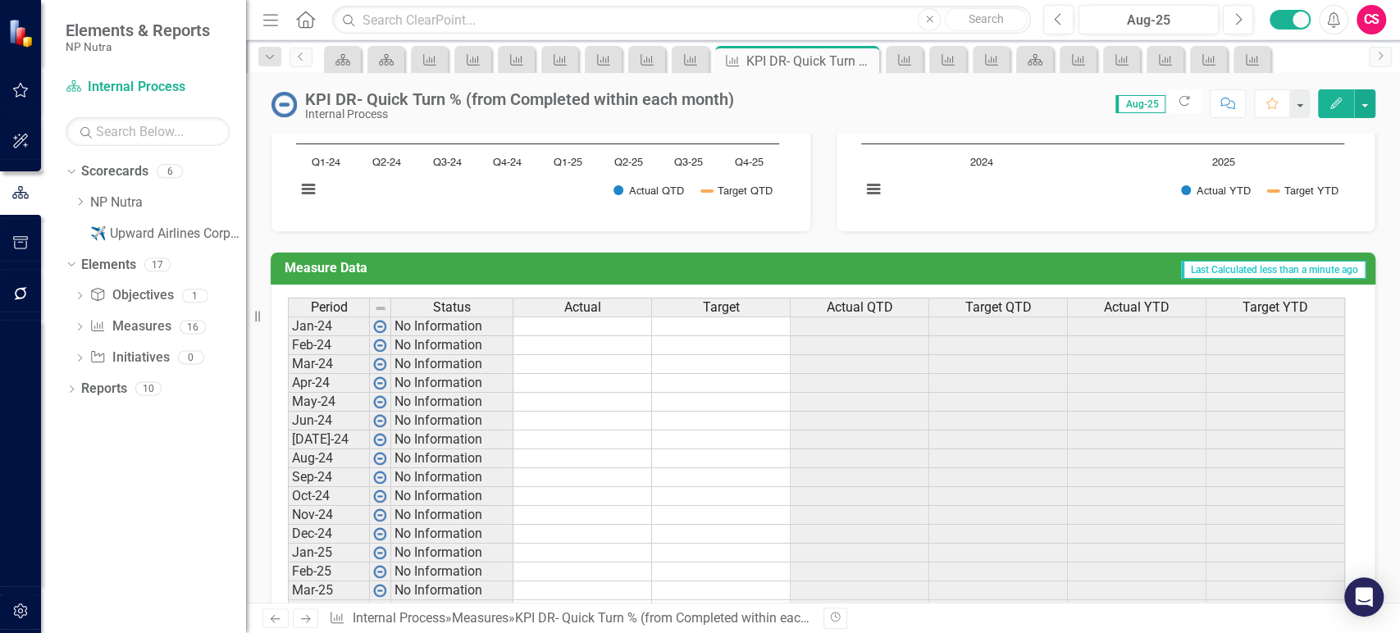
scroll to position [648, 0]
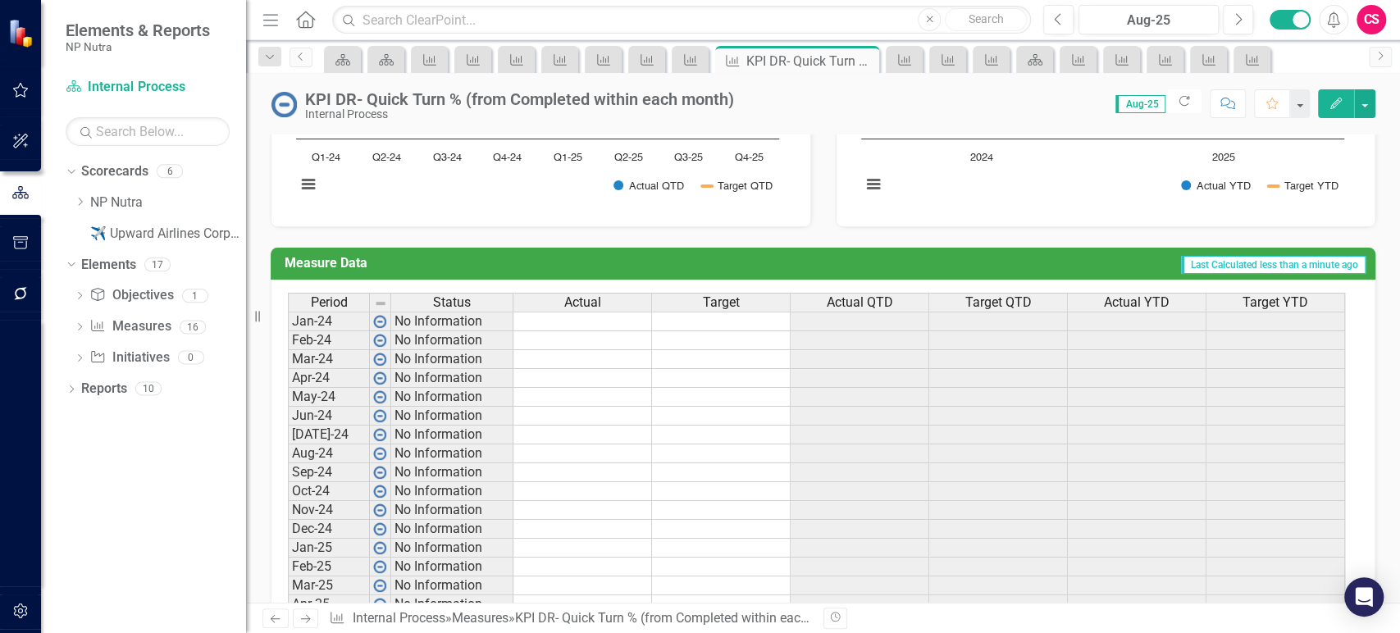
click at [609, 322] on td at bounding box center [582, 322] width 139 height 20
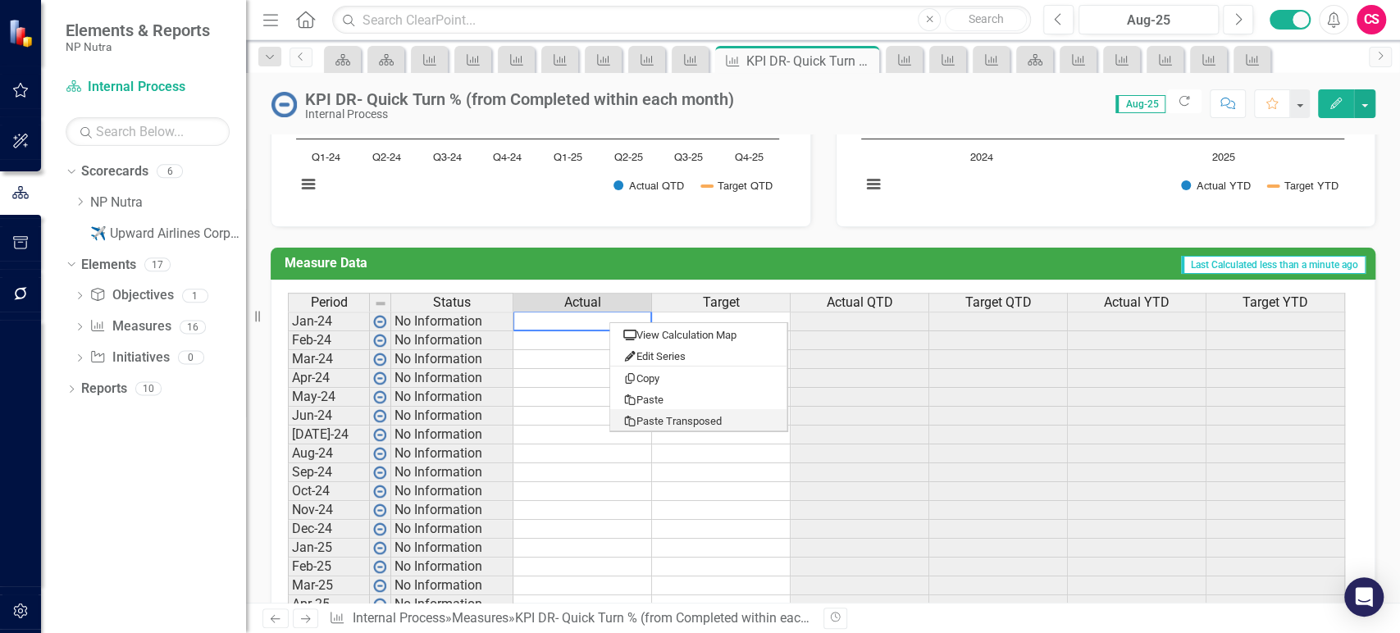
type textarea "28"
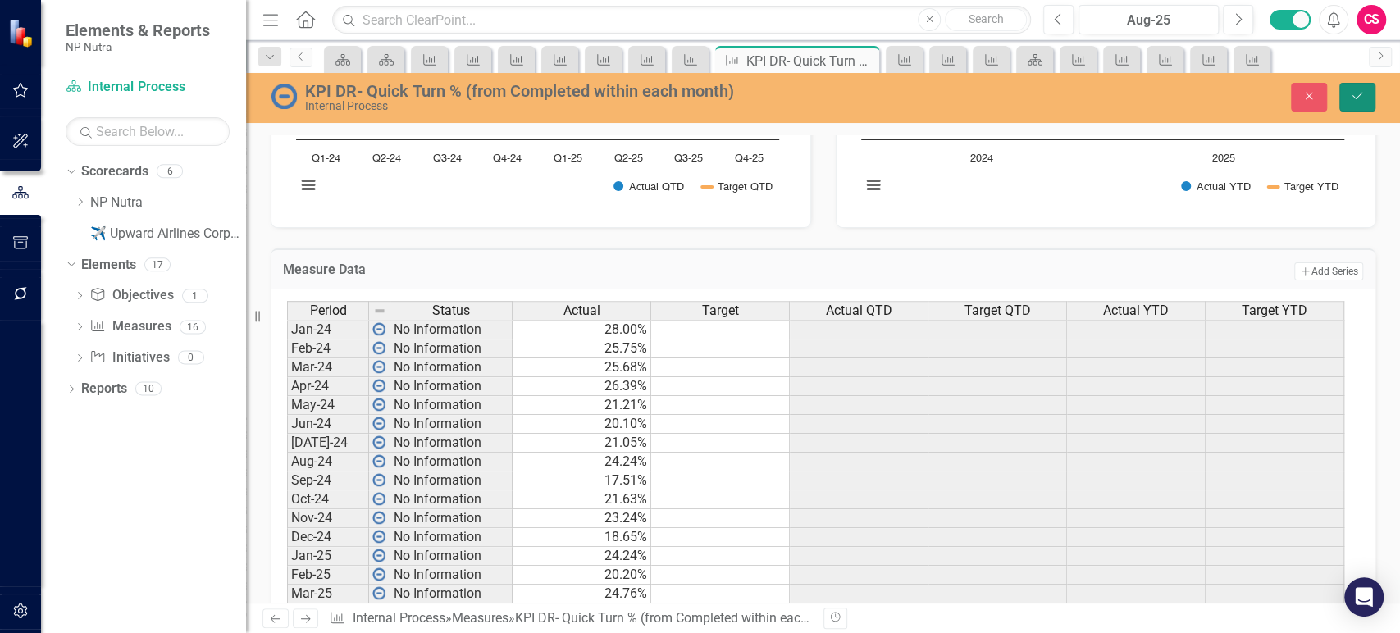
drag, startPoint x: 1357, startPoint y: 100, endPoint x: 757, endPoint y: 228, distance: 613.9
click at [1357, 98] on icon "Save" at bounding box center [1357, 95] width 15 height 11
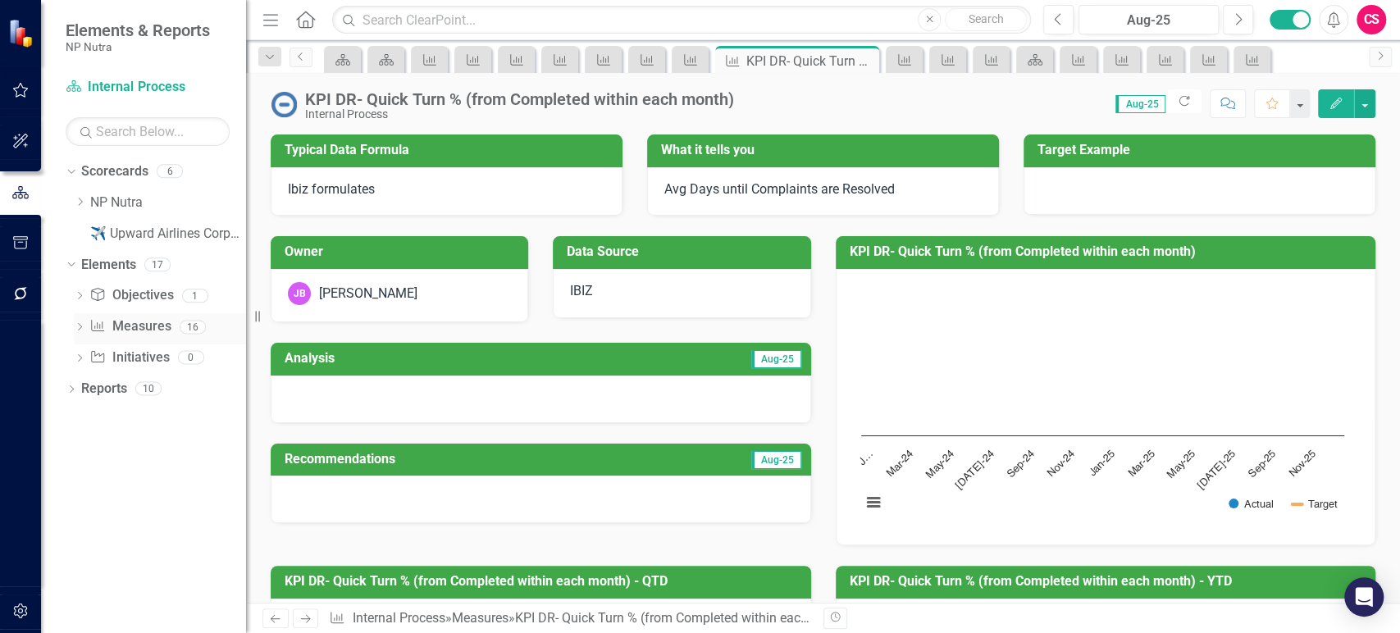
click at [153, 330] on link "Measure Measures" at bounding box center [129, 326] width 81 height 19
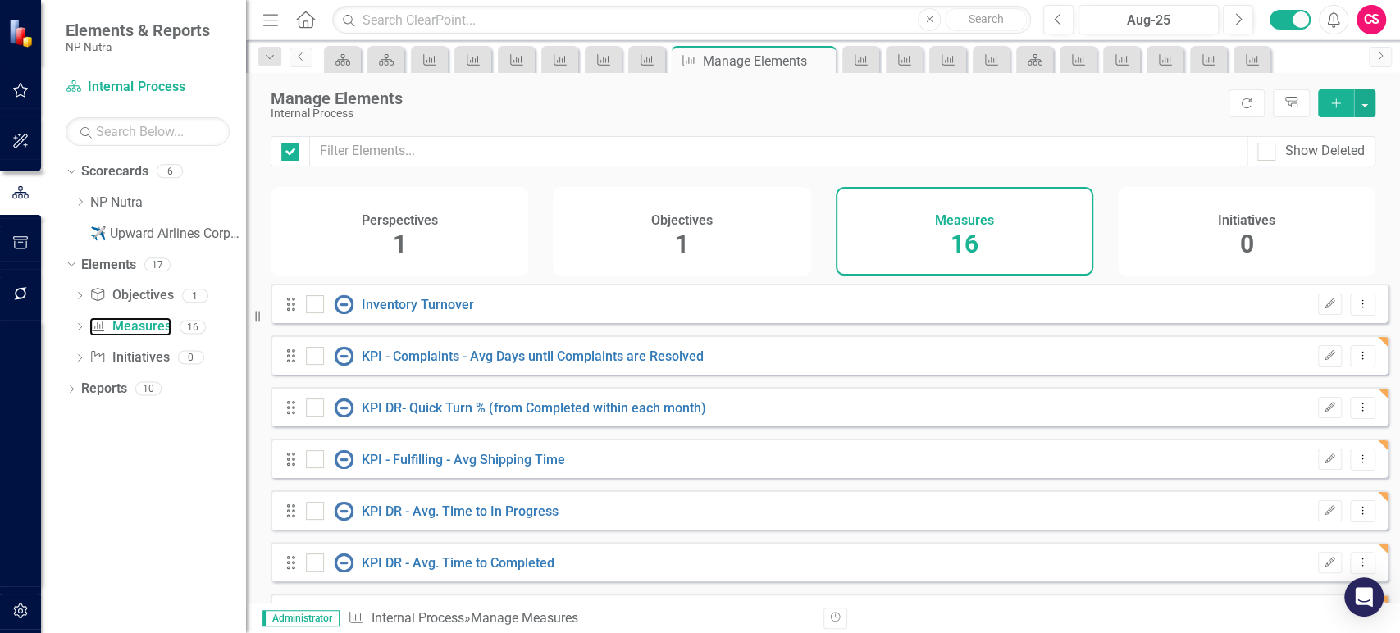
checkbox input "false"
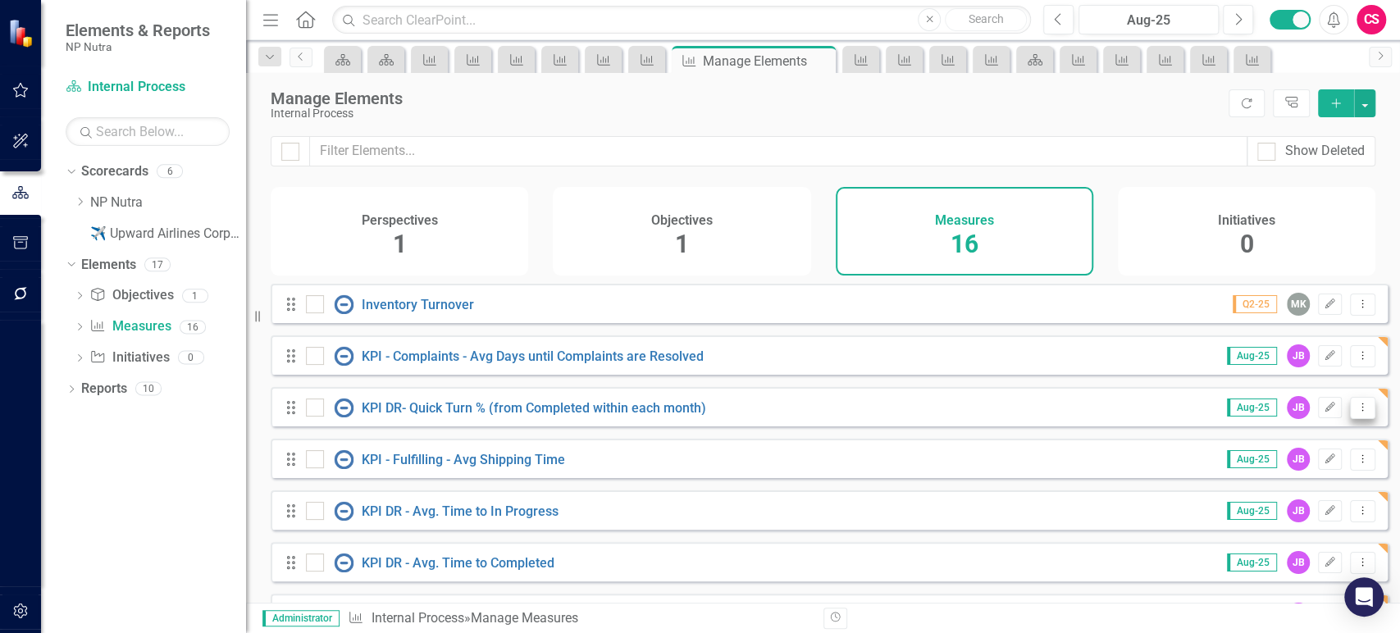
click at [1356, 413] on icon "Dropdown Menu" at bounding box center [1363, 407] width 14 height 11
click at [1271, 507] on link "Copy Duplicate Measure" at bounding box center [1290, 506] width 148 height 30
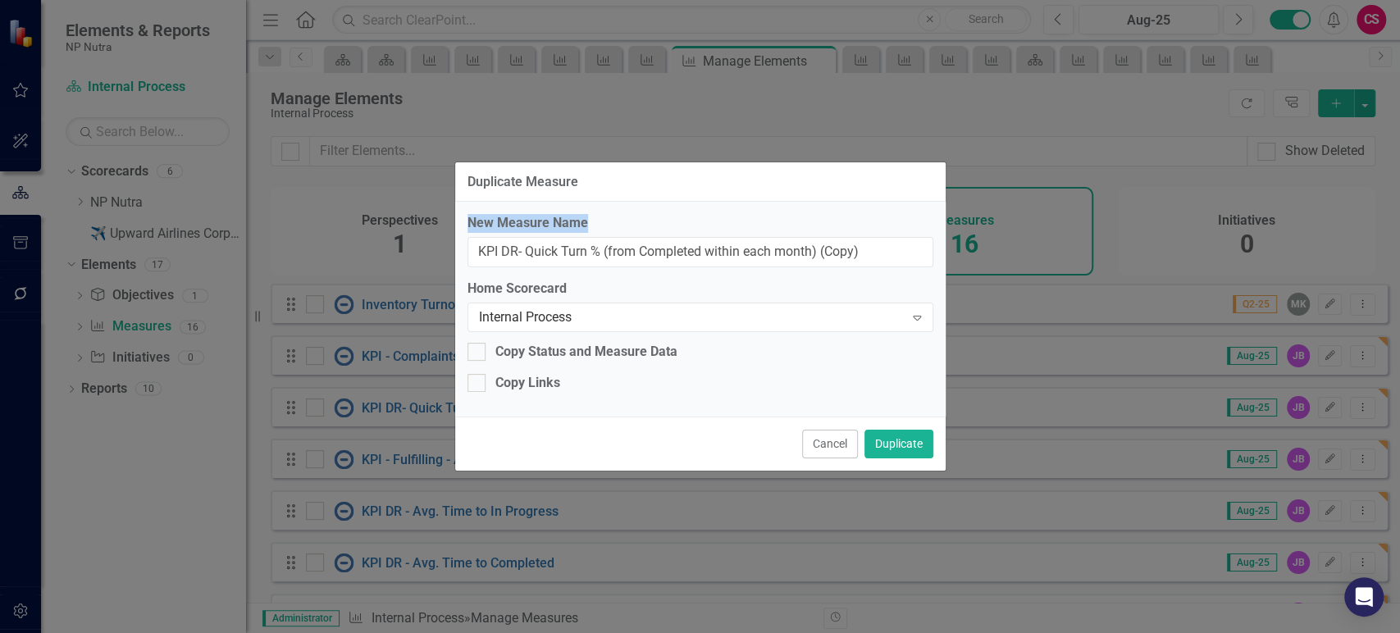
drag, startPoint x: 604, startPoint y: 229, endPoint x: 598, endPoint y: 248, distance: 19.7
click at [598, 248] on div "New Measure Name KPI DR- Quick Turn % (from Completed within each month) (Copy)" at bounding box center [701, 240] width 466 height 53
click at [598, 248] on input "KPI DR- Quick Turn % (from Completed within each month) (Copy)" at bounding box center [701, 252] width 466 height 30
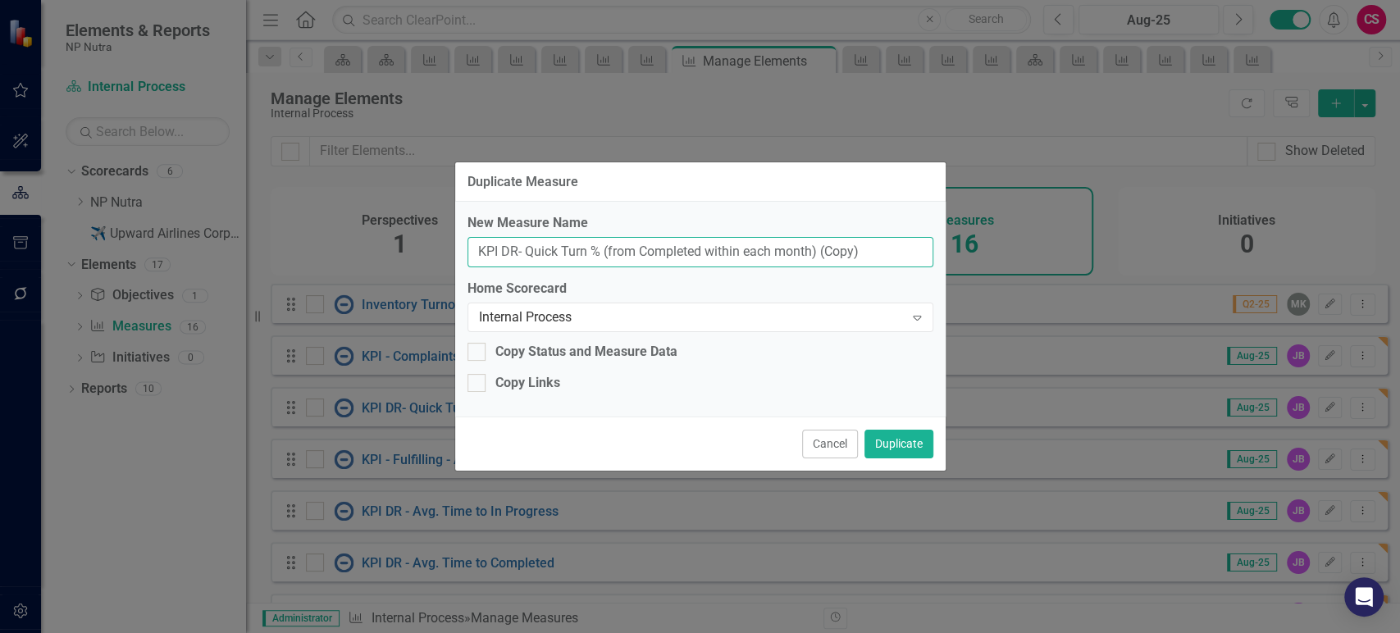
click at [598, 248] on input "KPI DR- Quick Turn % (from Completed within each month) (Copy)" at bounding box center [701, 252] width 466 height 30
paste input "0 0 0 0 0 0 0 0 0 0 1.2 1.19 3.13 3.6 5.63 7.6 7.63 7.37 7.9 8.22 8.29 4.46"
click at [552, 261] on input "KPI DR- Quick Turn % (from Completed within each month) (Copy)" at bounding box center [701, 252] width 466 height 30
paste input "Urgent Shipments - % of Orders with Urgent Shipments"
type input "Urgent Shipments - % of Orders with Urgent Shipments"
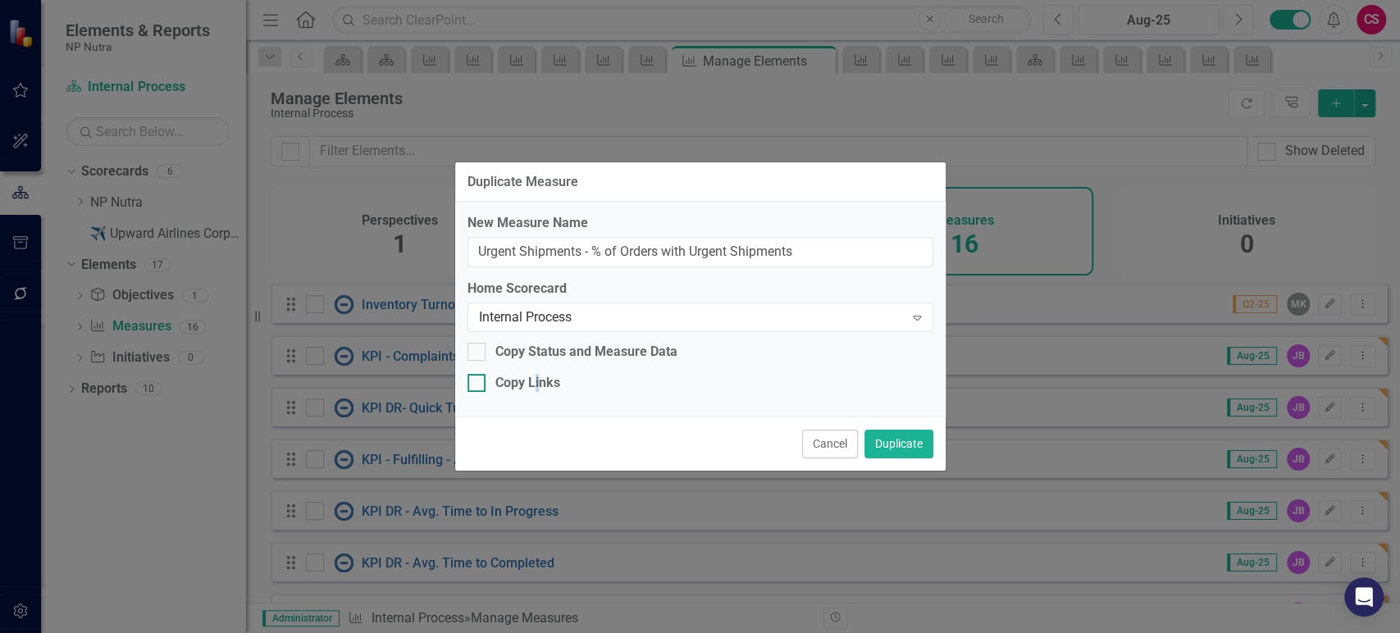
click at [537, 385] on div "Copy Links" at bounding box center [527, 383] width 65 height 19
click at [531, 386] on div "Copy Links" at bounding box center [527, 383] width 65 height 19
click at [478, 385] on input "Copy Links" at bounding box center [473, 379] width 11 height 11
checkbox input "true"
click at [905, 454] on button "Duplicate" at bounding box center [898, 444] width 69 height 29
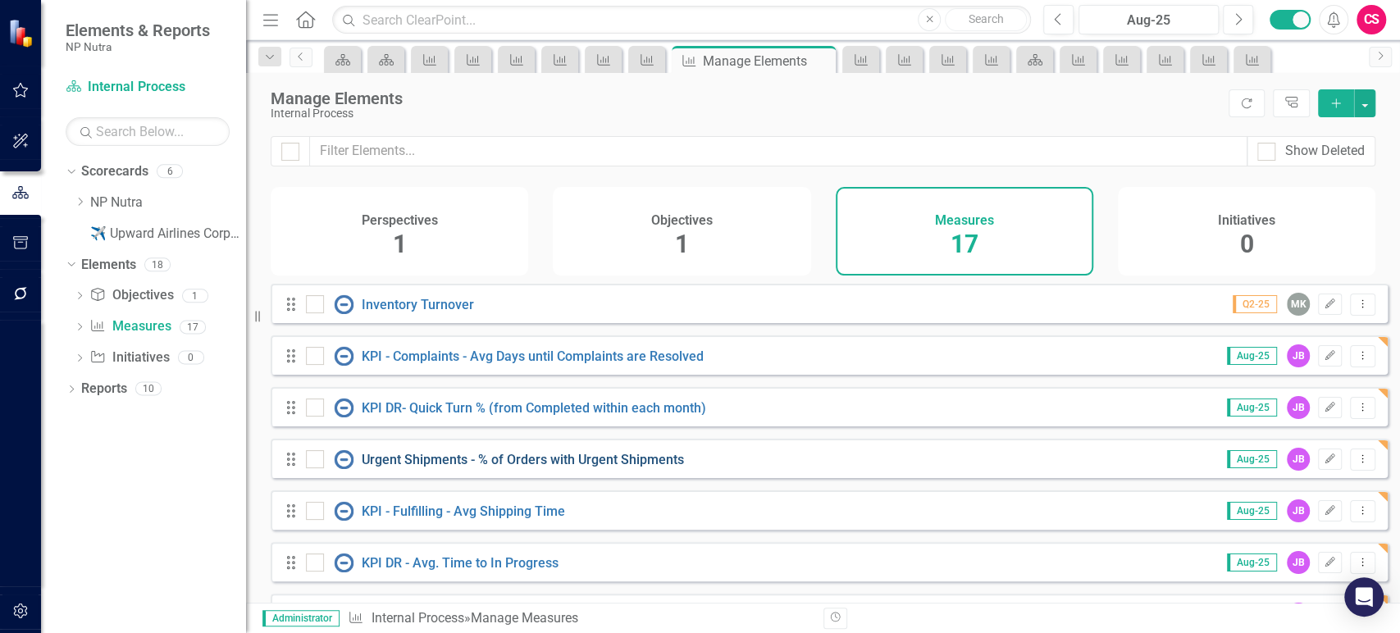
click at [597, 463] on link "Urgent Shipments - % of Orders with Urgent Shipments" at bounding box center [523, 460] width 322 height 16
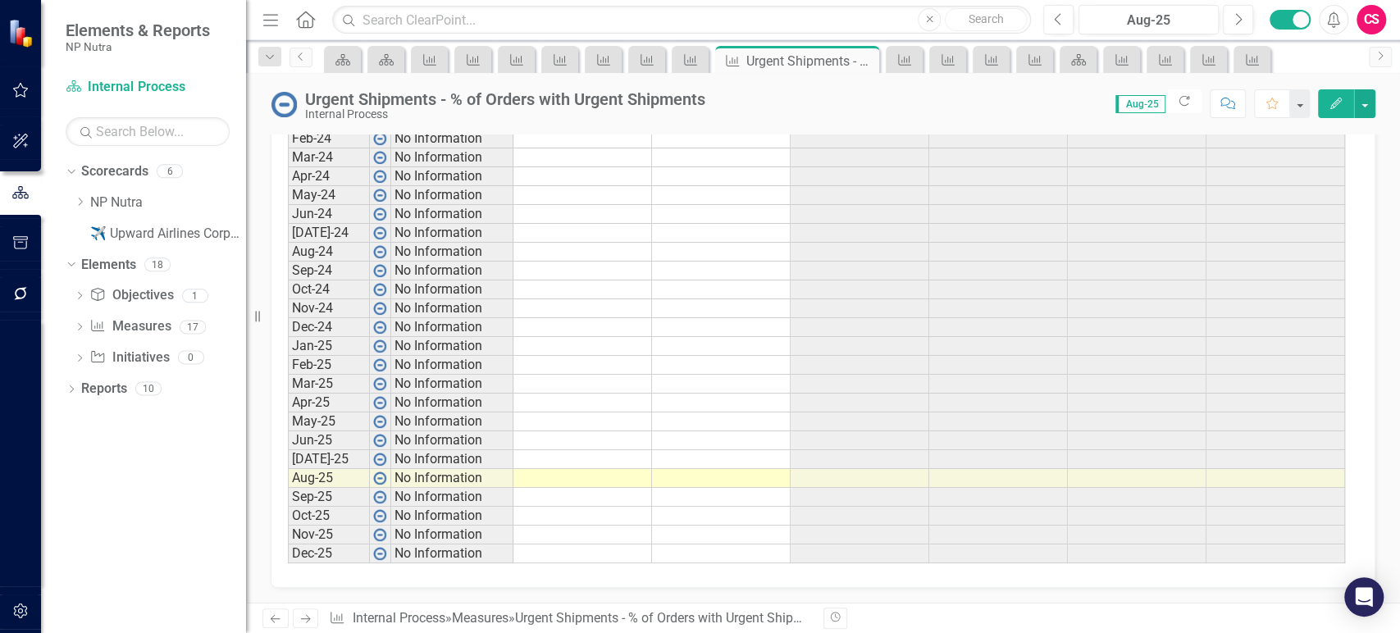
scroll to position [737, 0]
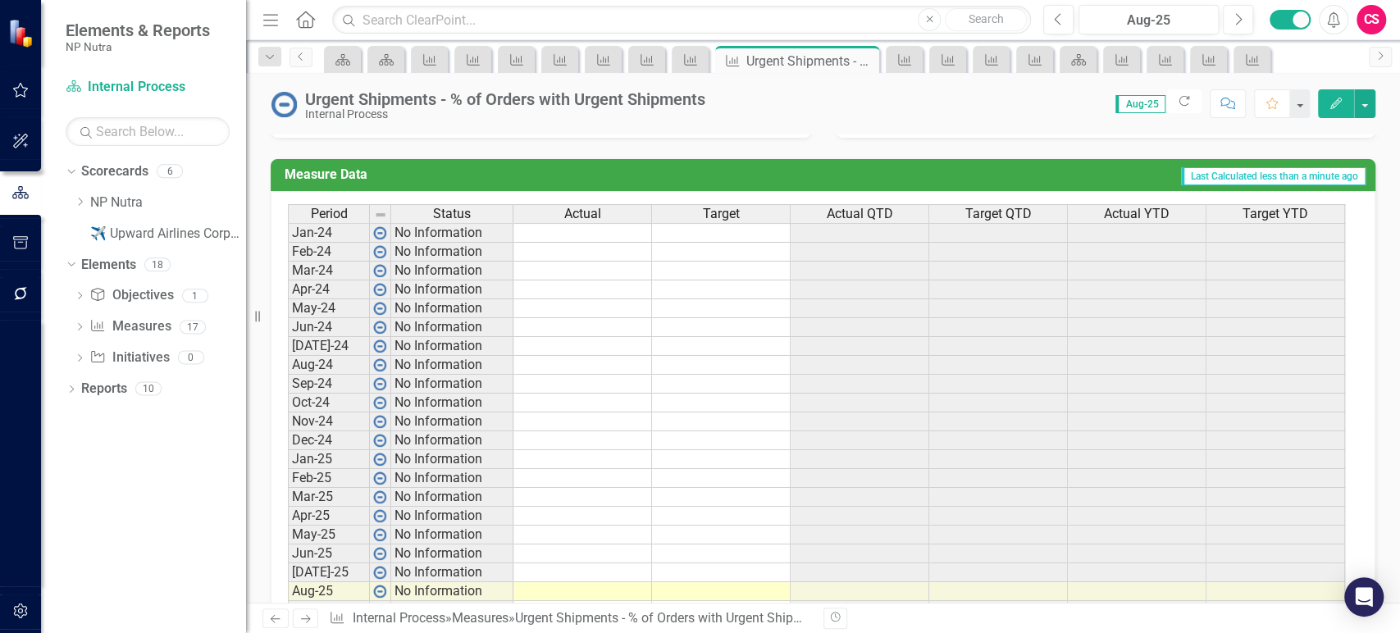
click at [588, 235] on td at bounding box center [582, 233] width 139 height 20
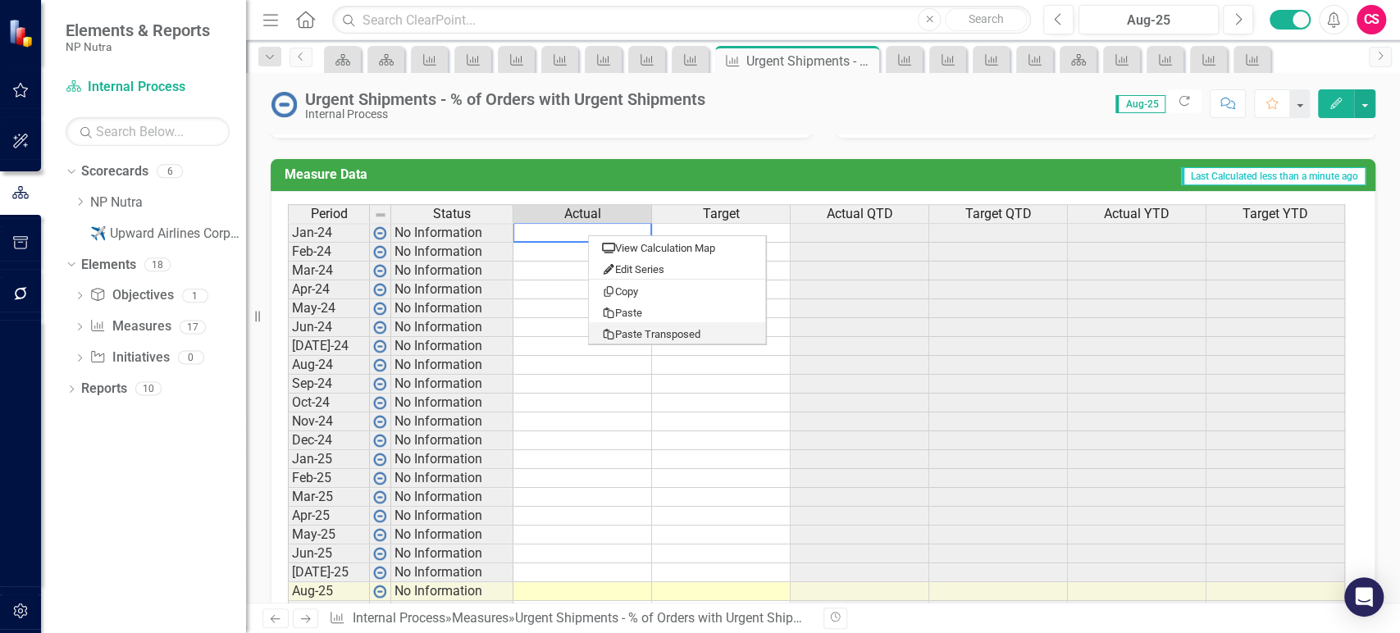
type textarea "0"
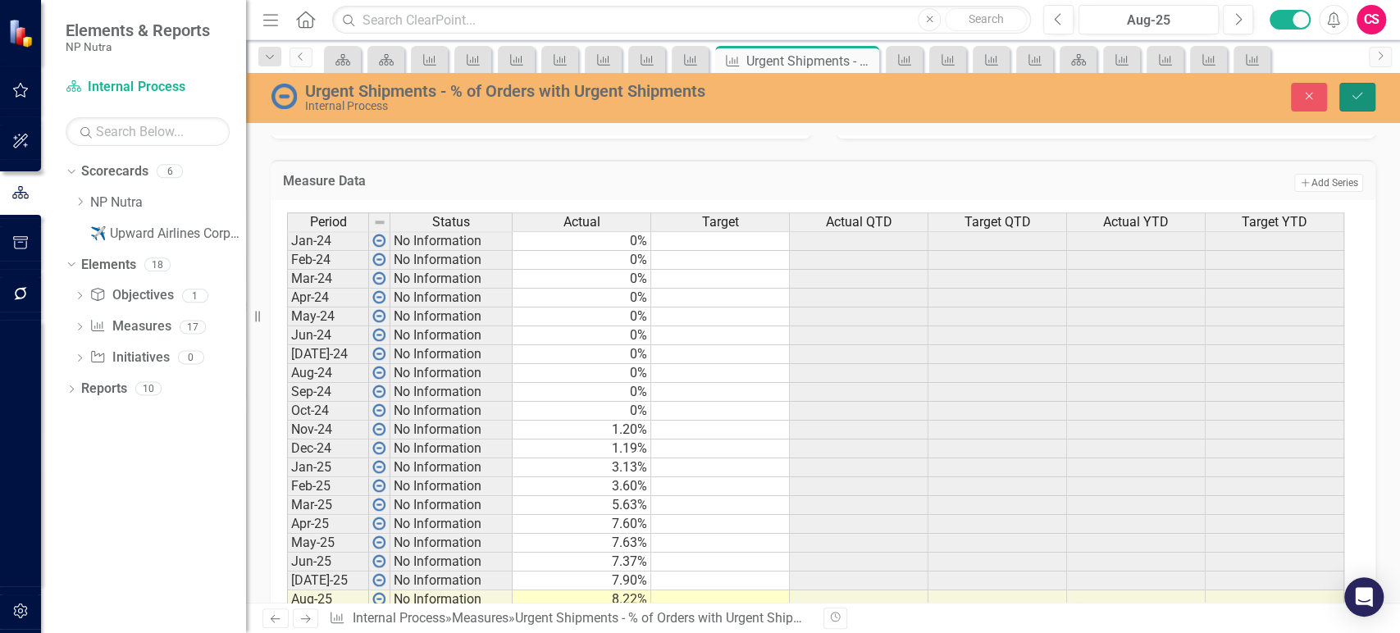
click at [1361, 96] on icon "Save" at bounding box center [1357, 95] width 15 height 11
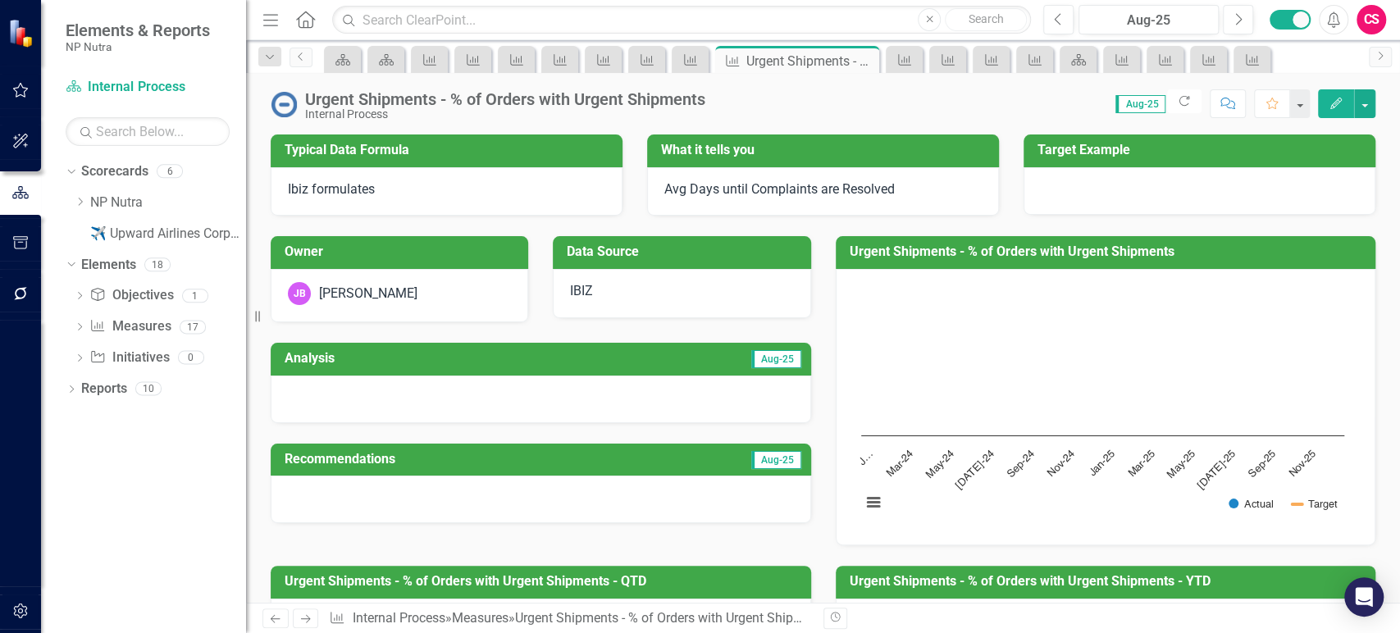
click at [492, 274] on div "JB Joy Busalla" at bounding box center [400, 295] width 258 height 53
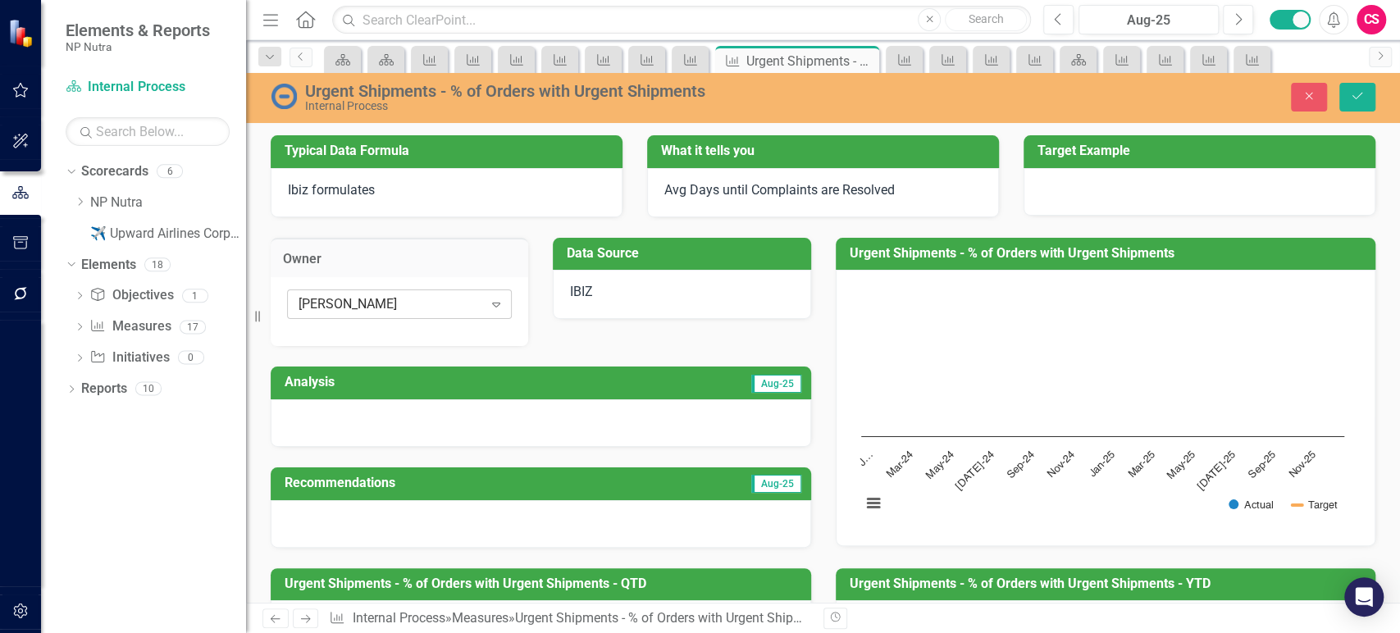
click at [439, 299] on div "[PERSON_NAME]" at bounding box center [391, 304] width 185 height 19
click at [134, 331] on link "Measure Measures" at bounding box center [129, 326] width 81 height 19
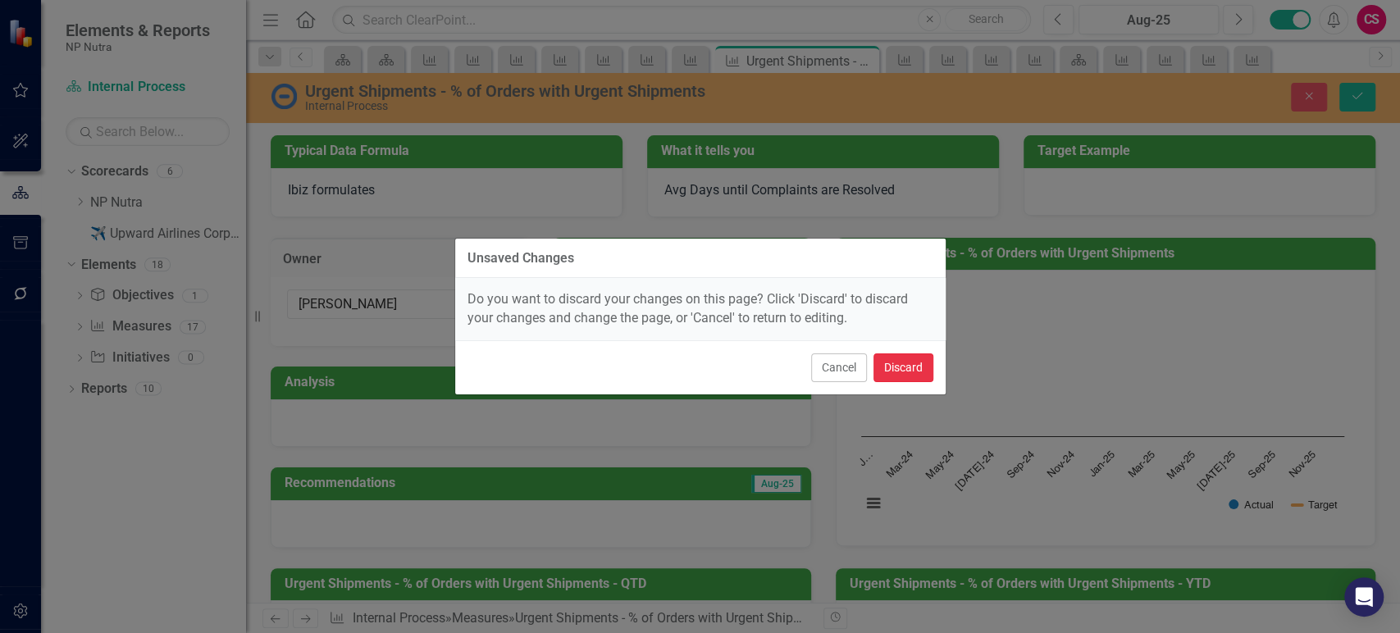
click at [888, 372] on button "Discard" at bounding box center [903, 367] width 60 height 29
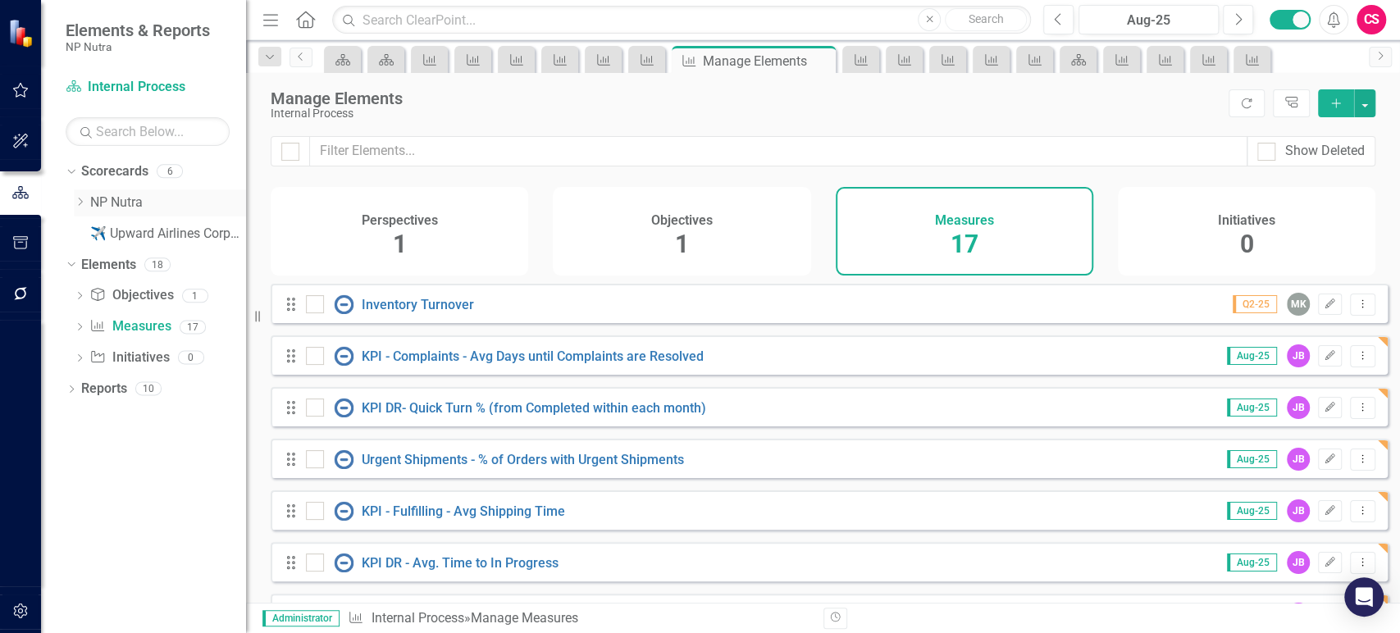
click at [134, 202] on link "NP Nutra" at bounding box center [168, 203] width 156 height 19
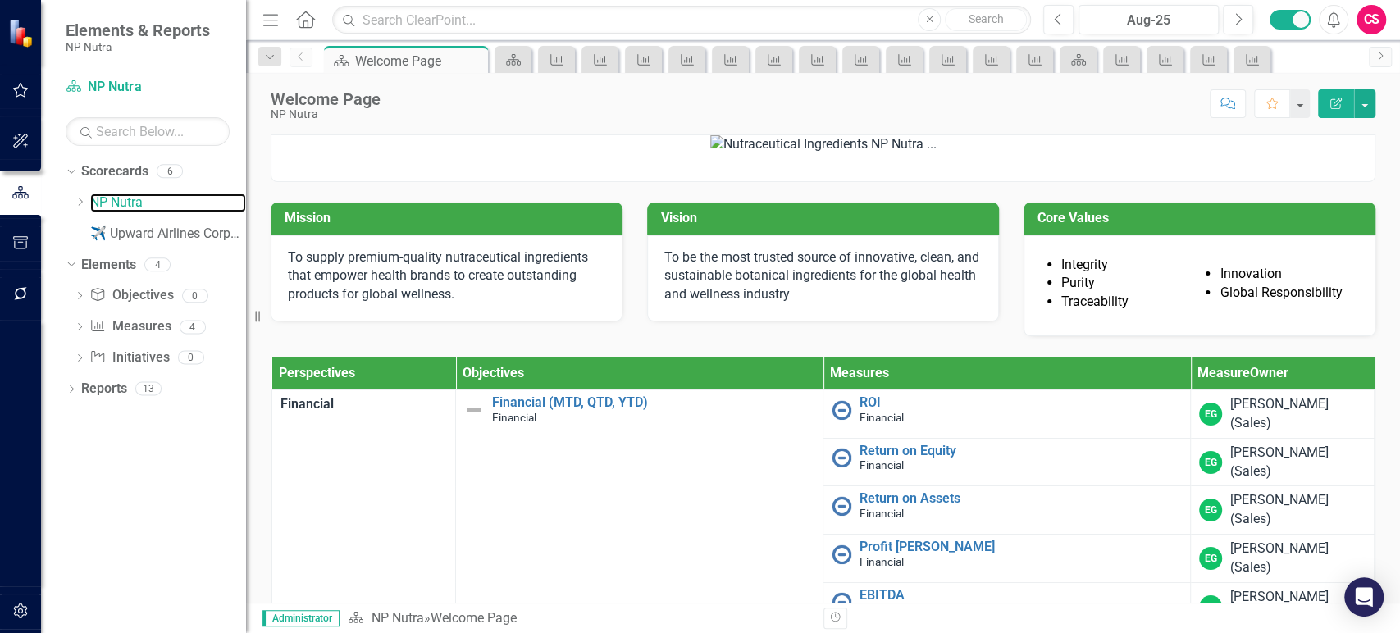
scroll to position [334, 0]
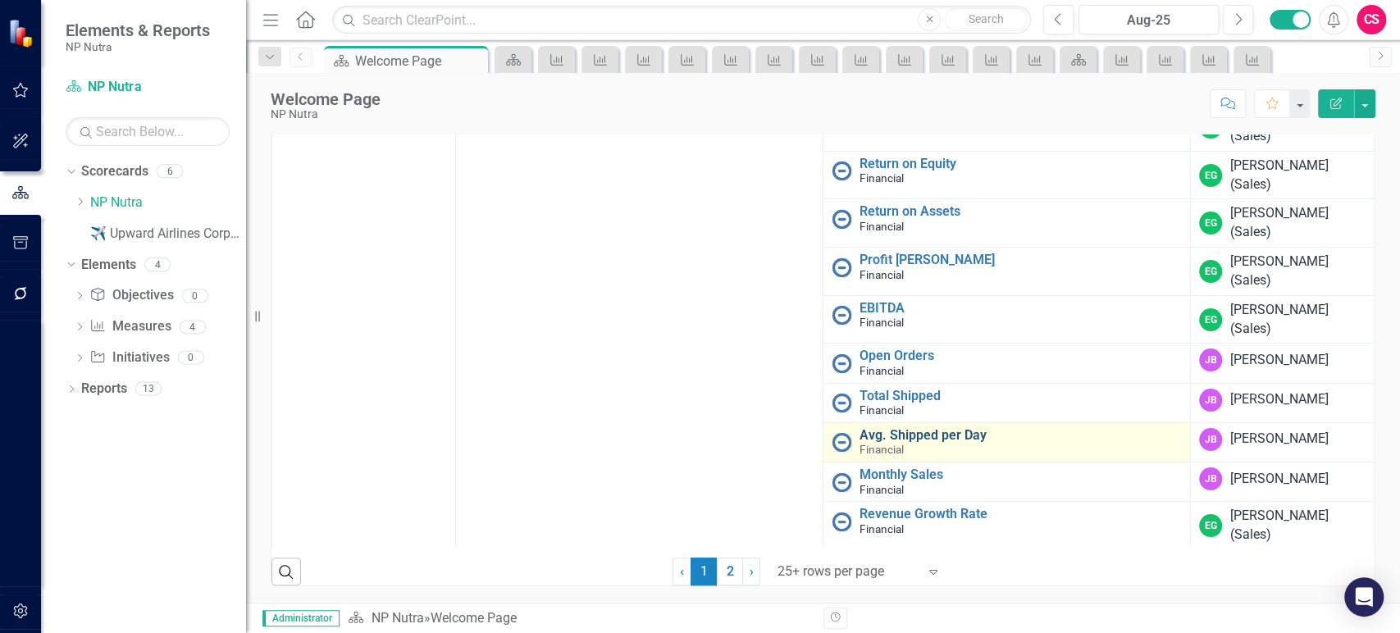
click at [881, 443] on link "Avg. Shipped per Day" at bounding box center [1021, 435] width 322 height 15
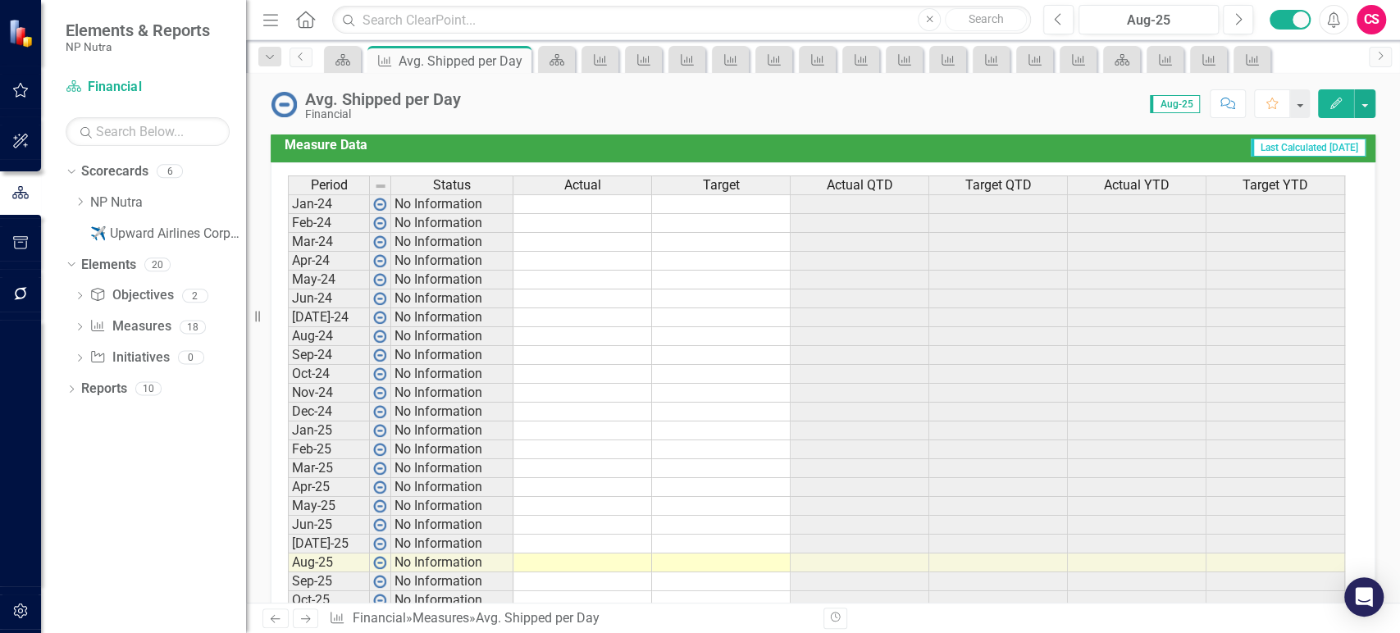
scroll to position [868, 0]
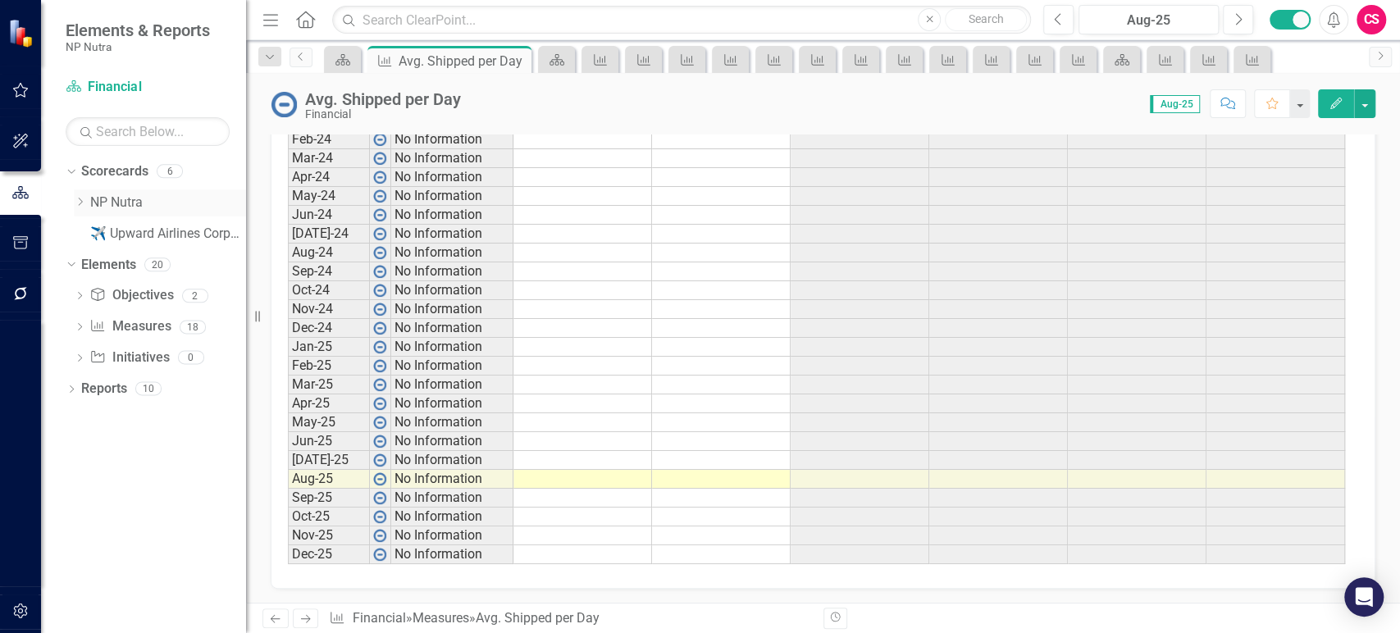
click at [79, 203] on icon "Dropdown" at bounding box center [80, 202] width 12 height 10
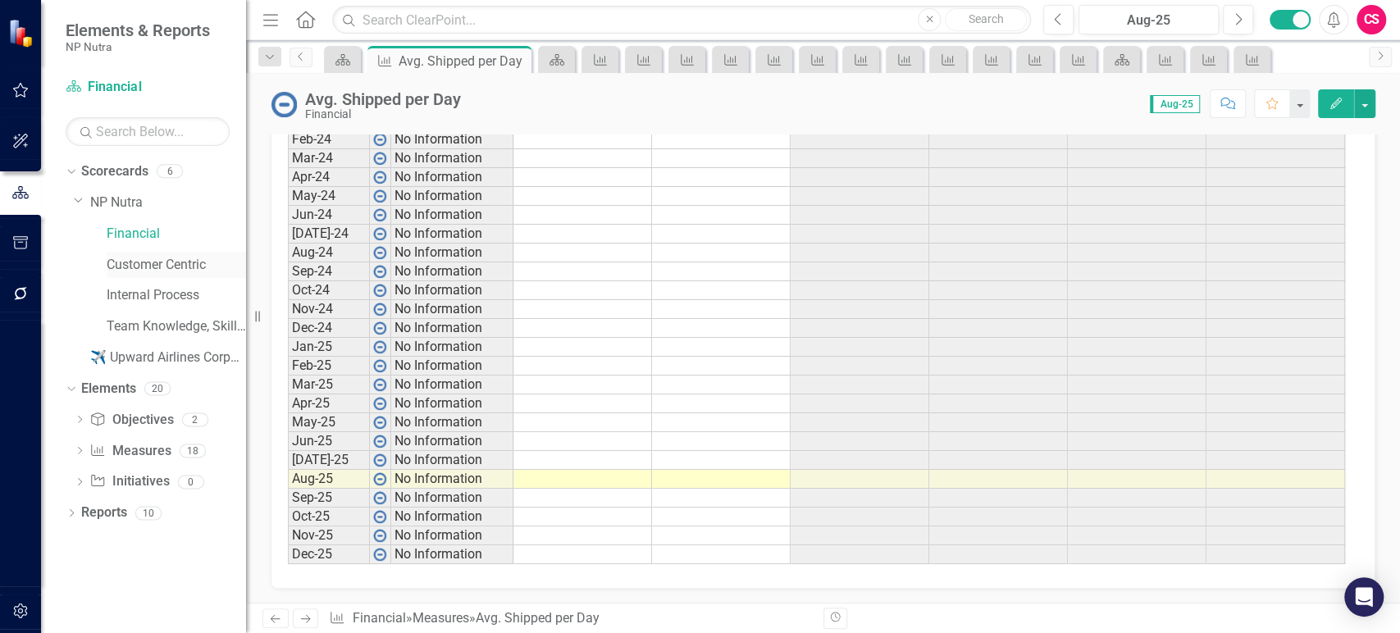
click at [144, 253] on div "Customer Centric" at bounding box center [176, 265] width 139 height 27
click at [145, 260] on link "Customer Centric" at bounding box center [176, 265] width 139 height 19
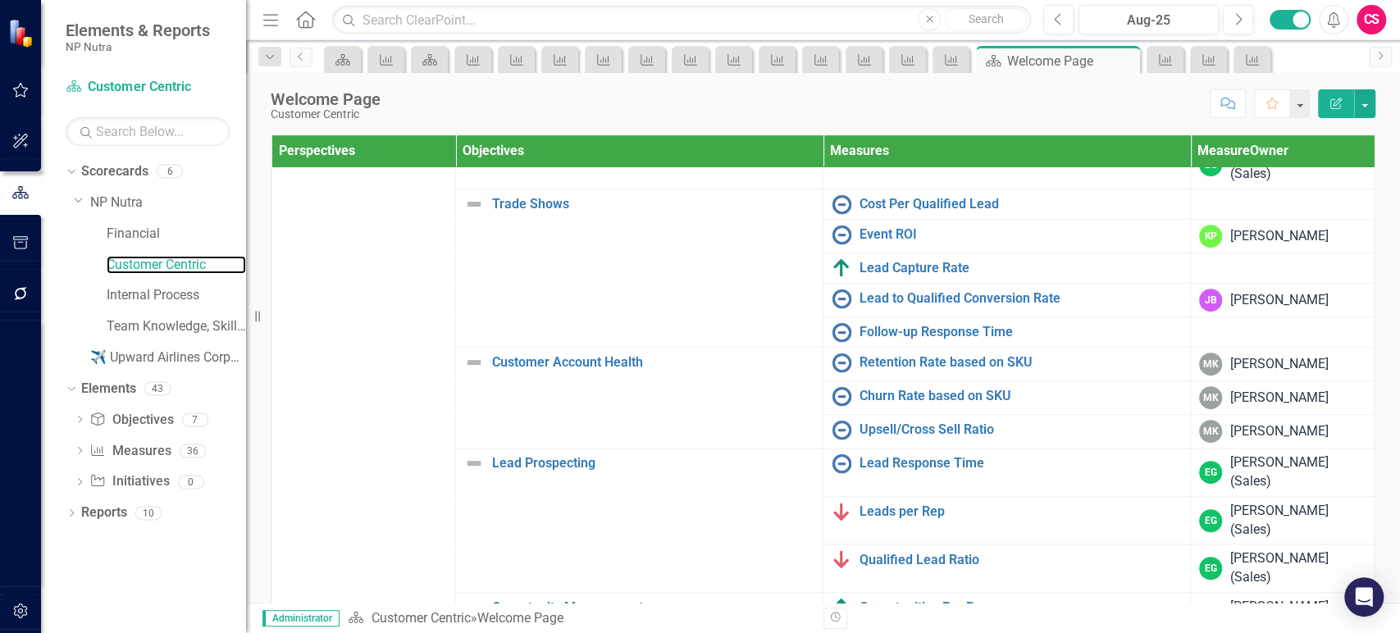
scroll to position [648, 0]
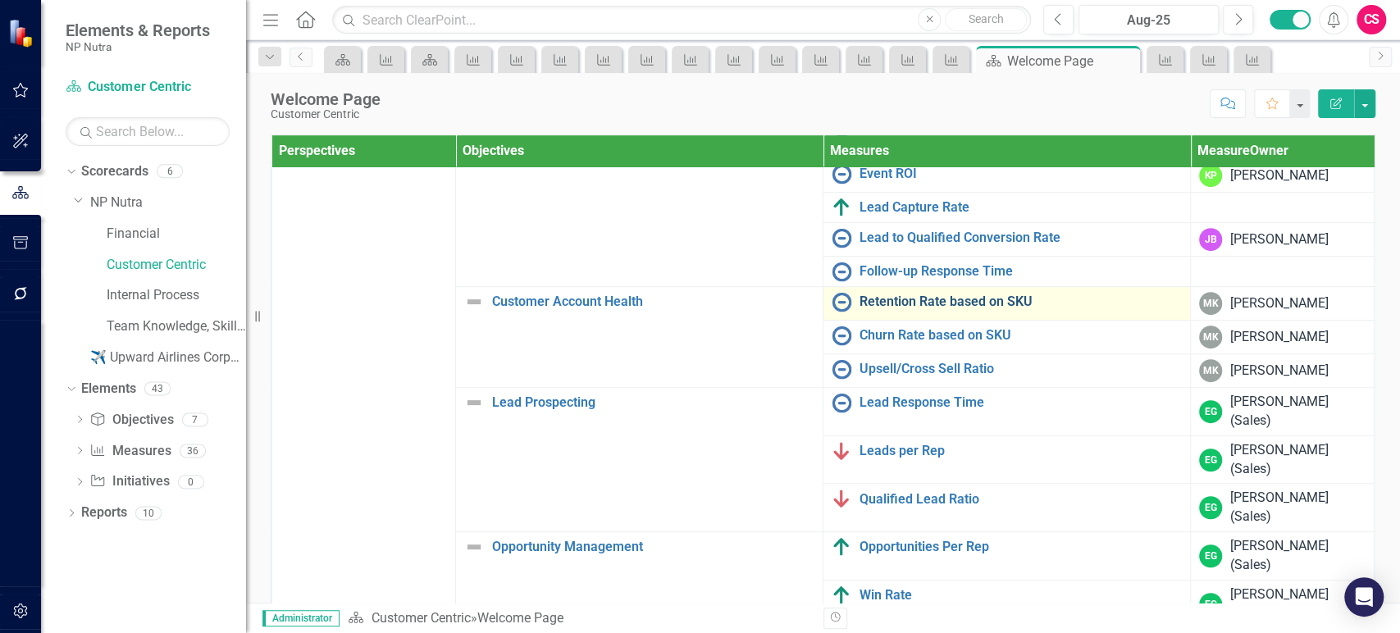
click at [879, 299] on link "Retention Rate based on SKU" at bounding box center [1021, 301] width 322 height 15
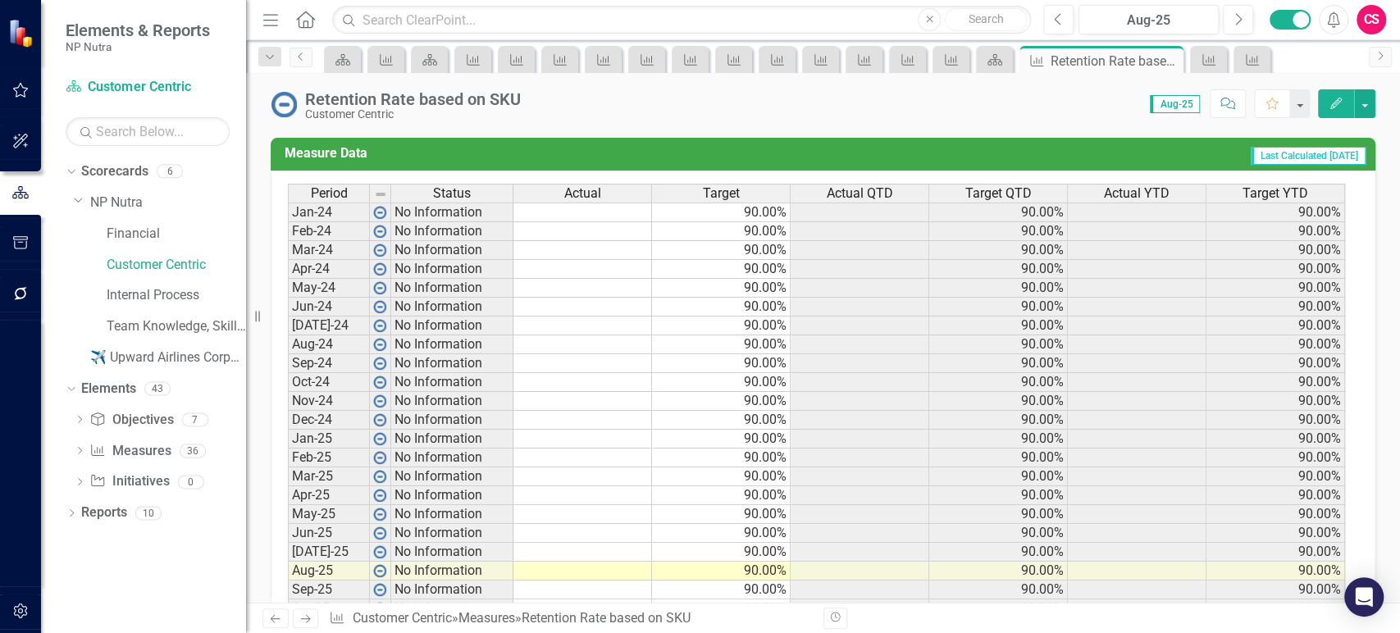
scroll to position [777, 0]
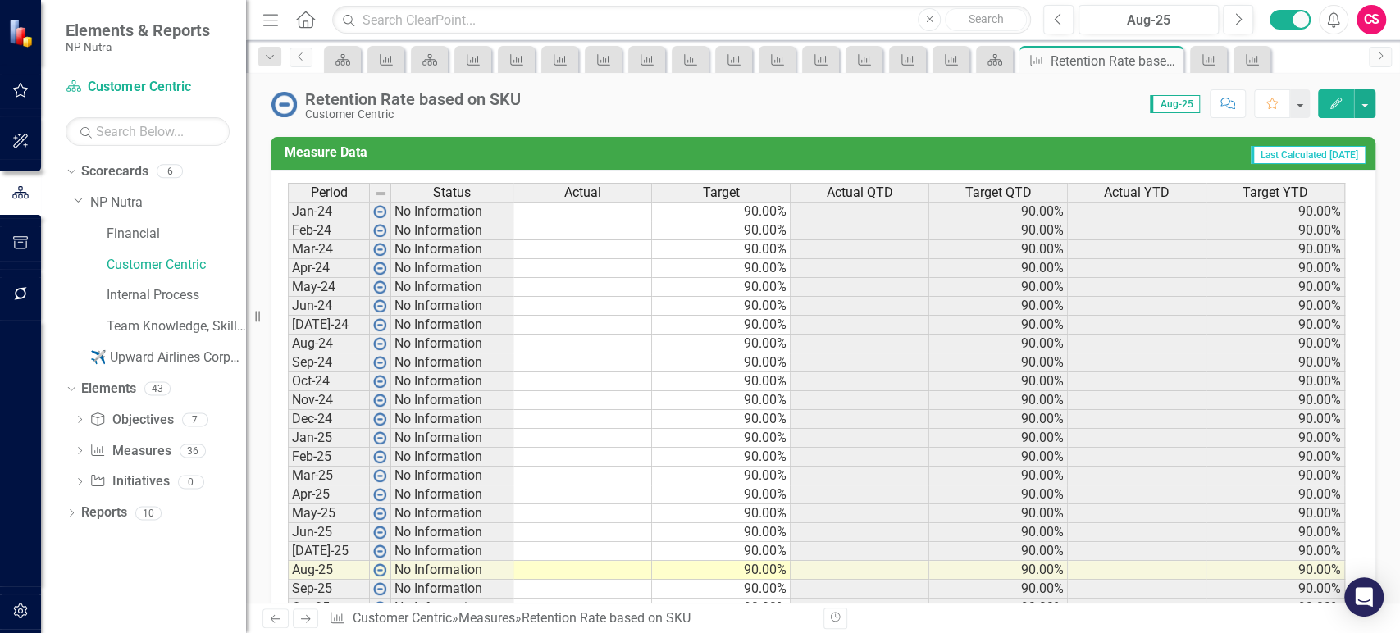
click at [587, 215] on td at bounding box center [582, 212] width 139 height 20
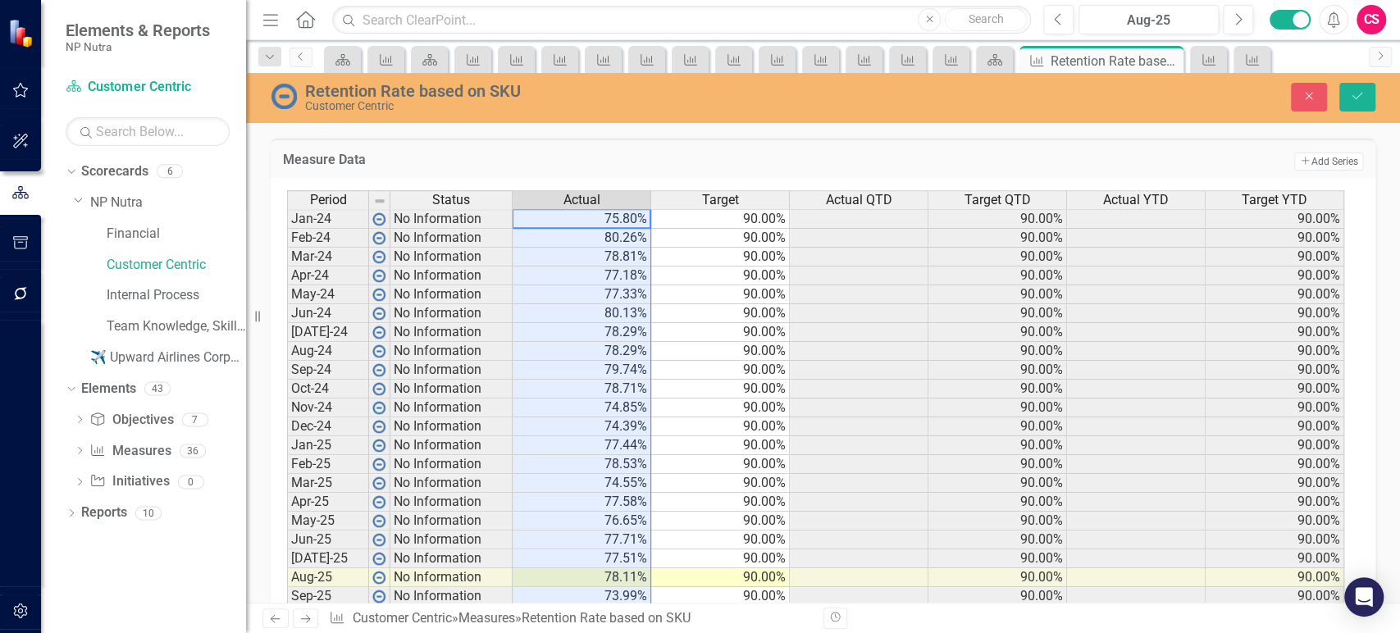
type textarea "75.8"
drag, startPoint x: 1364, startPoint y: 103, endPoint x: 1101, endPoint y: 320, distance: 341.4
click at [1362, 102] on button "Save" at bounding box center [1357, 97] width 36 height 29
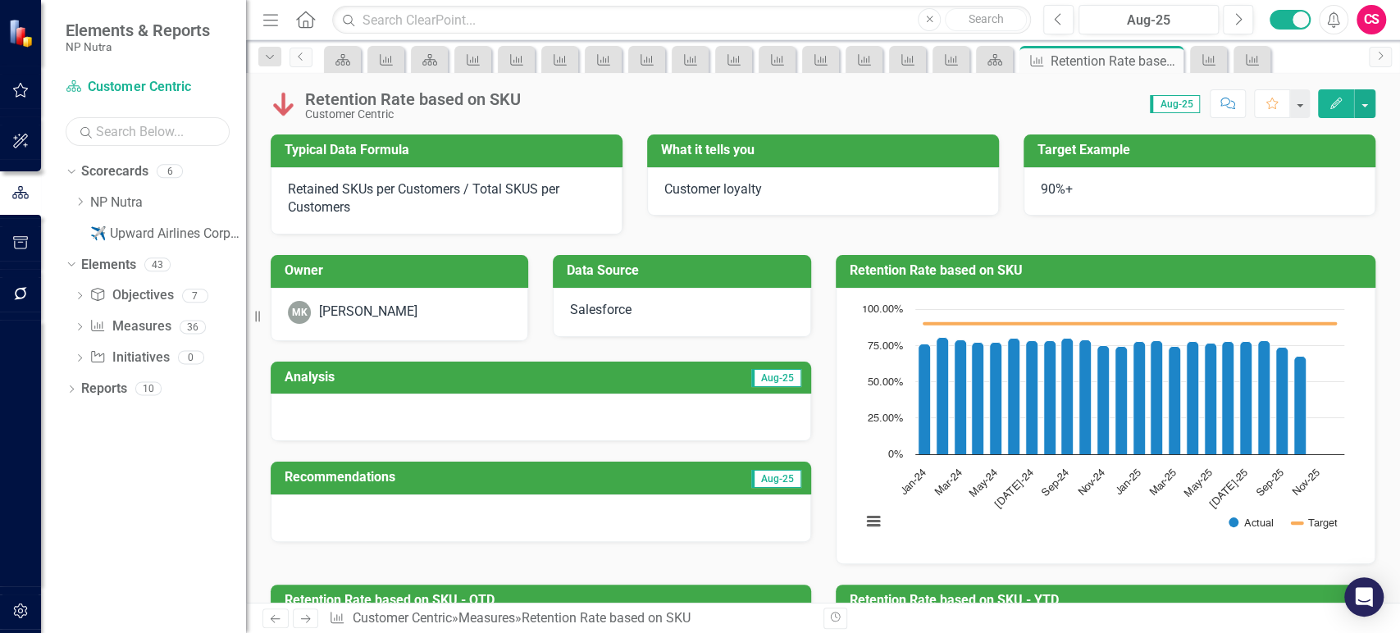
click at [162, 144] on input "text" at bounding box center [148, 131] width 164 height 29
type input "churn"
click at [79, 260] on div "Dropdown Measure Measures 2" at bounding box center [160, 267] width 172 height 31
click at [79, 267] on icon "Dropdown" at bounding box center [79, 266] width 11 height 9
click at [138, 320] on div "Churn Rate" at bounding box center [148, 320] width 64 height 15
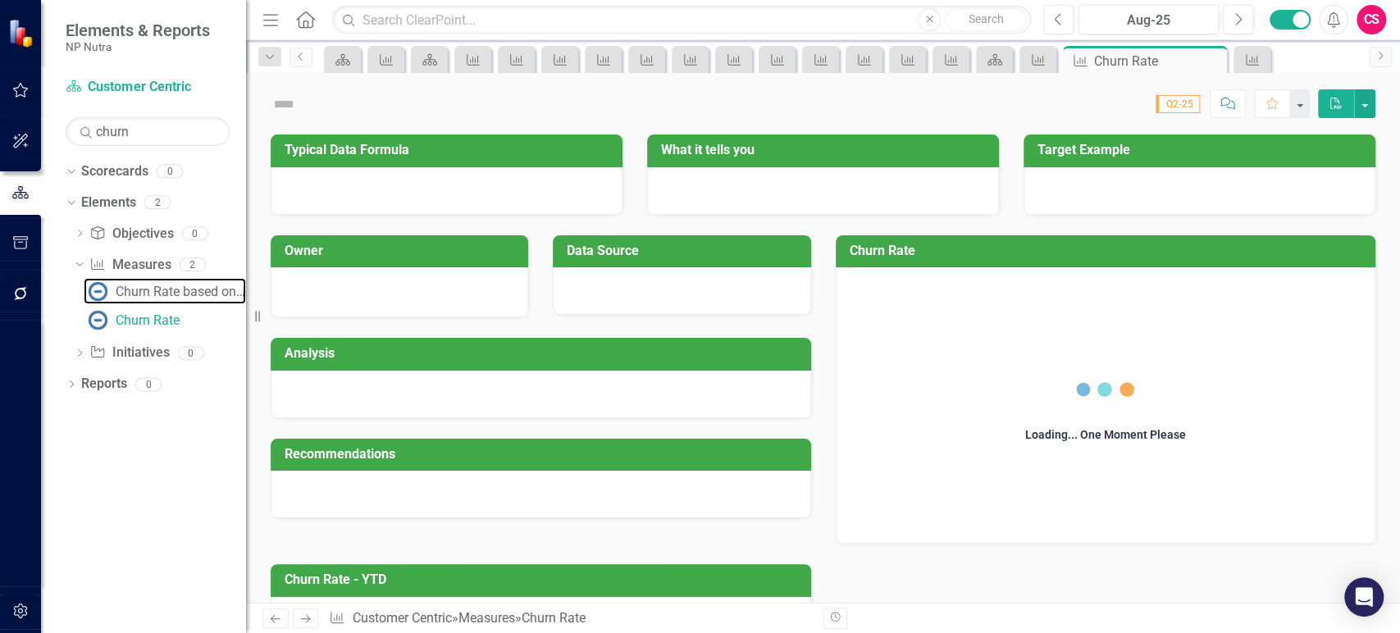
click at [162, 293] on div "Churn Rate based on SKU" at bounding box center [181, 292] width 130 height 15
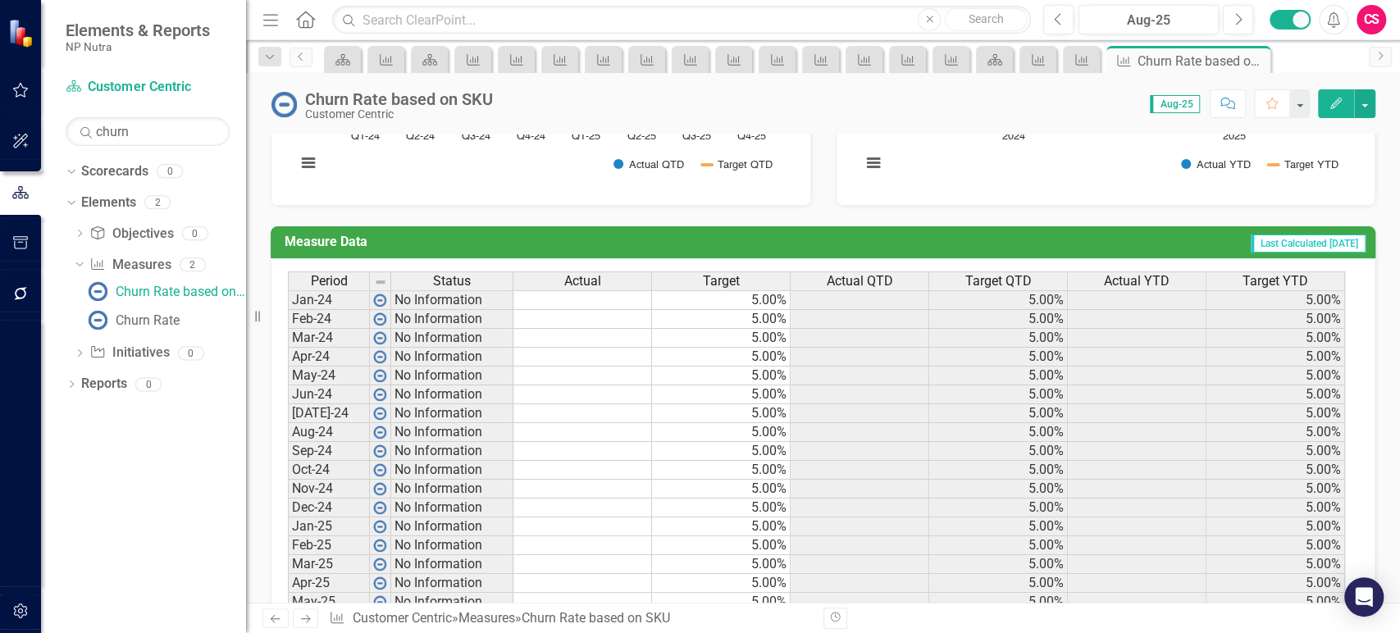
scroll to position [676, 0]
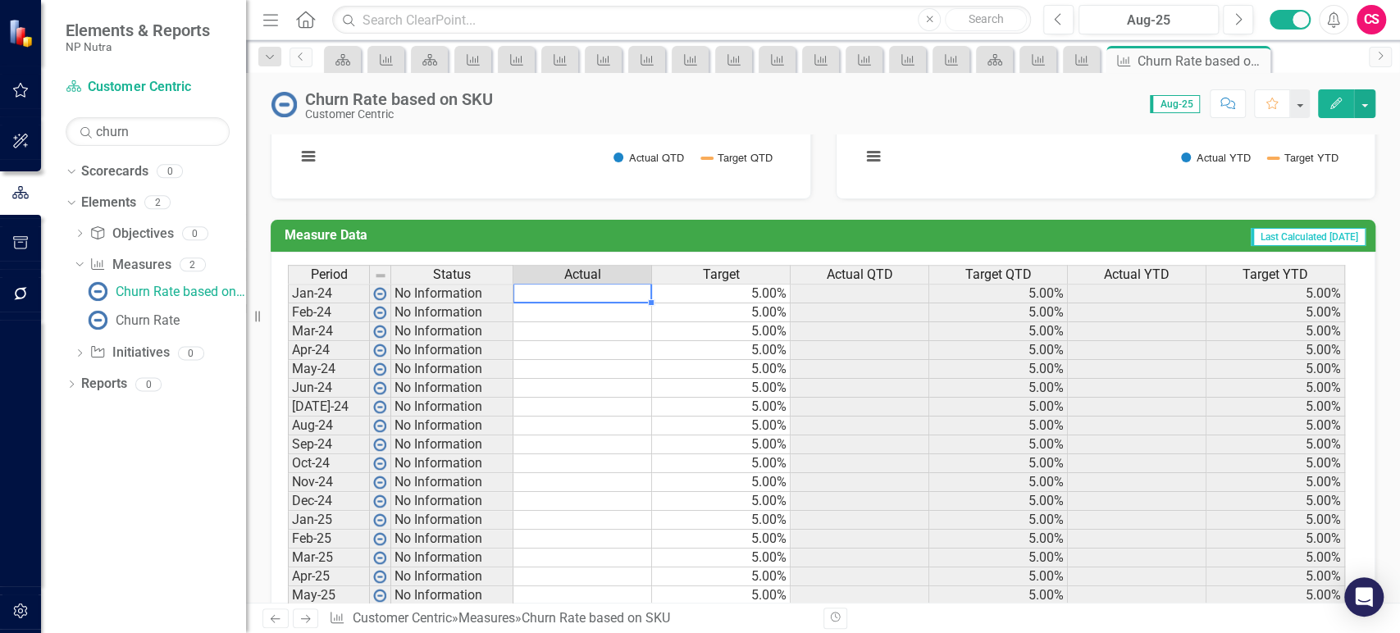
click at [620, 303] on td at bounding box center [582, 294] width 139 height 20
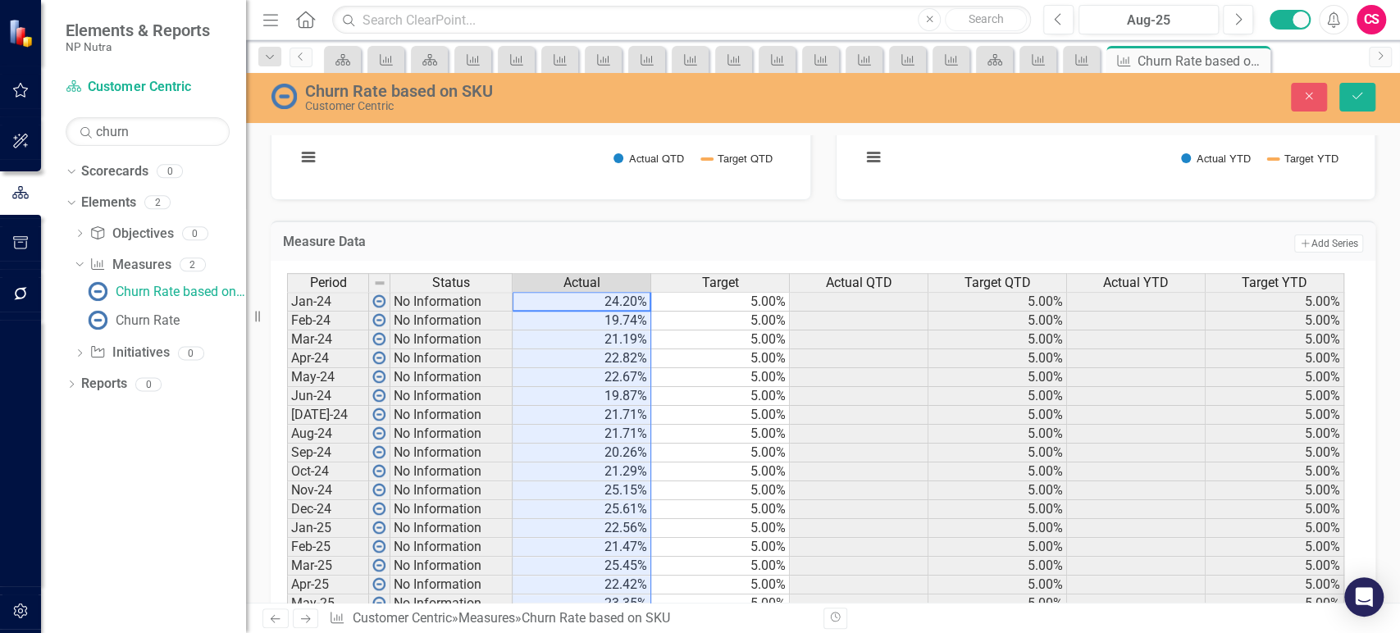
type textarea "24.2"
drag, startPoint x: 1365, startPoint y: 97, endPoint x: 819, endPoint y: 208, distance: 557.3
click at [1365, 97] on button "Save" at bounding box center [1357, 97] width 36 height 29
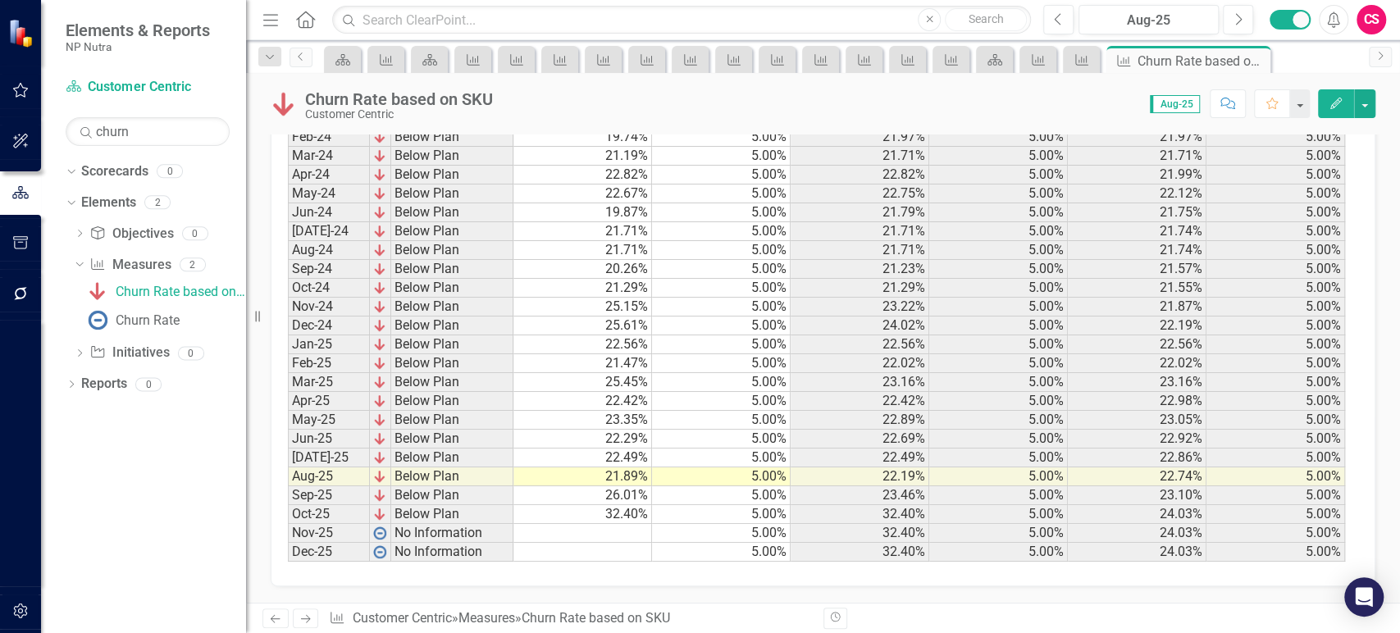
scroll to position [868, 0]
click at [415, 16] on input "text" at bounding box center [681, 20] width 699 height 29
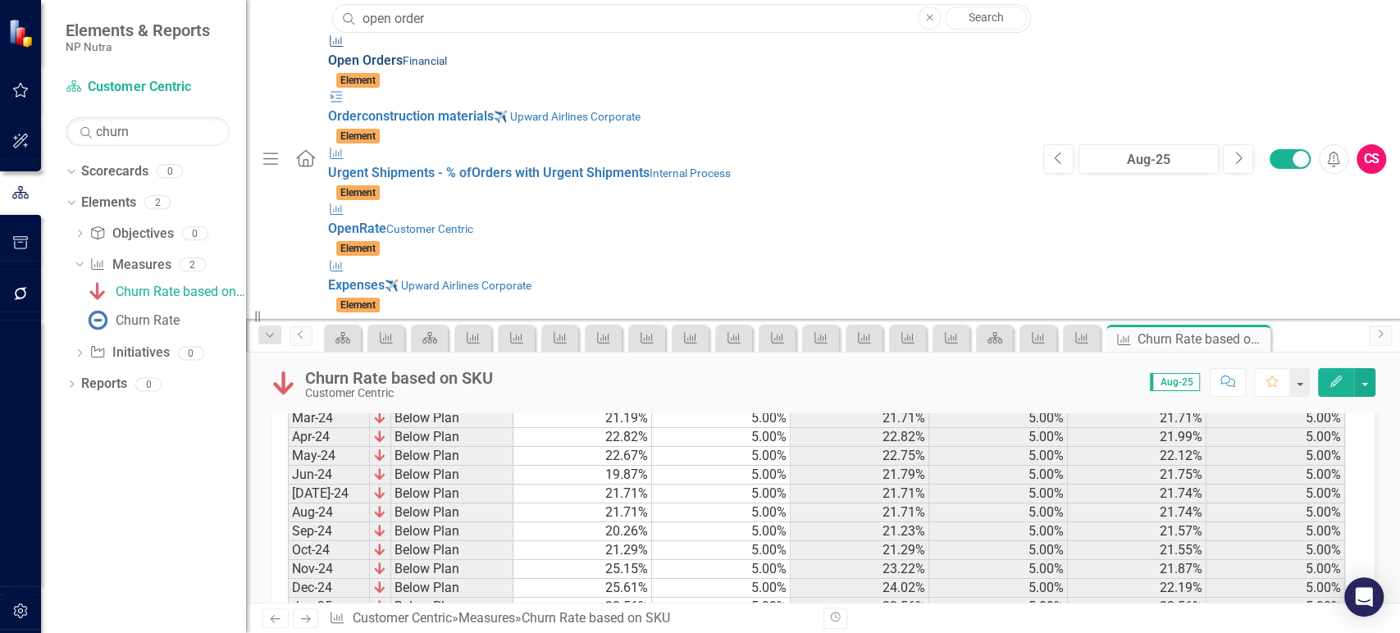
type input "open order"
click at [397, 52] on div "Measure Open Order s Financial" at bounding box center [677, 52] width 699 height 38
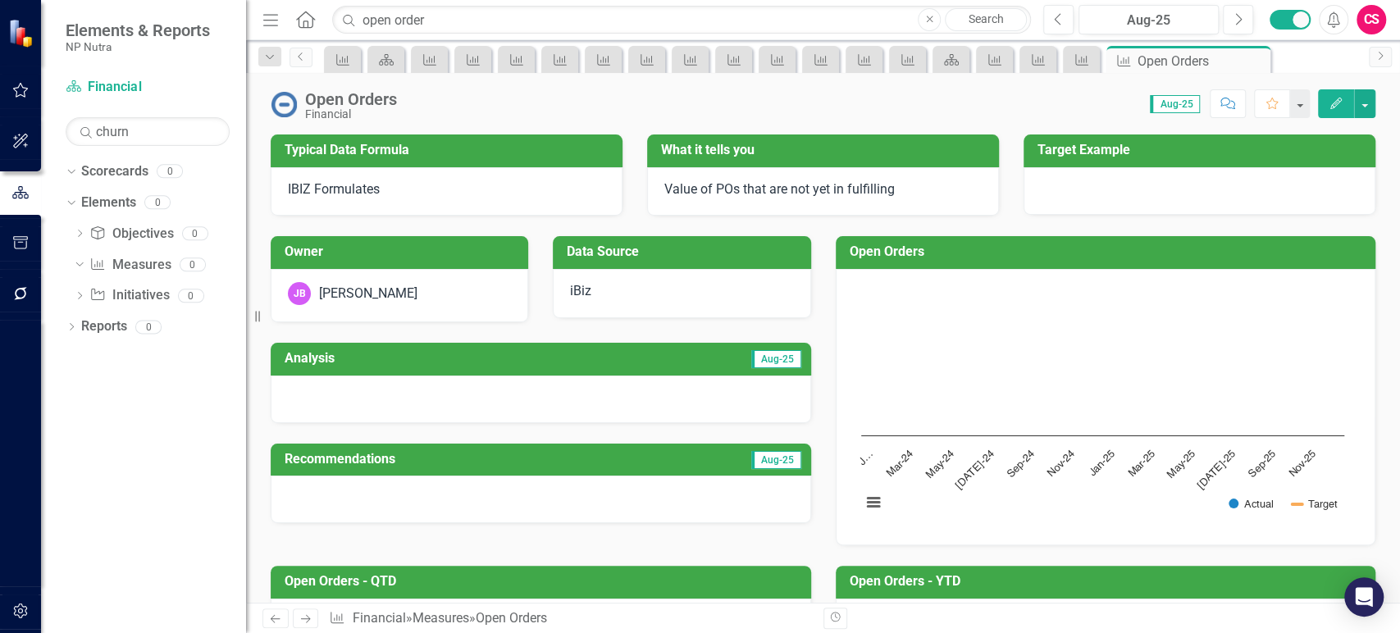
click at [454, 90] on div "Score: 0.00 Aug-25 Completed Comment Favorite Edit" at bounding box center [890, 103] width 970 height 28
click at [387, 98] on div "Open Orders" at bounding box center [351, 99] width 92 height 18
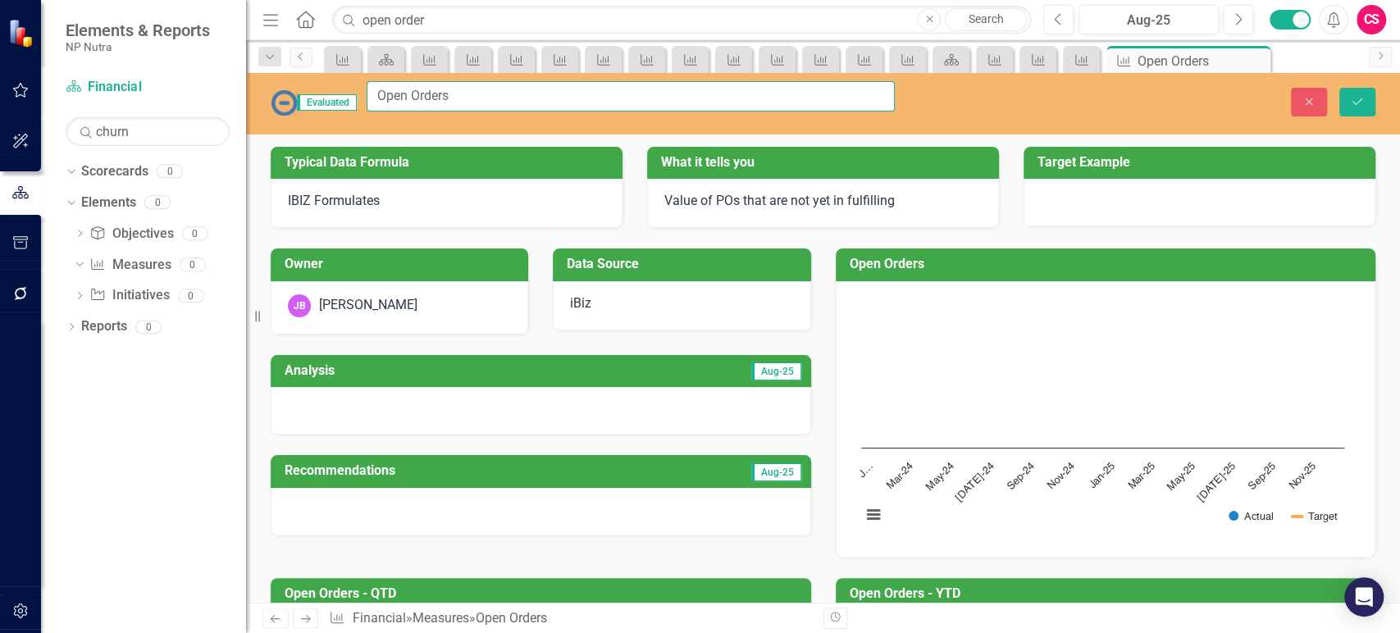
click at [436, 108] on input "Open Orders" at bounding box center [631, 96] width 528 height 30
click at [479, 104] on input "Open Orders" at bounding box center [631, 96] width 528 height 30
drag, startPoint x: 473, startPoint y: 104, endPoint x: 348, endPoint y: 119, distance: 126.4
click at [348, 119] on div "Evaluated Open Orders Close Save" at bounding box center [823, 104] width 1154 height 62
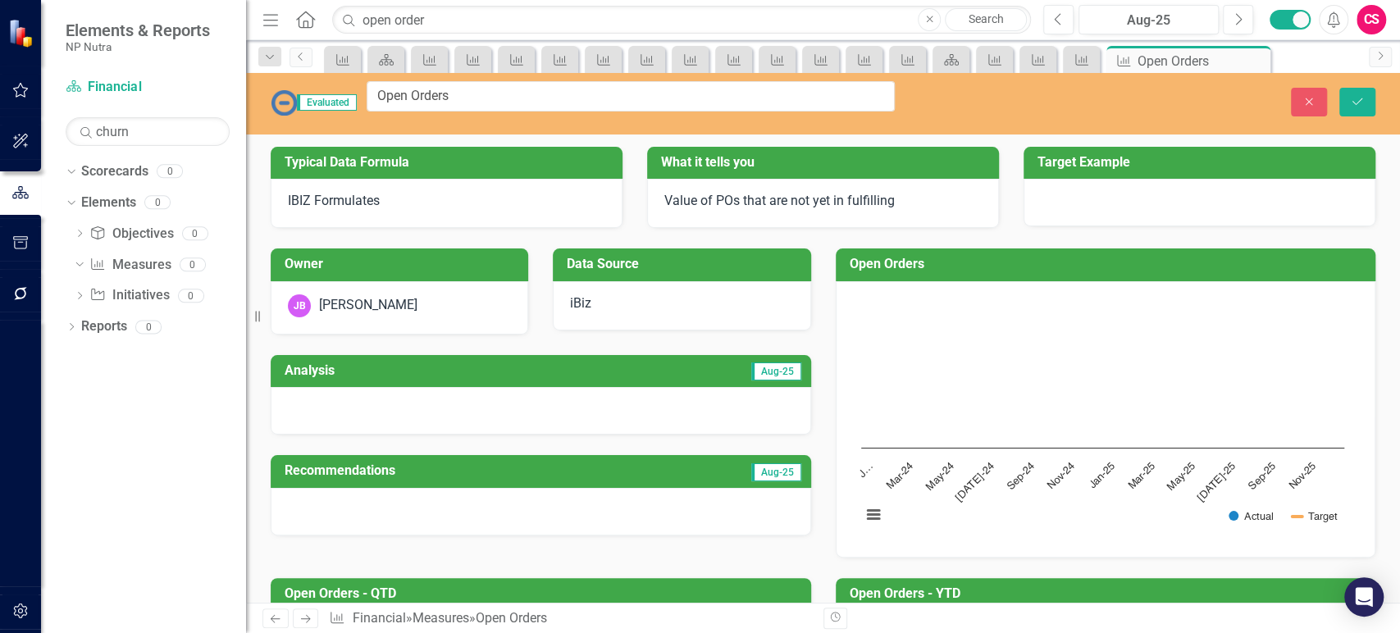
click at [408, 127] on div "Evaluated Open Orders Close Save Typical Data Formula IBIZ Formulates What it t…" at bounding box center [823, 338] width 1154 height 530
click at [1314, 96] on icon "Close" at bounding box center [1309, 101] width 15 height 11
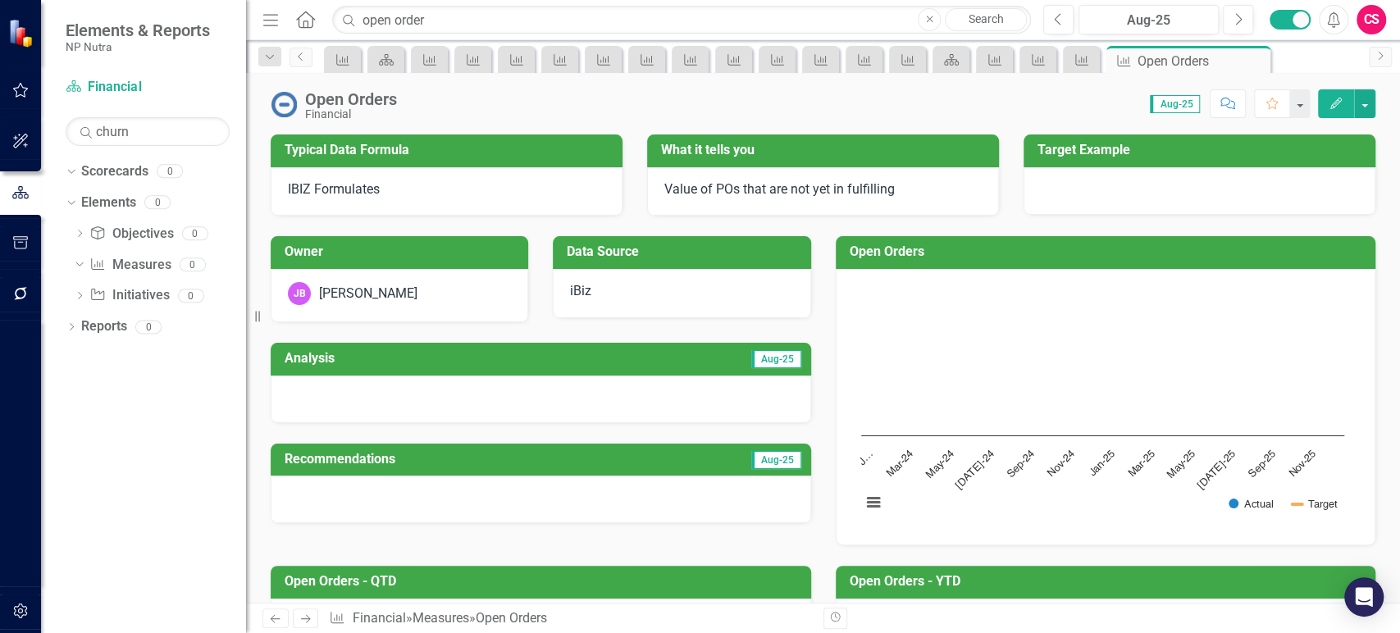
click at [436, 366] on td "Analysis" at bounding box center [412, 360] width 255 height 27
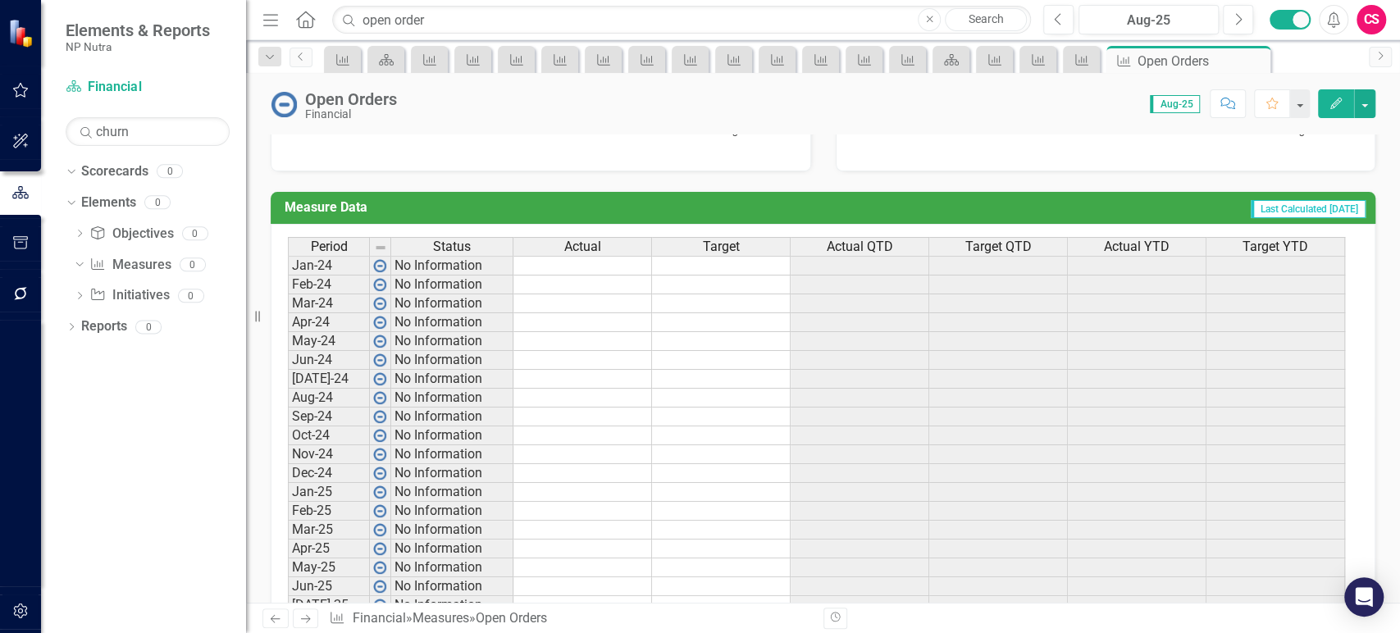
scroll to position [717, 0]
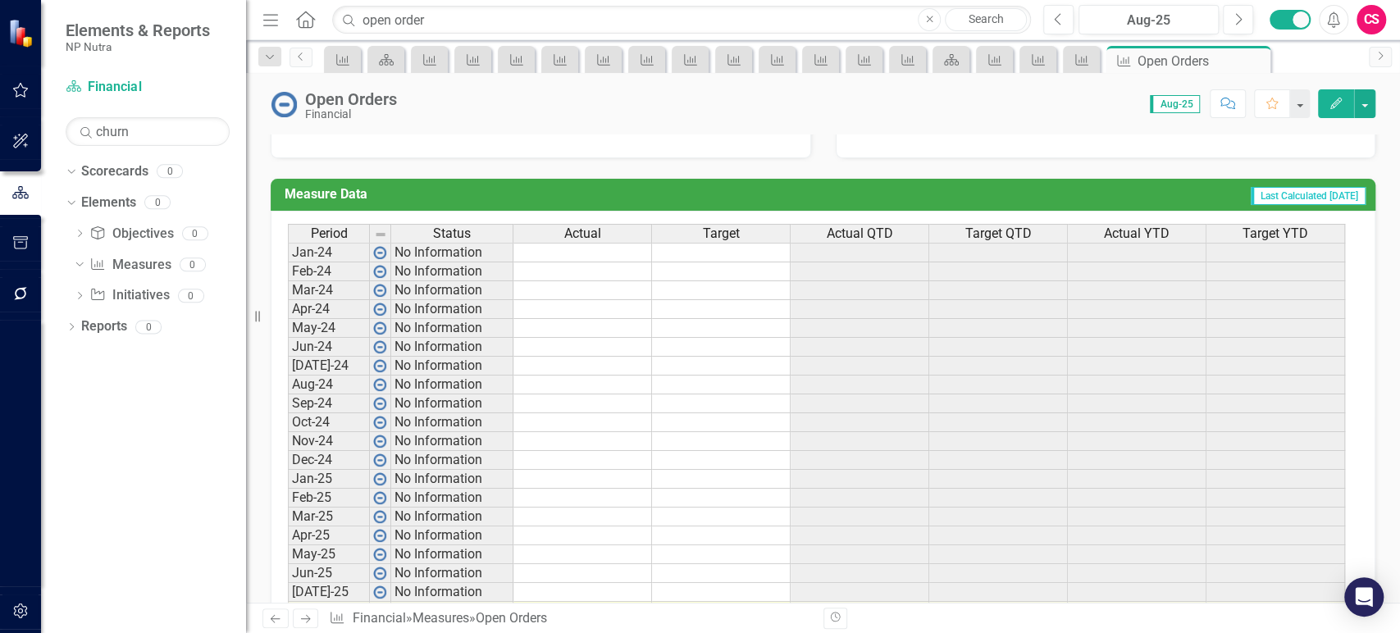
click at [617, 254] on td at bounding box center [582, 253] width 139 height 20
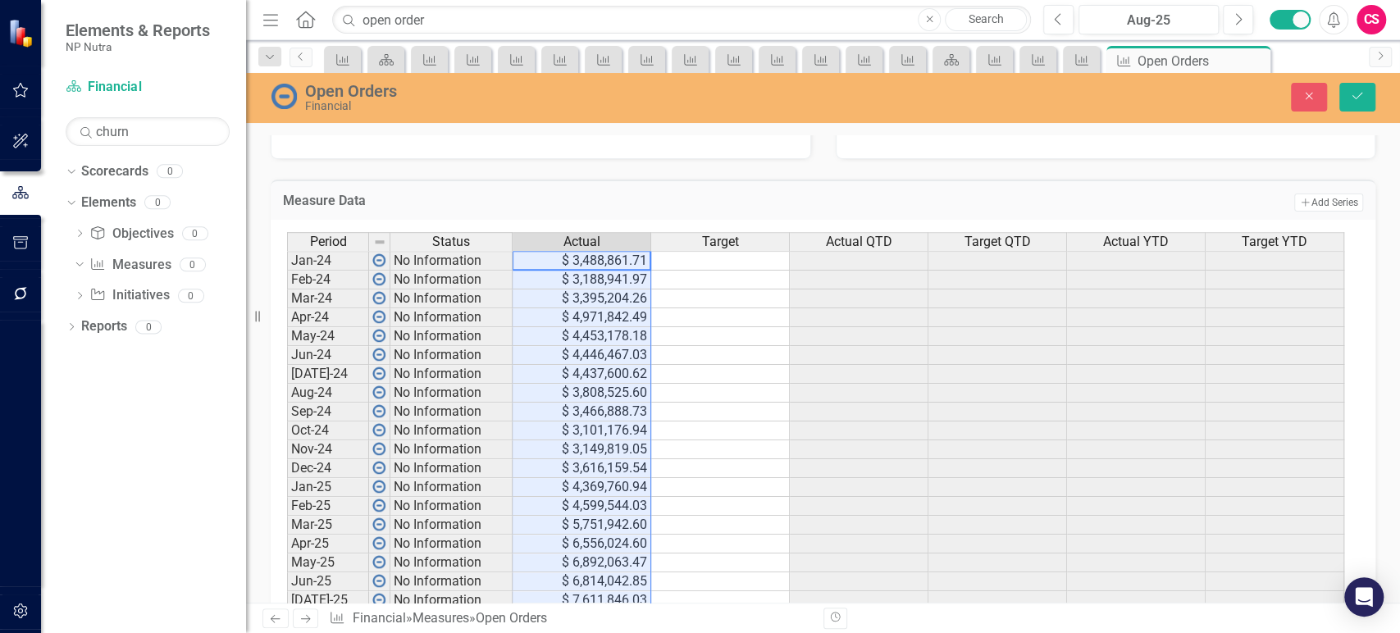
type textarea "3488861.71"
click at [1353, 87] on button "Save" at bounding box center [1357, 97] width 36 height 29
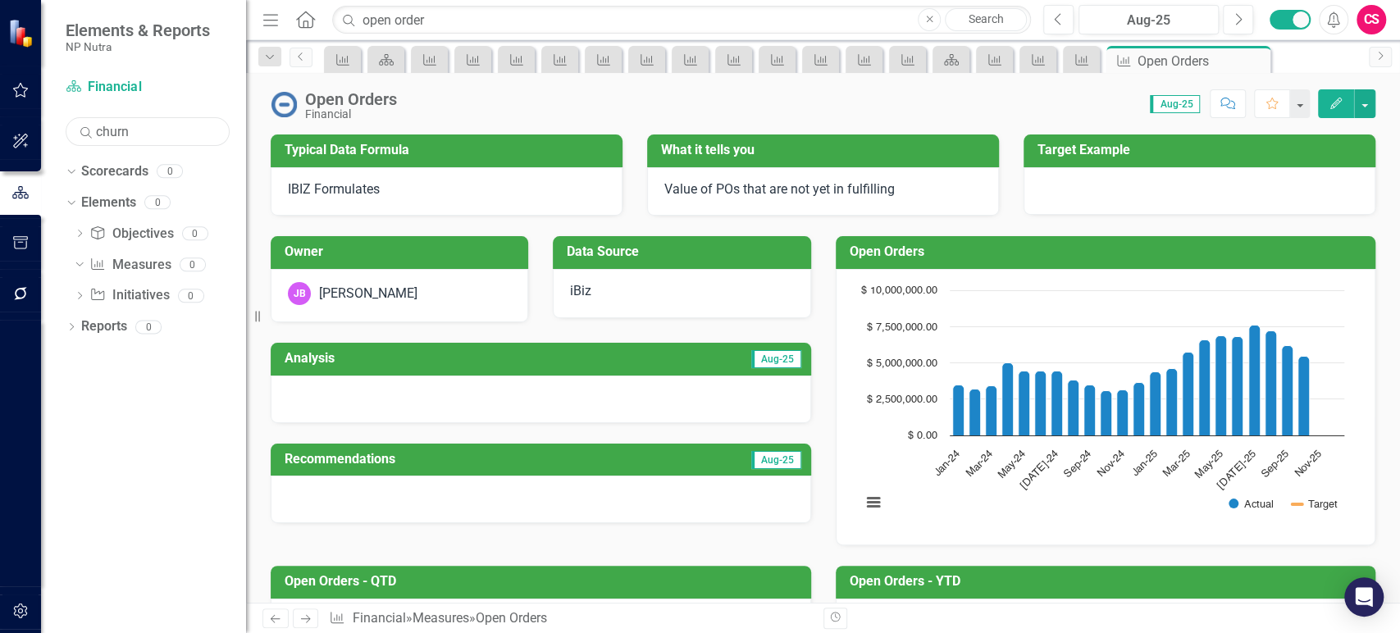
click at [137, 142] on input "churn" at bounding box center [148, 131] width 164 height 29
type input "monthly"
drag, startPoint x: 151, startPoint y: 294, endPoint x: 7, endPoint y: 296, distance: 144.4
click at [151, 294] on div "Monthly Sales" at bounding box center [157, 292] width 83 height 15
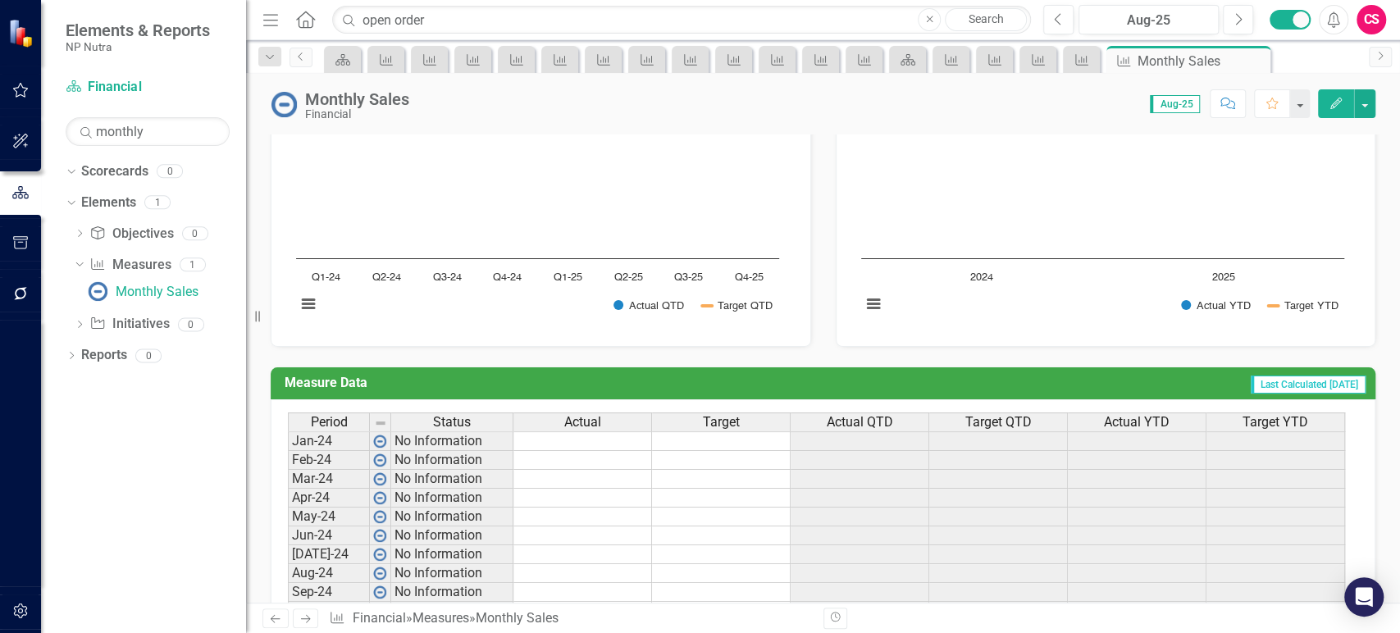
scroll to position [623, 0]
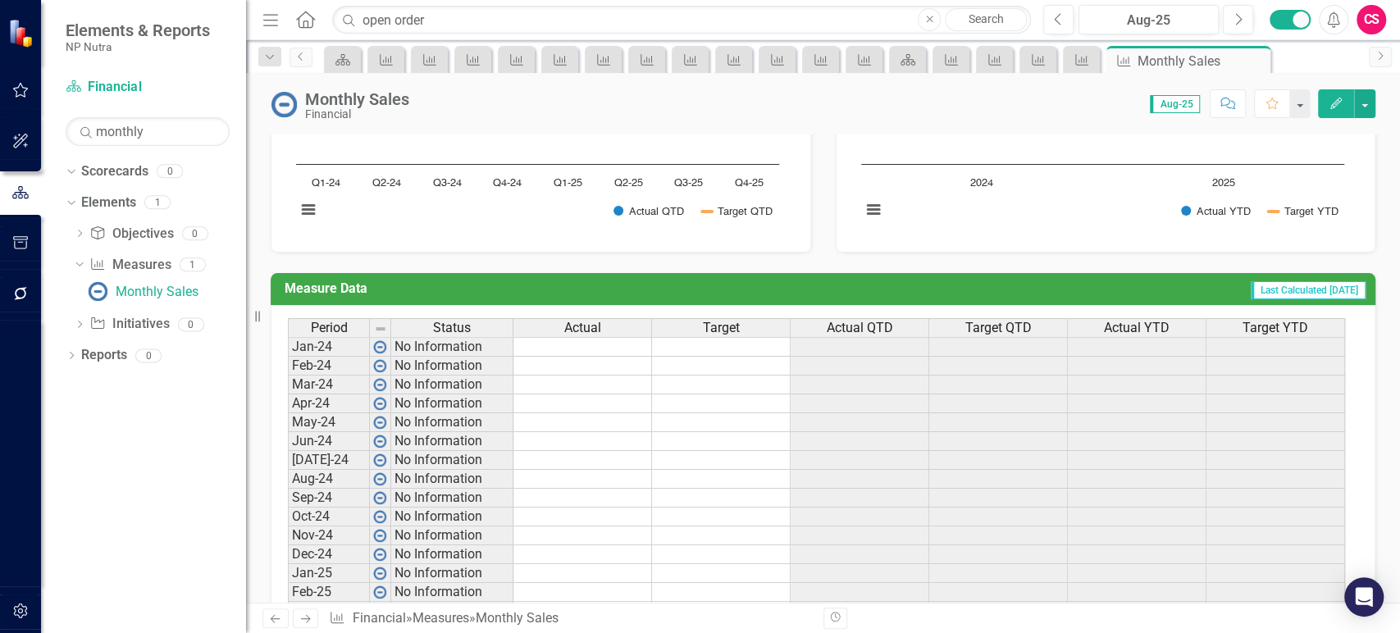
click at [604, 340] on td at bounding box center [582, 347] width 139 height 20
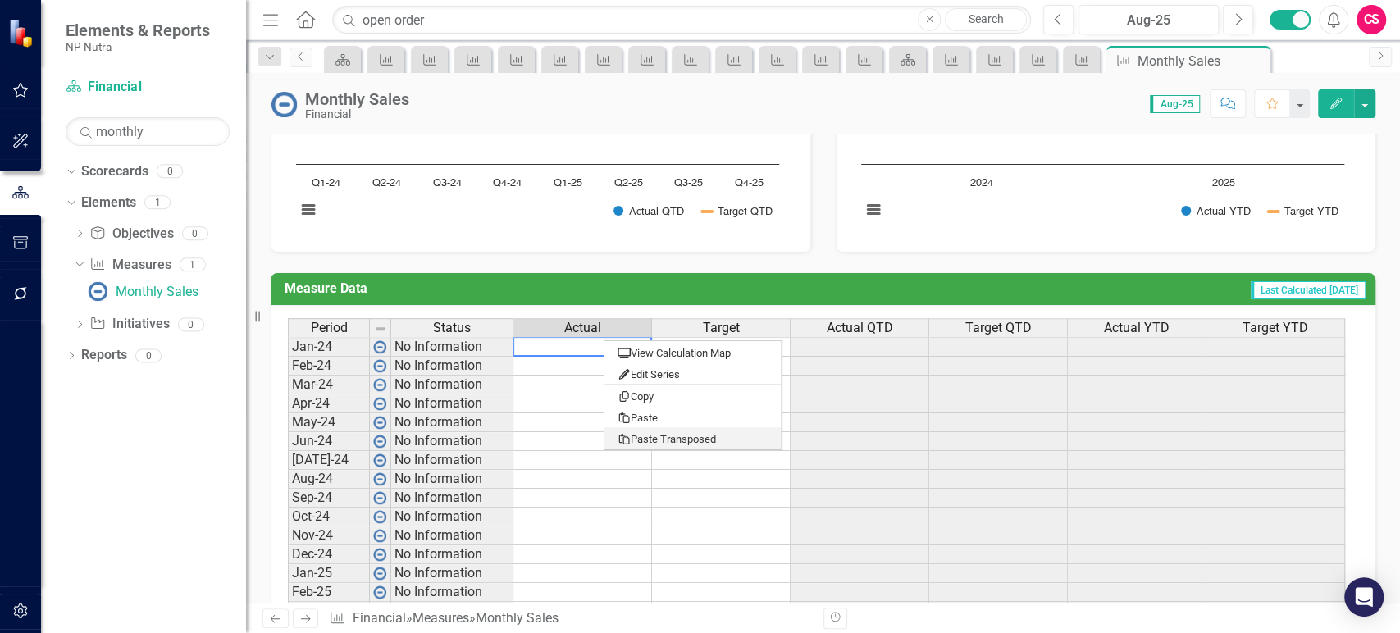
type textarea "1876473.40"
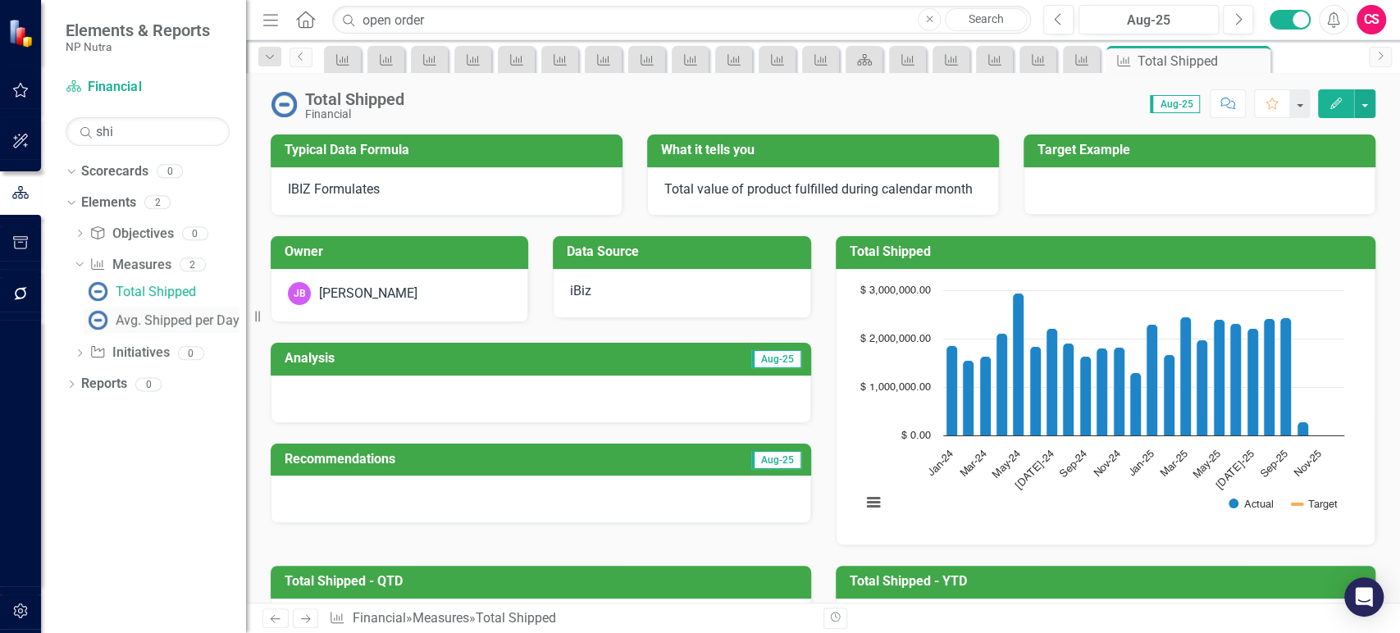
click at [197, 319] on div "Avg. Shipped per Day" at bounding box center [178, 320] width 124 height 15
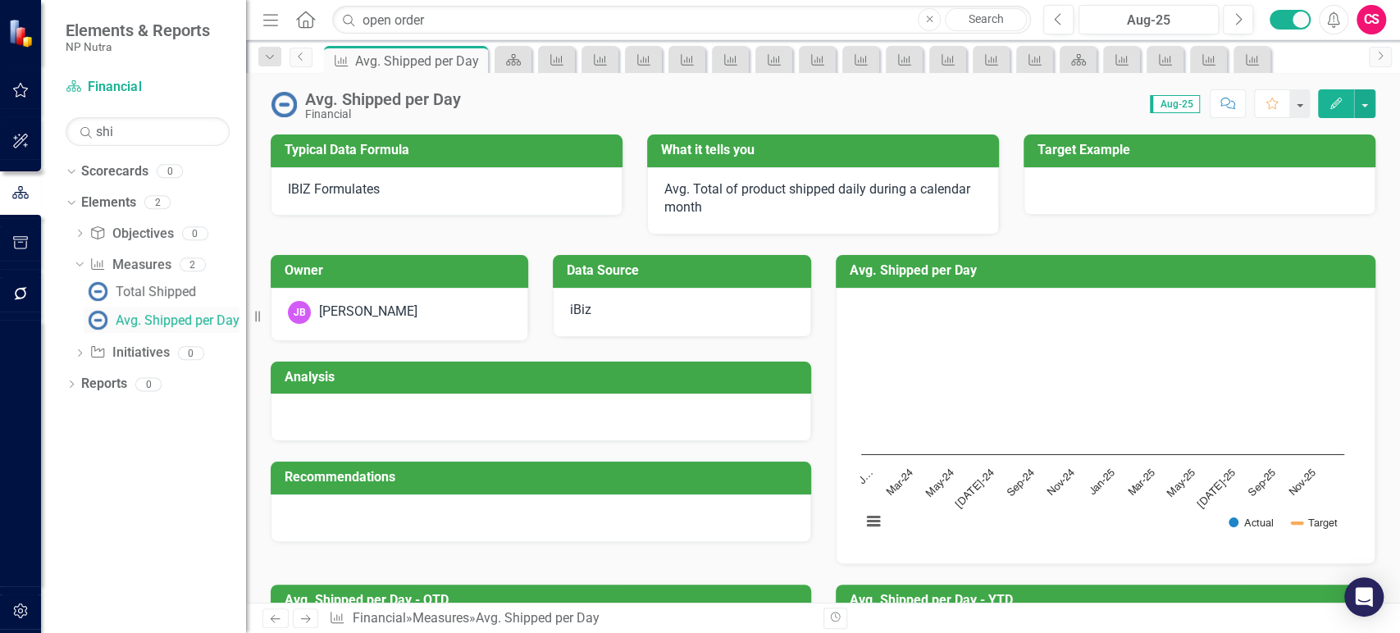
scroll to position [559, 0]
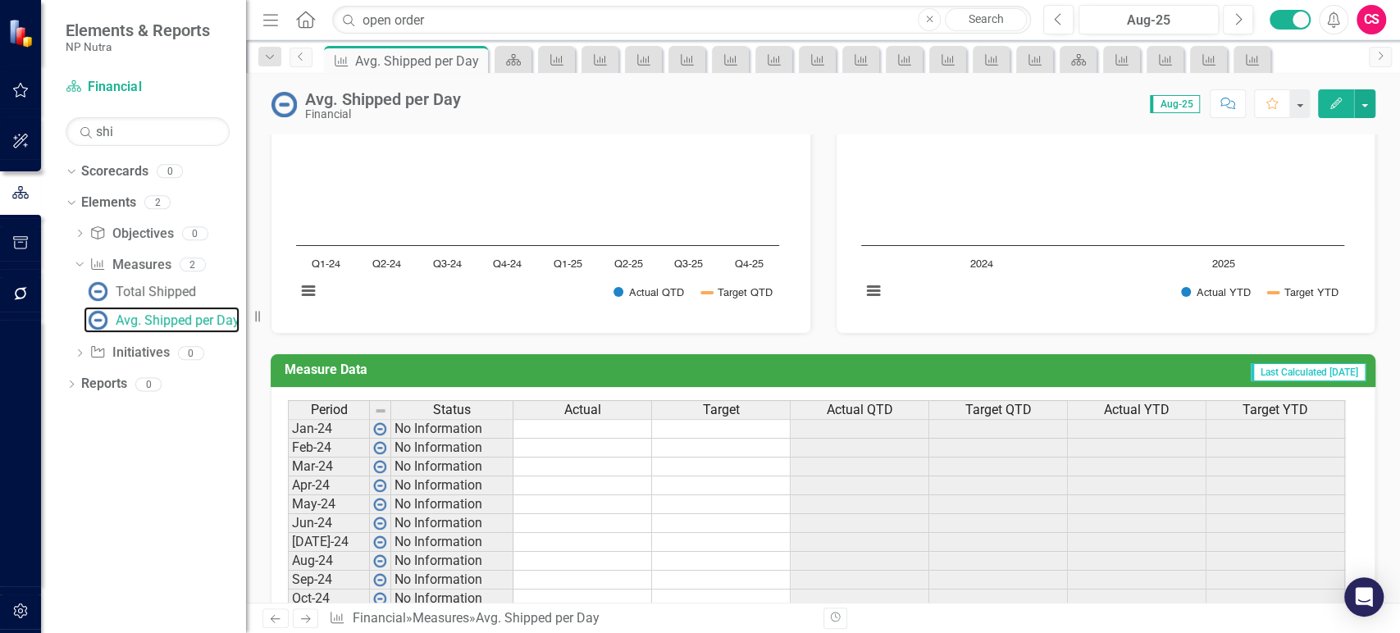
click at [586, 419] on div "Period Status Actual Target Actual QTD Target QTD Actual YTD Target YTD" at bounding box center [817, 410] width 1058 height 21
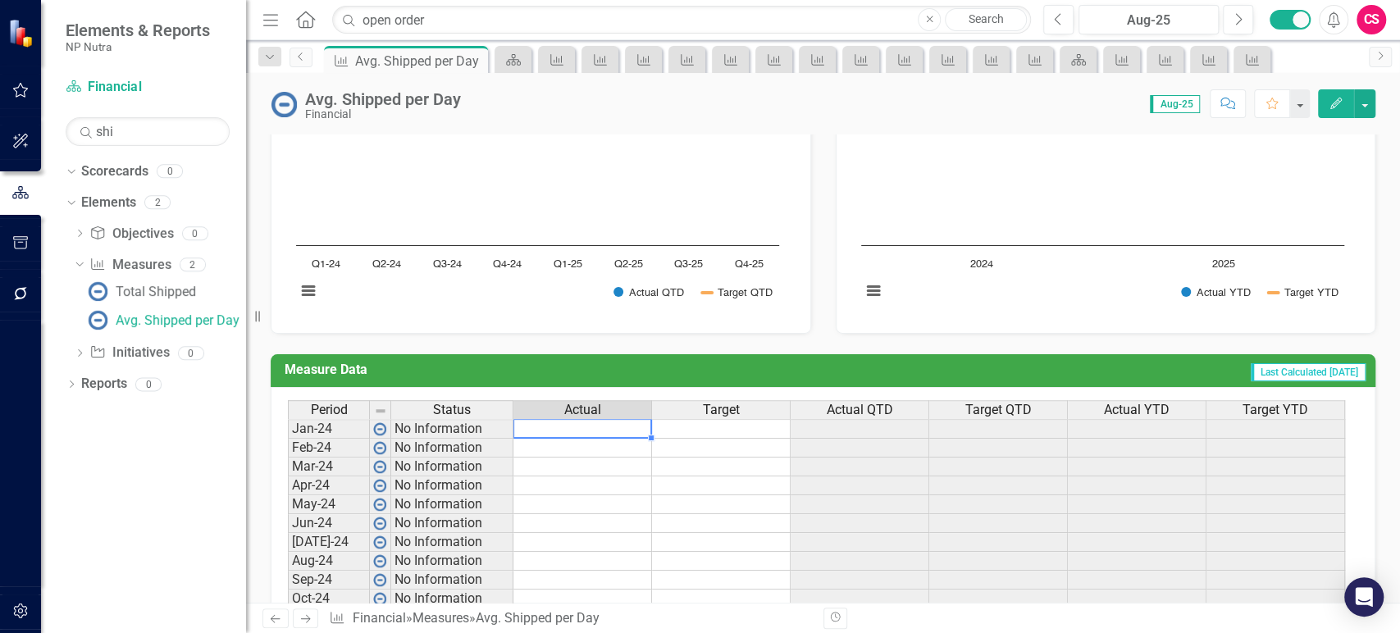
click at [580, 430] on td at bounding box center [582, 429] width 139 height 20
type textarea "84517.83"
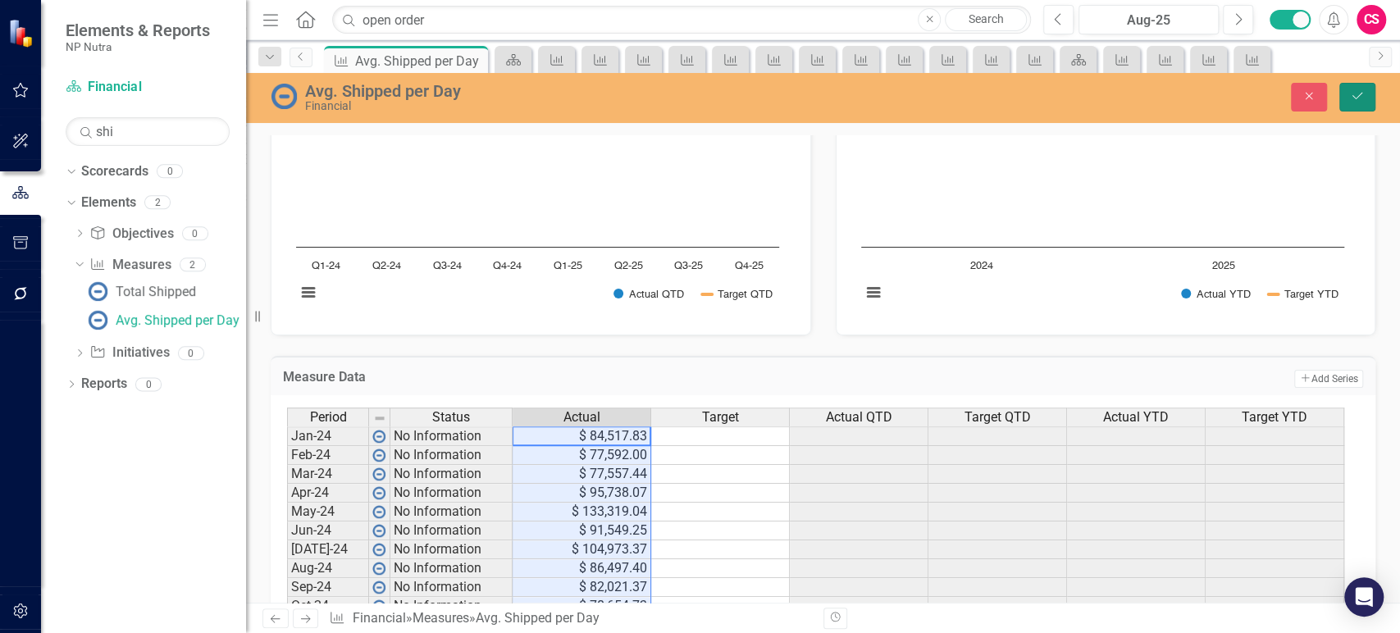
click at [1355, 97] on icon "Save" at bounding box center [1357, 95] width 15 height 11
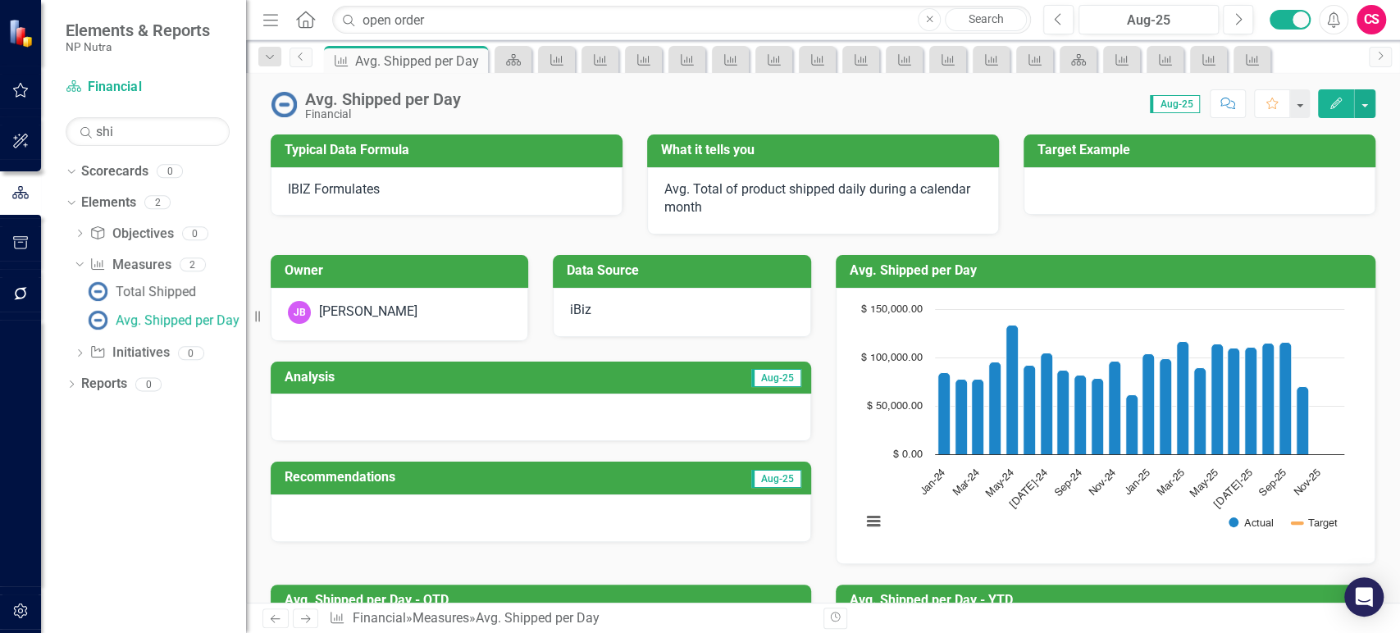
scroll to position [868, 0]
